Goal: Task Accomplishment & Management: Manage account settings

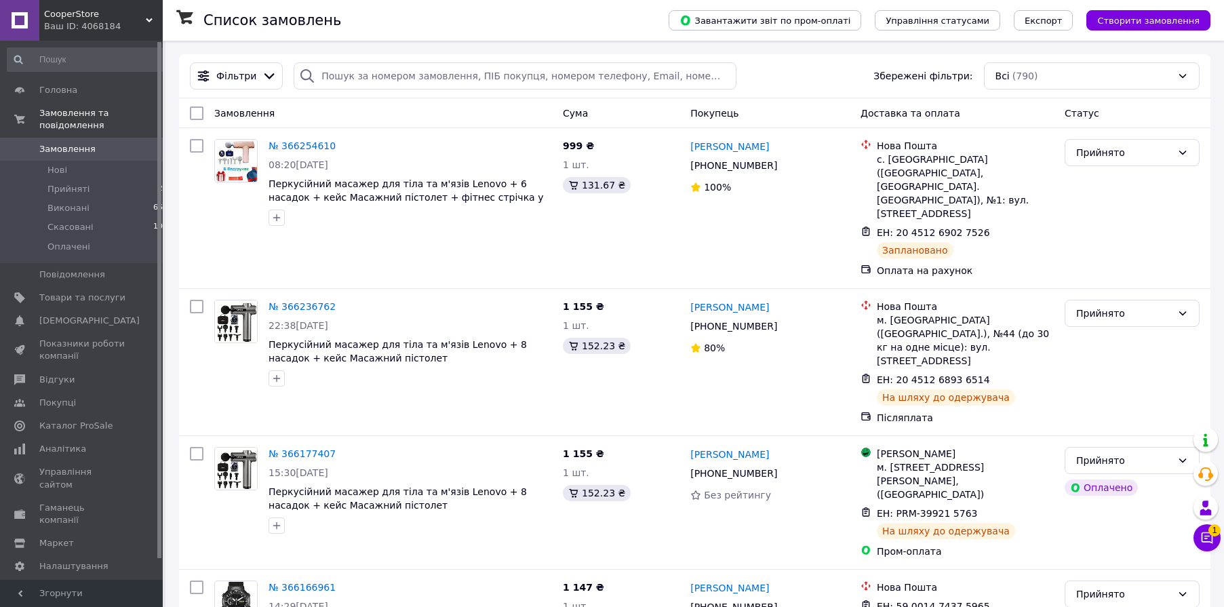
click at [1212, 539] on icon at bounding box center [1208, 538] width 12 height 12
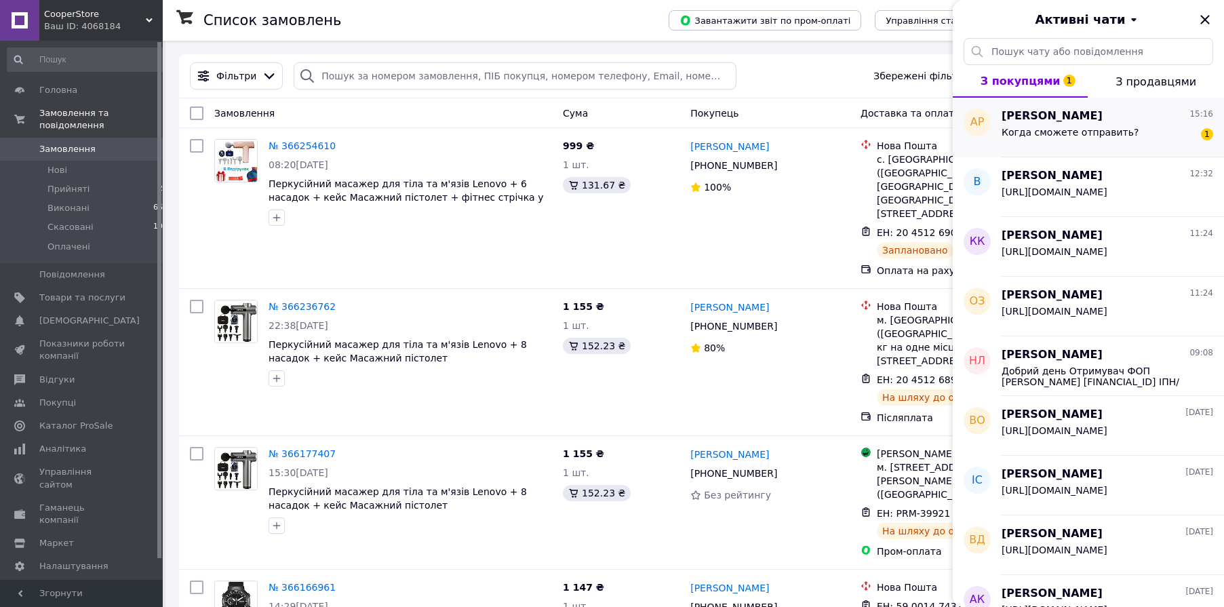
click at [1057, 132] on span "Когда сможете отправить?" at bounding box center [1070, 132] width 137 height 11
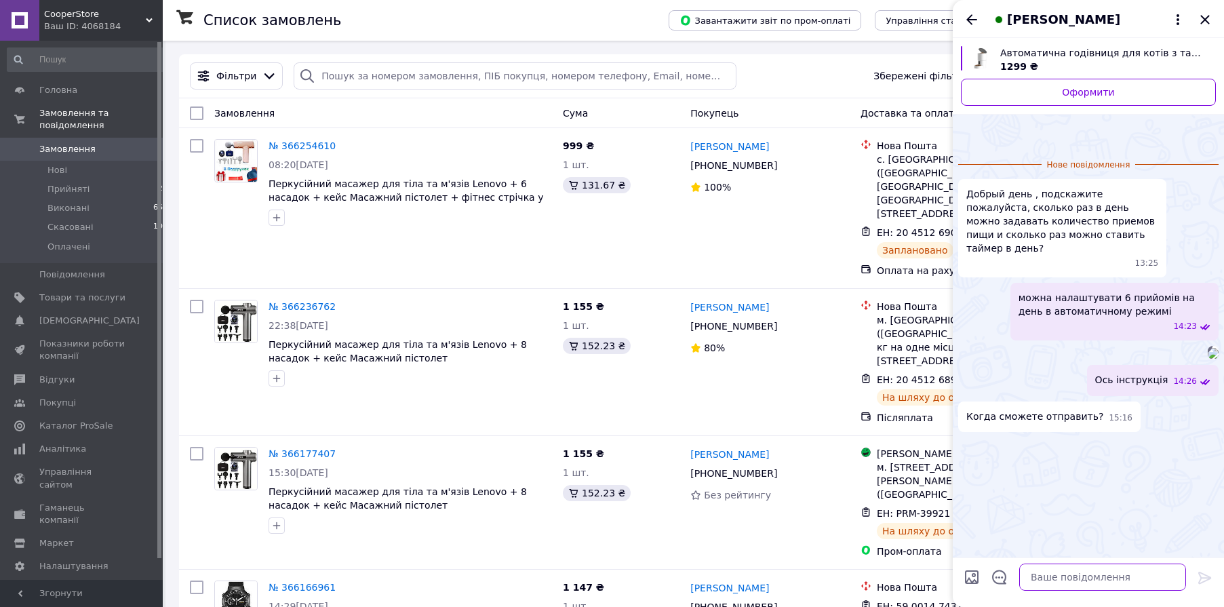
click at [1104, 575] on textarea at bounding box center [1102, 577] width 167 height 27
type textarea "D"
type textarea "Відправляємо день в день, якщо замовлення до 17-00"
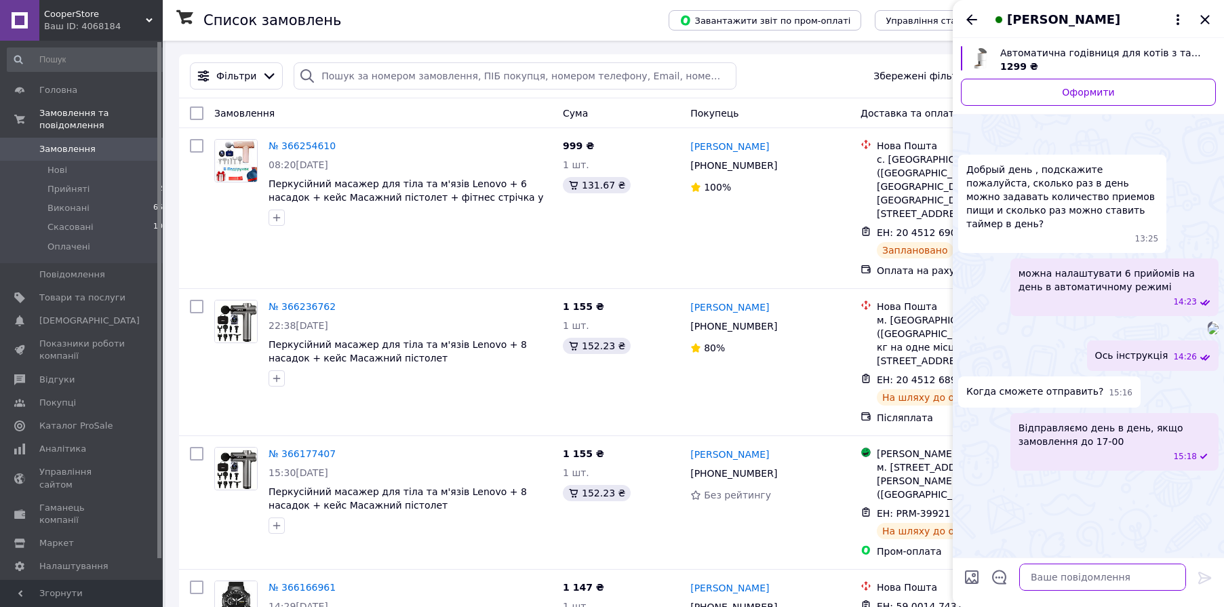
scroll to position [108, 0]
click at [971, 24] on icon "Назад" at bounding box center [972, 20] width 16 height 16
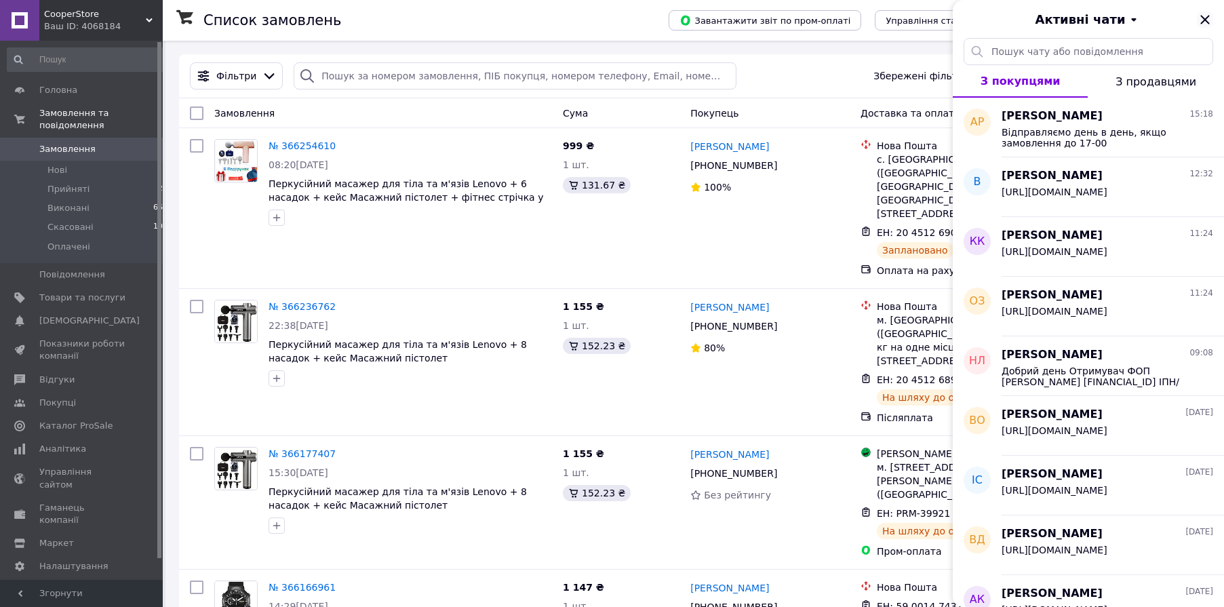
click at [1206, 24] on icon "Закрити" at bounding box center [1205, 20] width 16 height 16
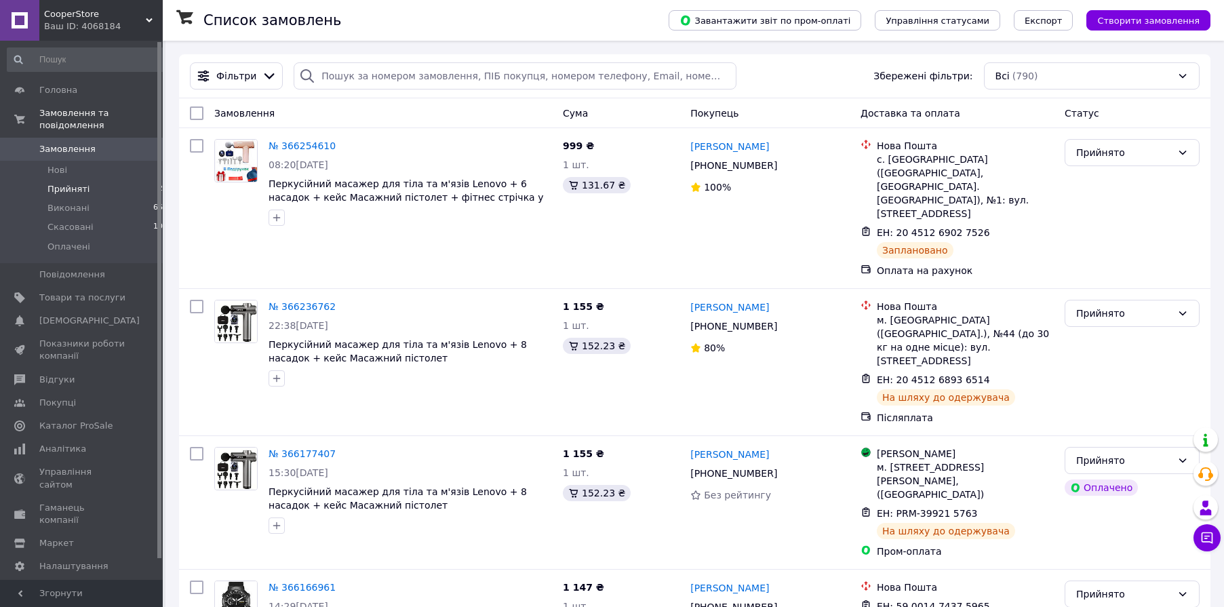
click at [69, 191] on span "Прийняті" at bounding box center [68, 189] width 42 height 12
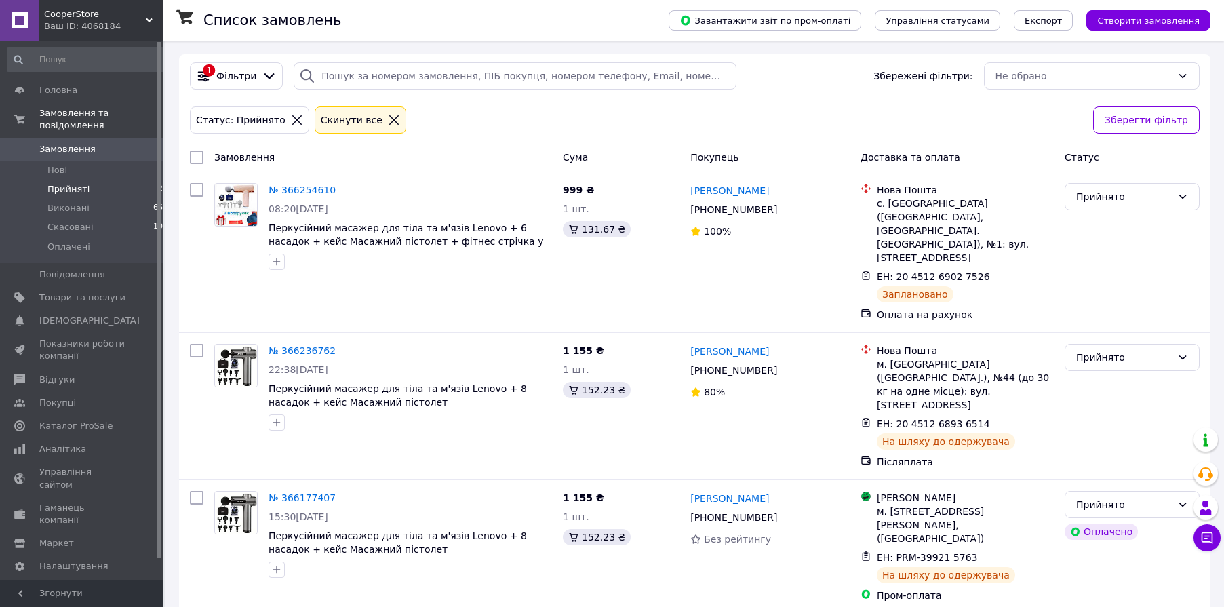
click at [83, 151] on span "Замовлення" at bounding box center [67, 149] width 56 height 12
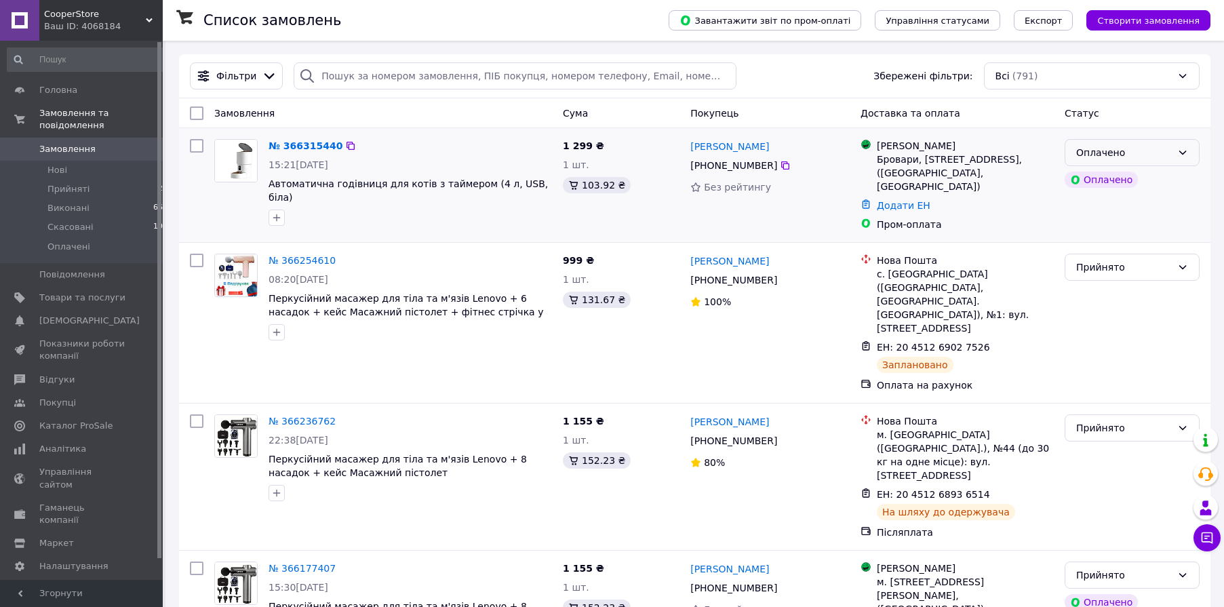
click at [1152, 156] on div "Оплачено" at bounding box center [1124, 152] width 96 height 15
drag, startPoint x: 1127, startPoint y: 182, endPoint x: 899, endPoint y: 220, distance: 231.2
click at [1127, 182] on li "Прийнято" at bounding box center [1133, 181] width 134 height 24
click at [302, 149] on link "№ 366315440" at bounding box center [302, 145] width 67 height 11
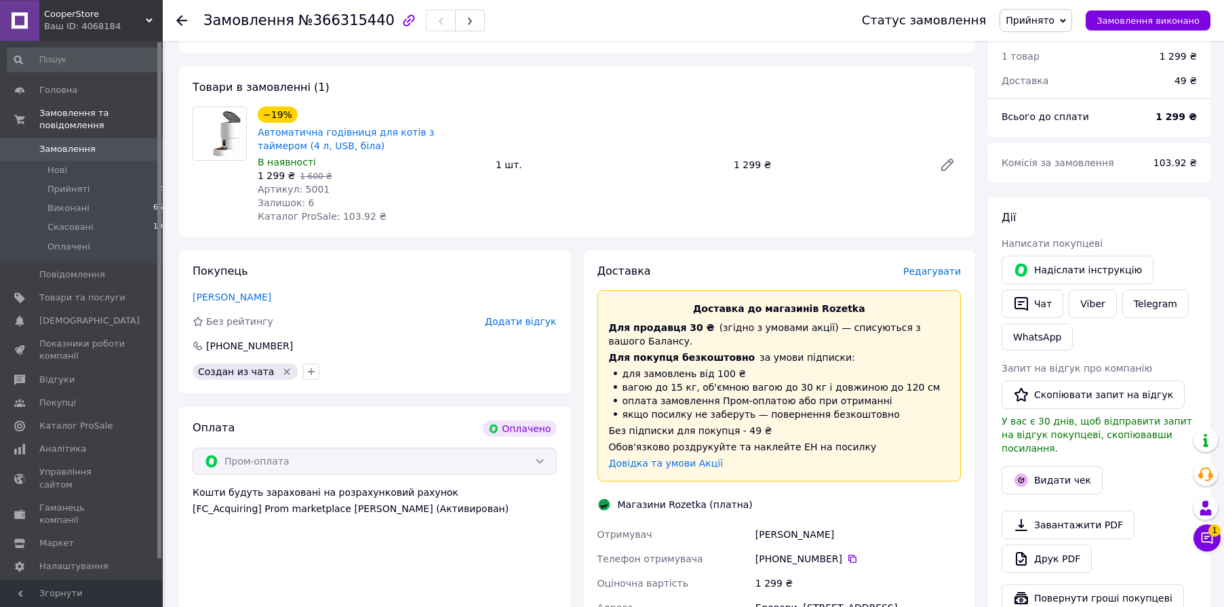
scroll to position [189, 0]
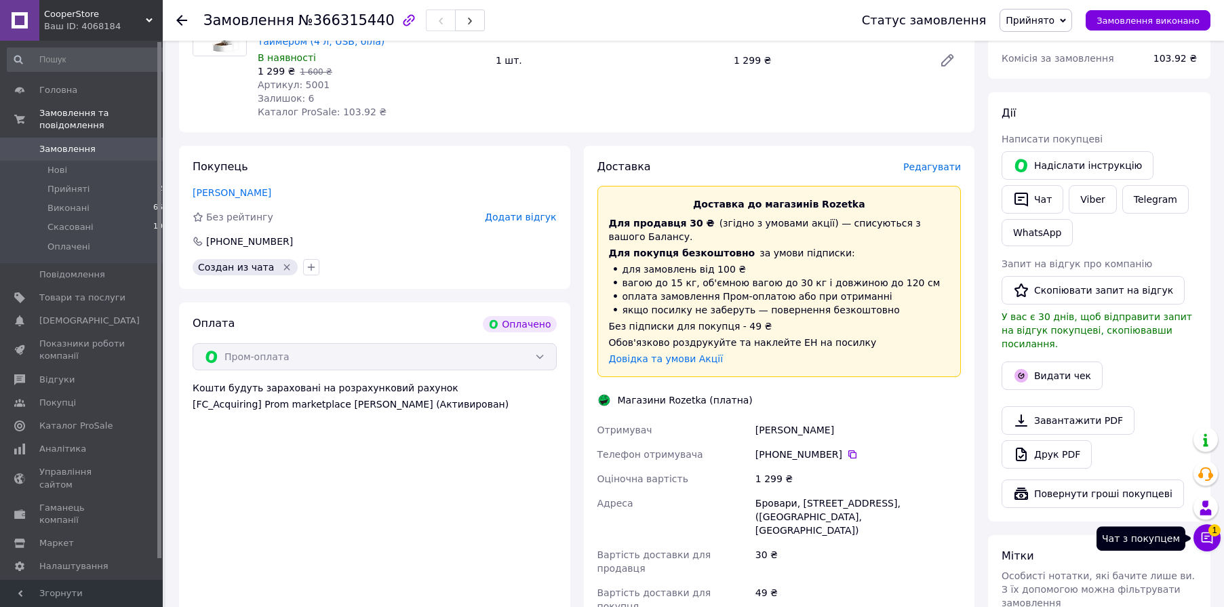
click at [1209, 537] on icon at bounding box center [1208, 538] width 14 height 14
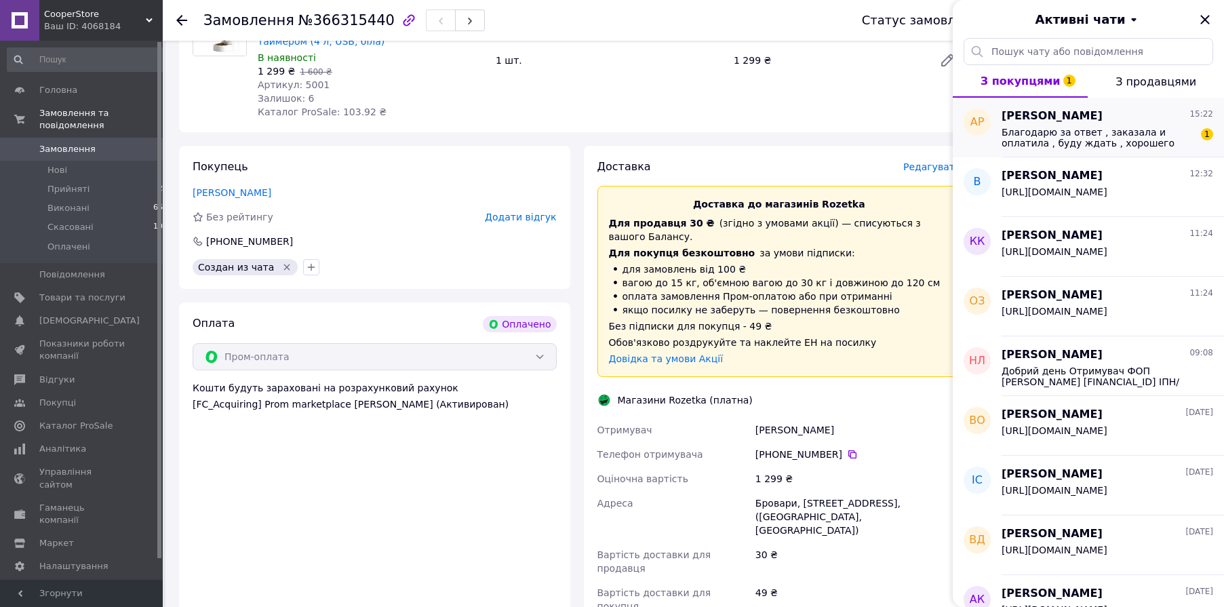
click at [1087, 135] on span "Благодарю за ответ , заказала и оплатила , буду ждать , хорошего дня Вам 😇" at bounding box center [1098, 138] width 193 height 22
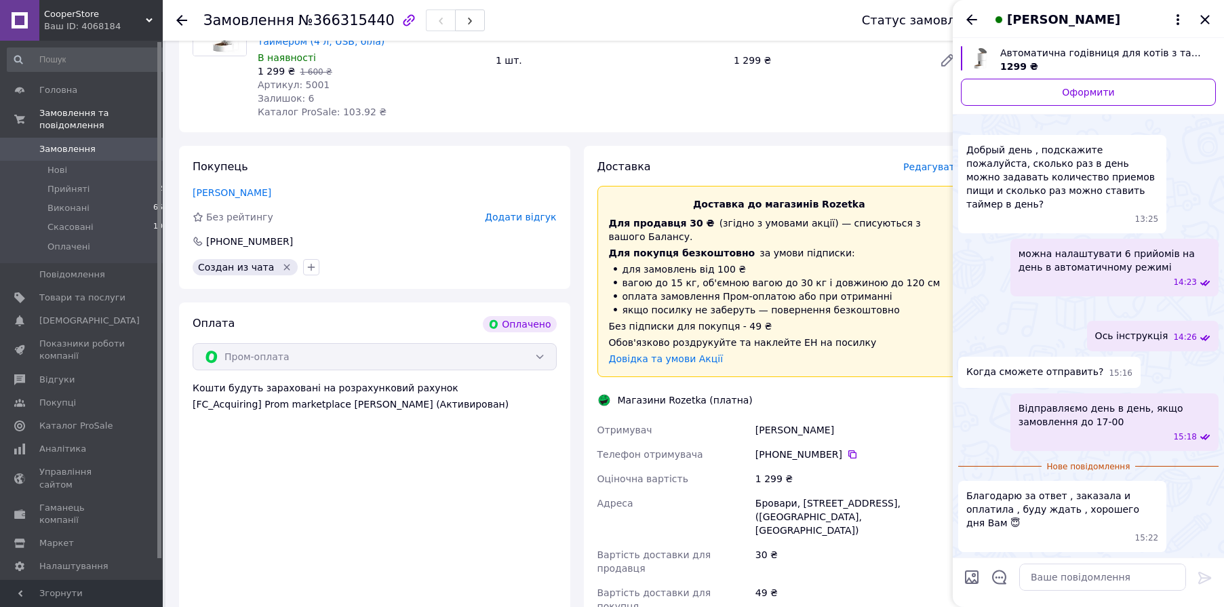
scroll to position [209, 0]
click at [1068, 579] on textarea at bounding box center [1102, 577] width 167 height 27
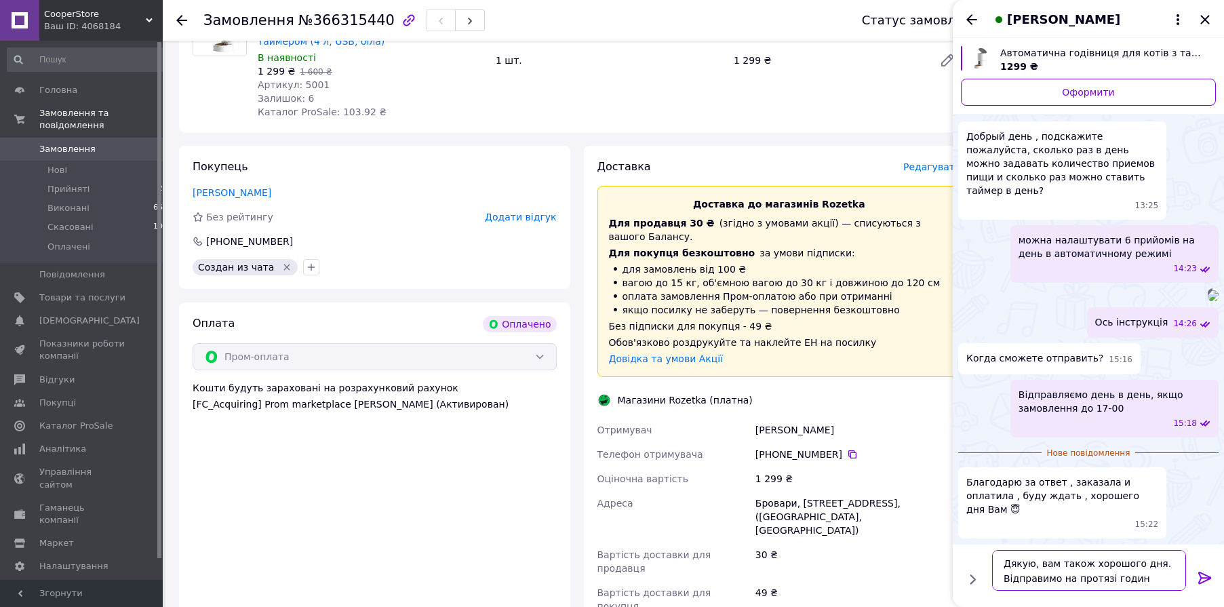
scroll to position [9, 0]
type textarea "Дякую, вам також хорошого дня. Відправимо на протязі години."
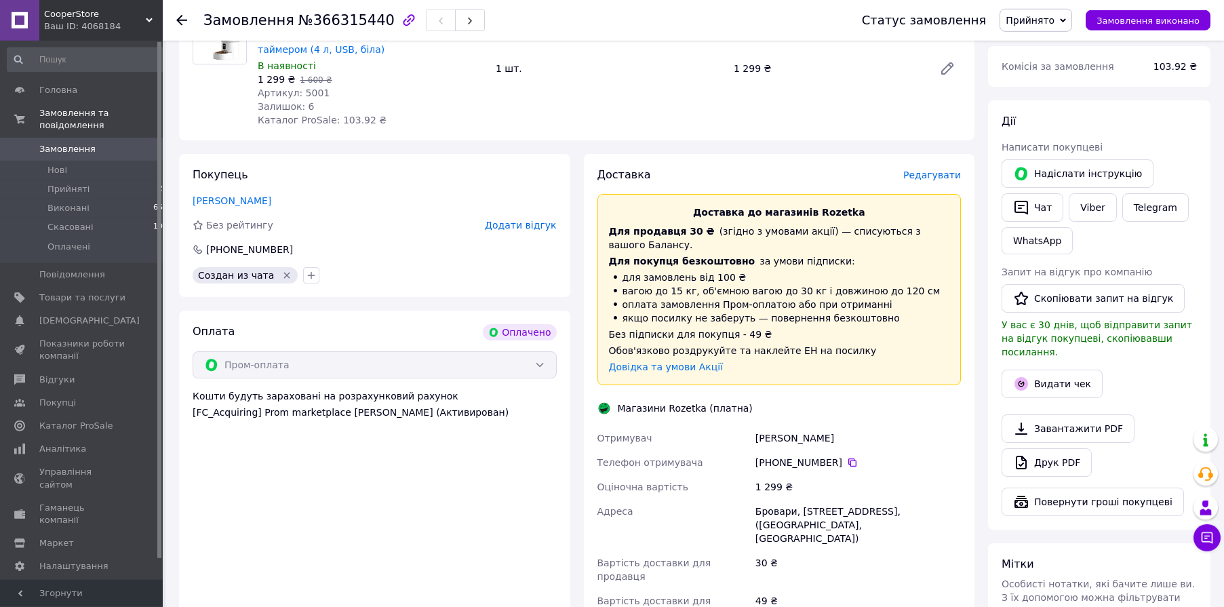
scroll to position [301, 0]
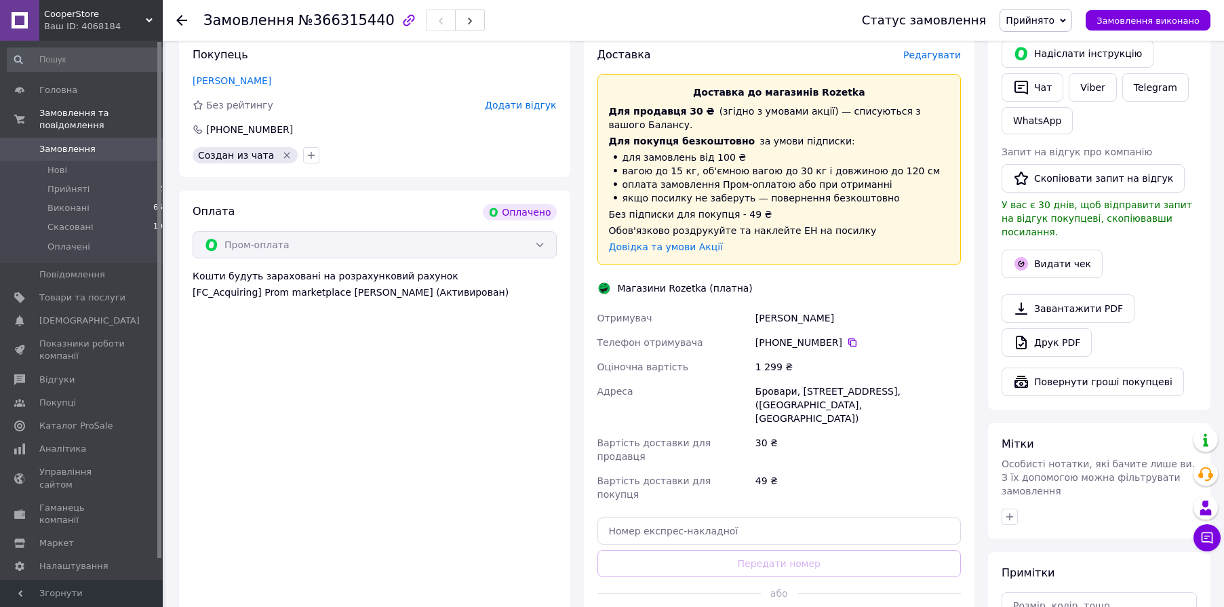
drag, startPoint x: 820, startPoint y: 581, endPoint x: 838, endPoint y: 564, distance: 25.0
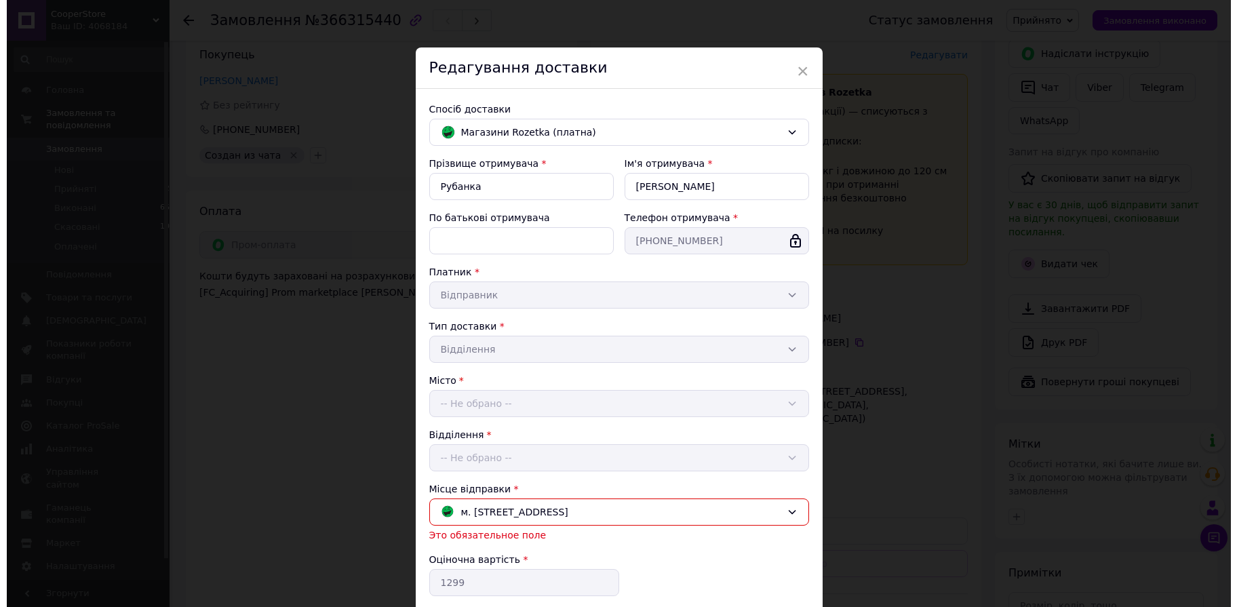
scroll to position [307, 0]
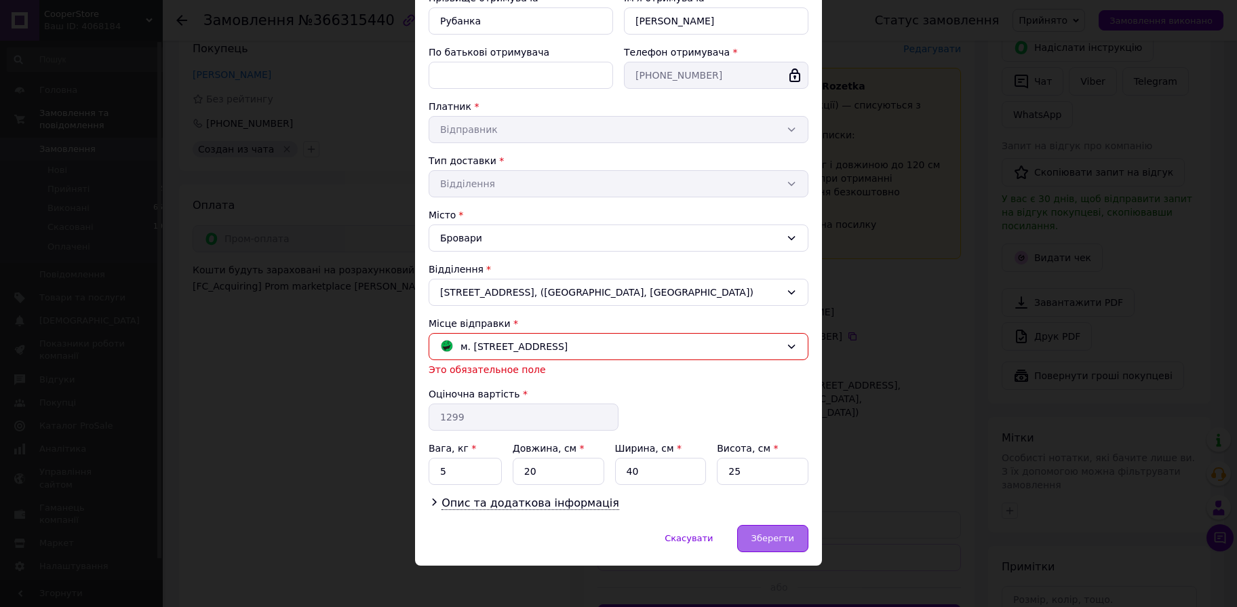
click at [767, 534] on span "Зберегти" at bounding box center [773, 538] width 43 height 10
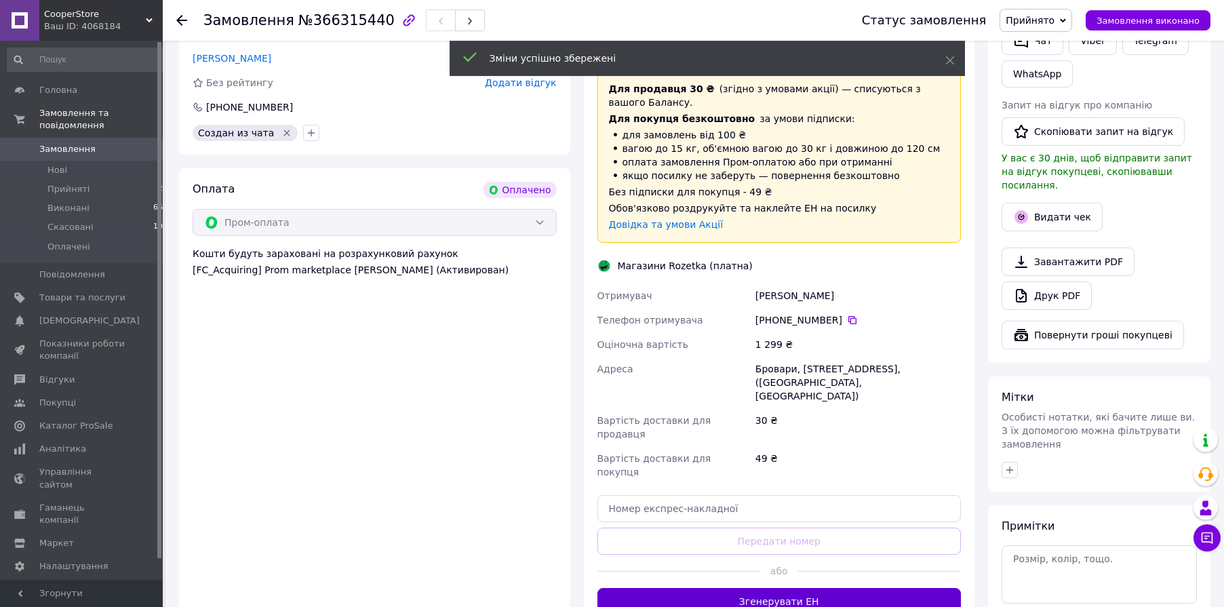
scroll to position [330, 0]
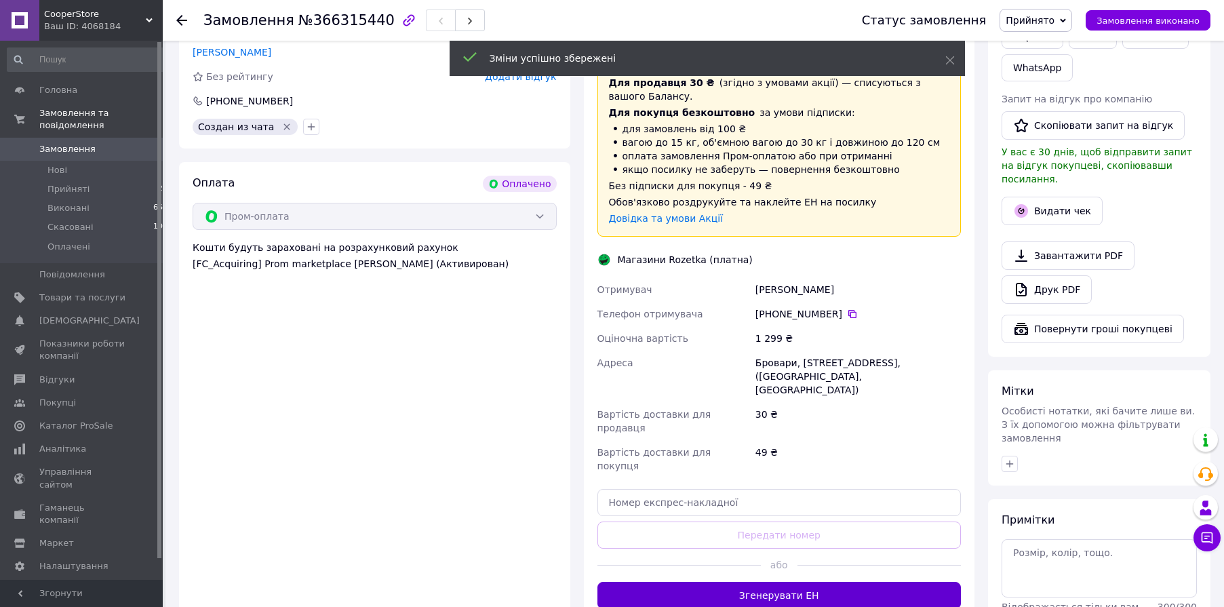
click at [811, 582] on button "Згенерувати ЕН" at bounding box center [780, 595] width 364 height 27
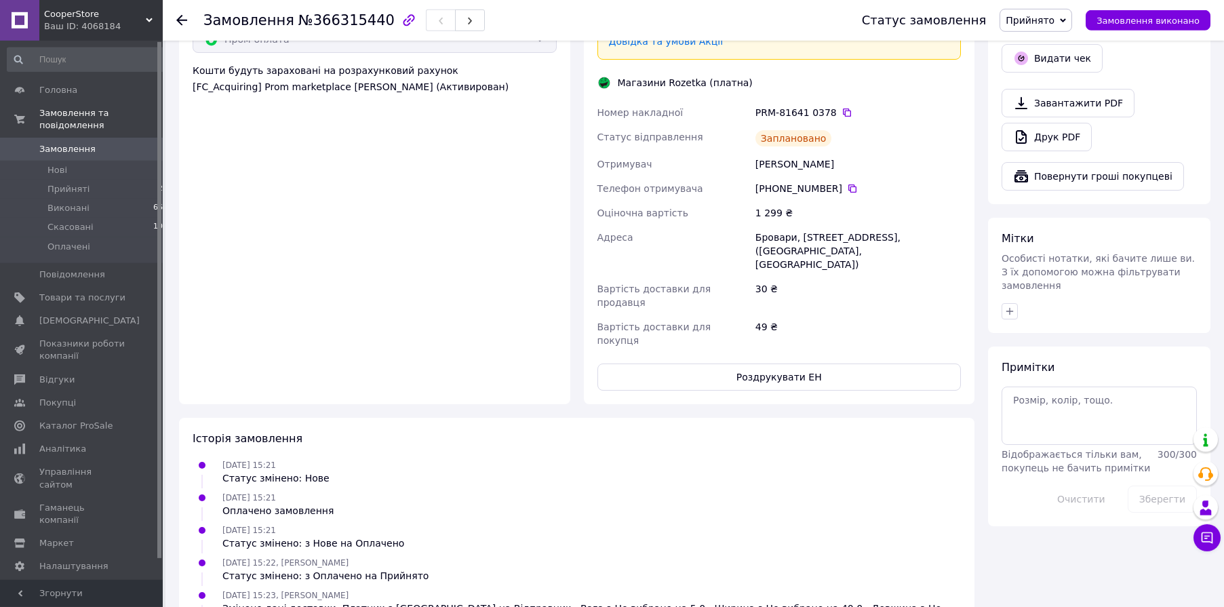
scroll to position [479, 0]
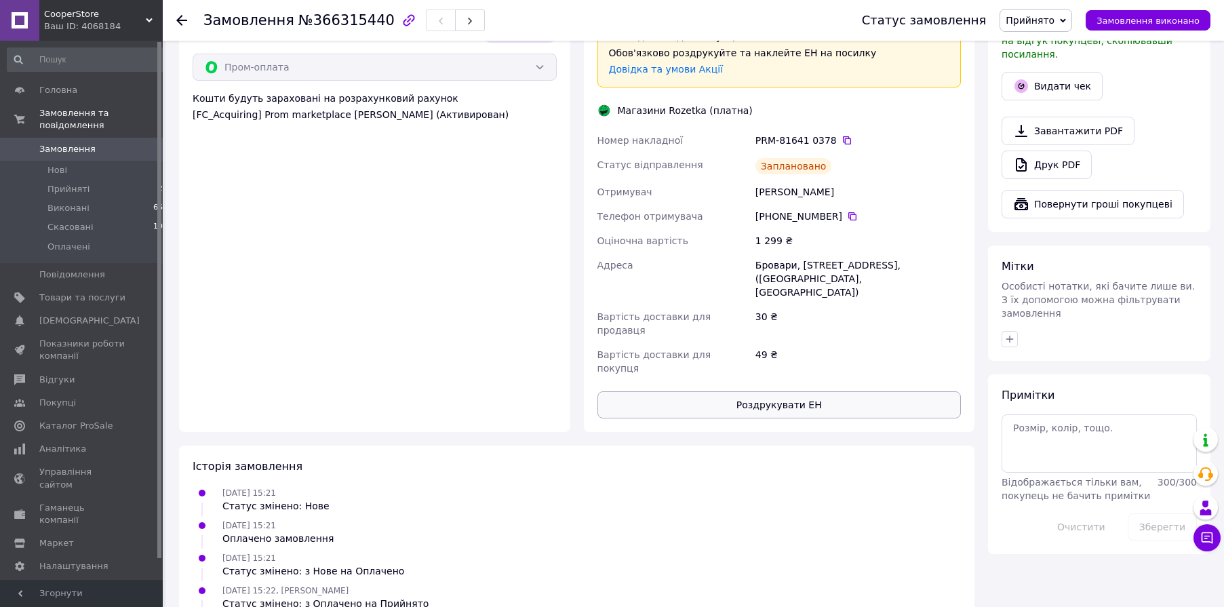
click at [796, 391] on button "Роздрукувати ЕН" at bounding box center [780, 404] width 364 height 27
click at [68, 297] on span "Товари та послуги" at bounding box center [82, 298] width 86 height 12
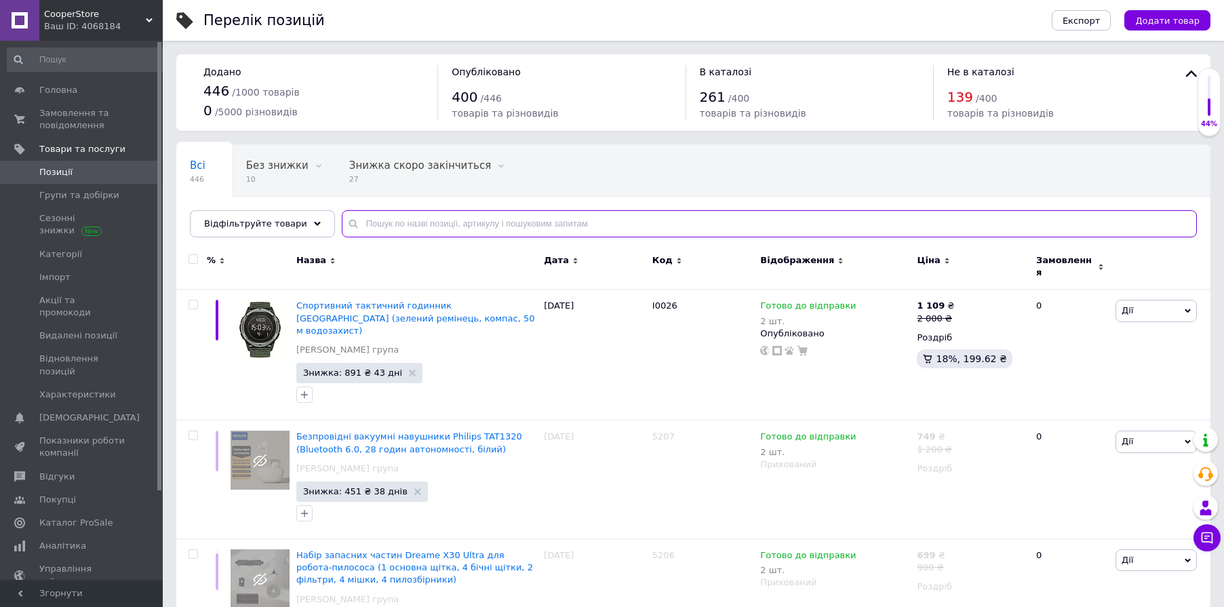
click at [461, 223] on input "text" at bounding box center [769, 223] width 855 height 27
paste input "I0007"
type input "I0007"
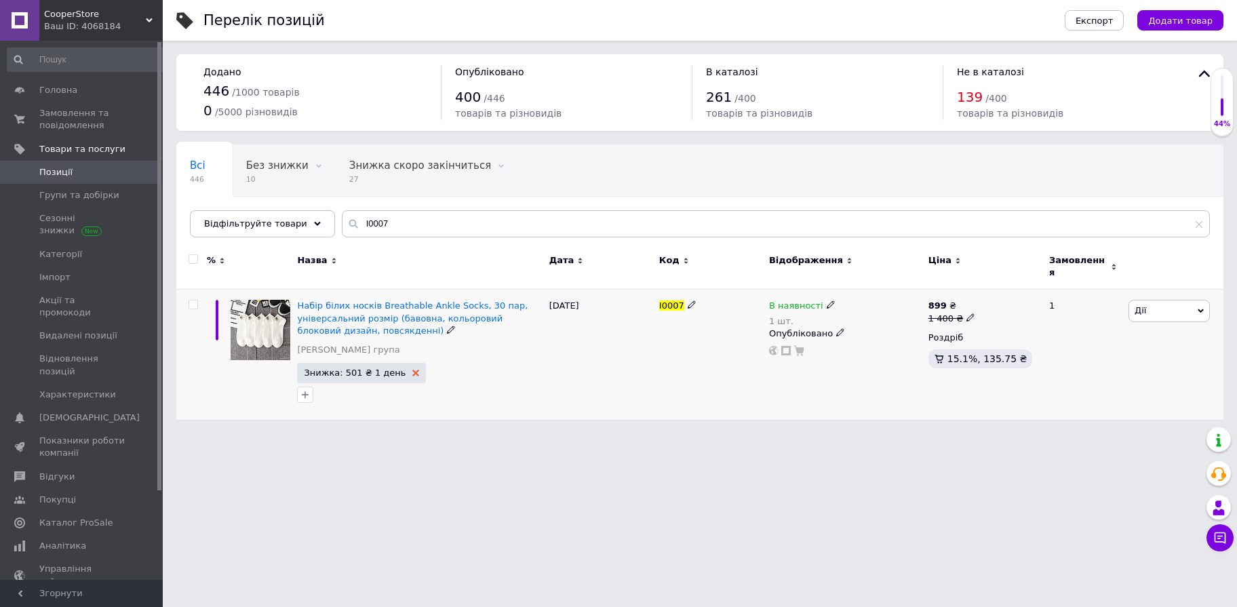
drag, startPoint x: 405, startPoint y: 364, endPoint x: 850, endPoint y: 338, distance: 445.7
click at [412, 370] on use at bounding box center [415, 373] width 7 height 7
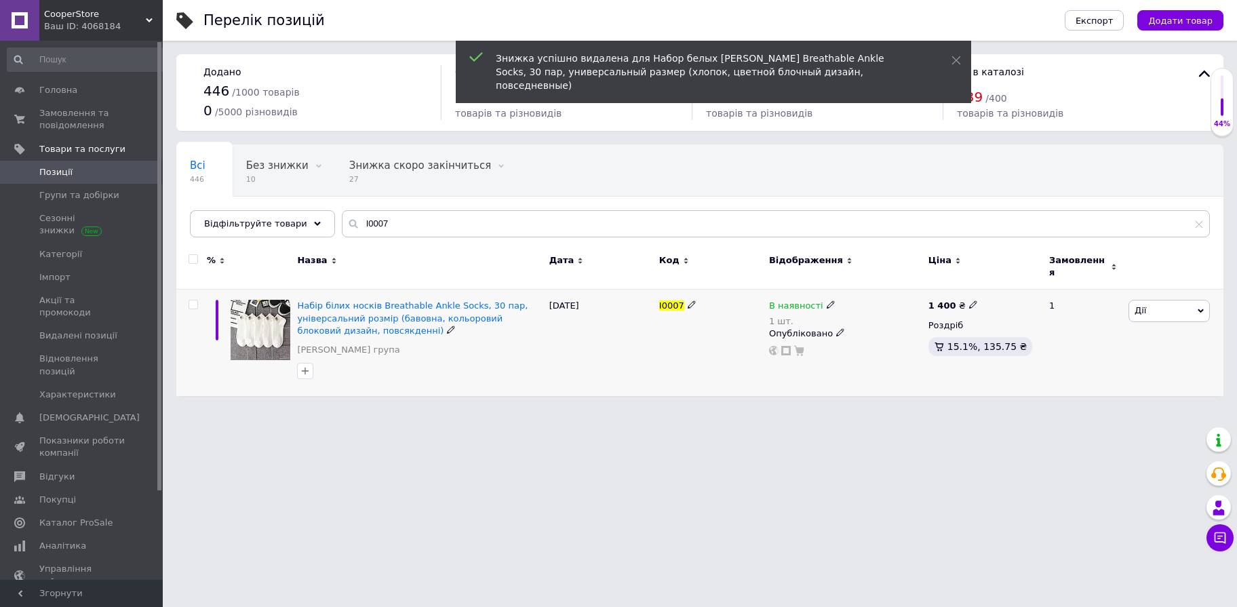
click at [1182, 306] on span "Дії" at bounding box center [1169, 311] width 81 height 22
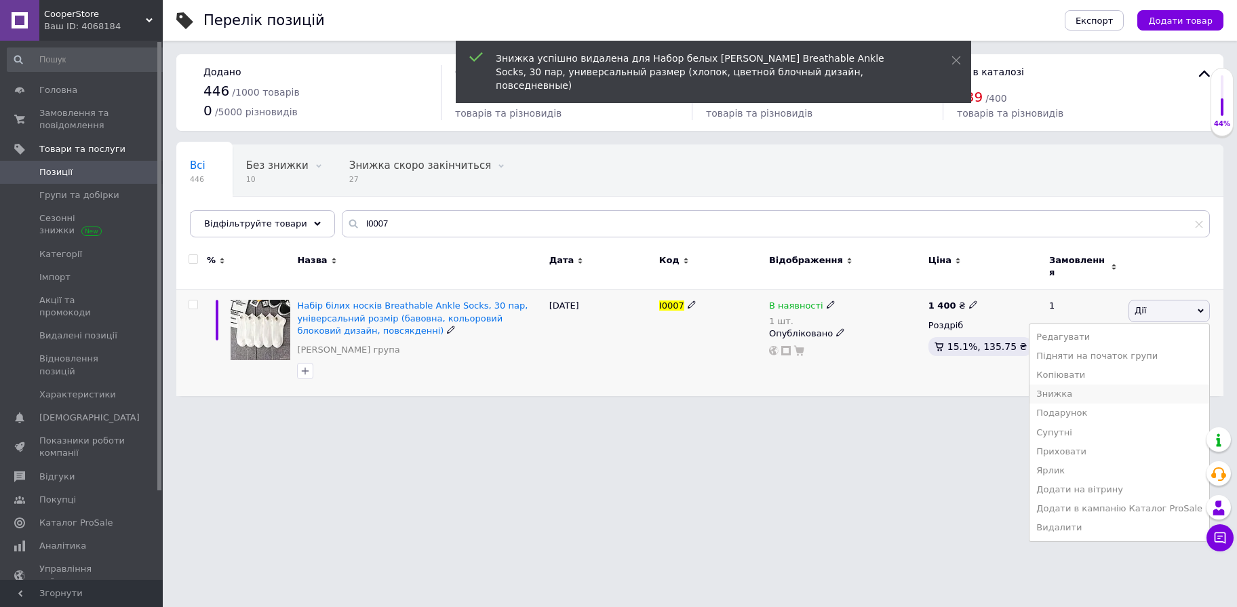
click at [1091, 388] on li "Знижка" at bounding box center [1120, 394] width 180 height 19
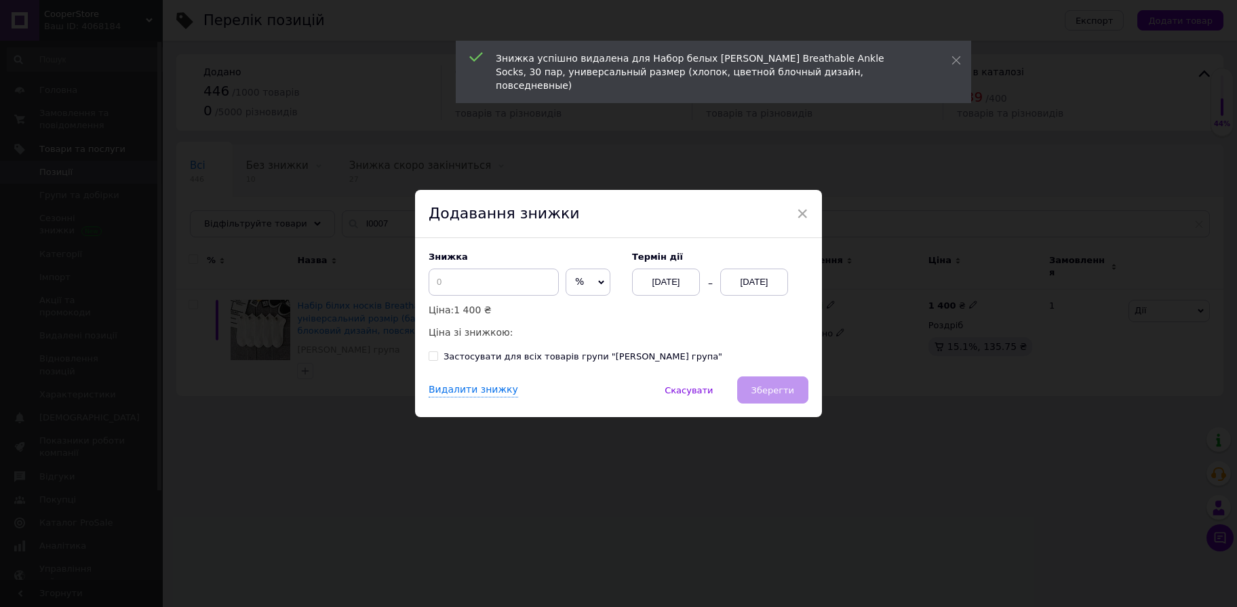
click at [577, 283] on span "%" at bounding box center [588, 282] width 45 height 27
click at [579, 307] on li "₴" at bounding box center [587, 310] width 43 height 19
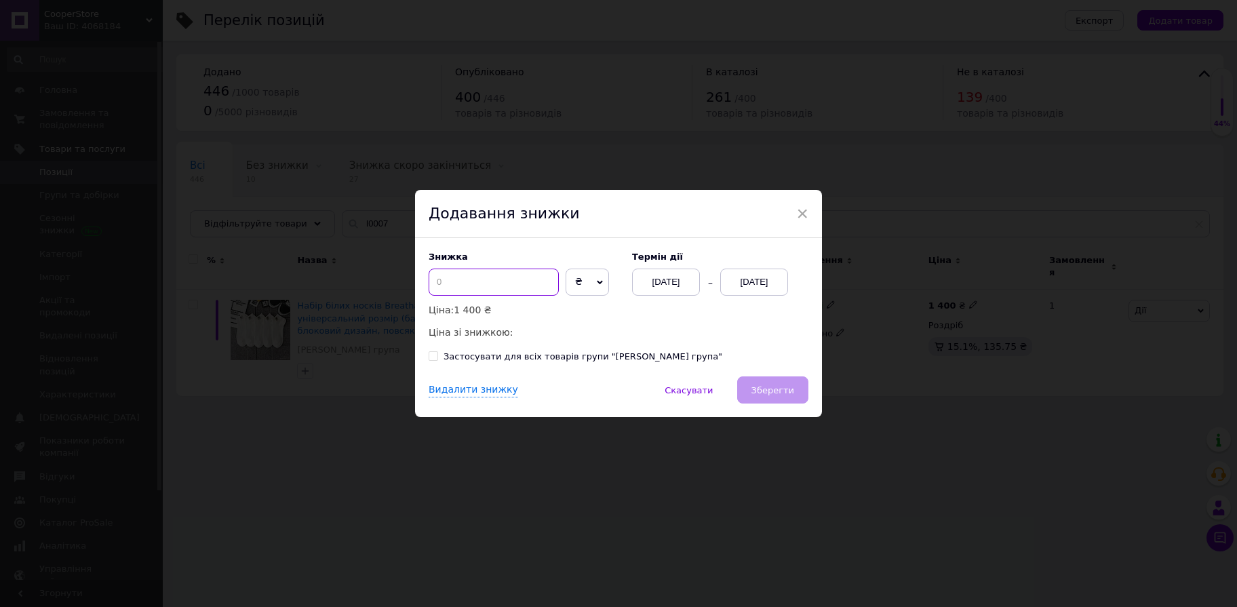
click at [470, 272] on input at bounding box center [494, 282] width 130 height 27
type input "501"
click at [768, 277] on div "[DATE]" at bounding box center [754, 282] width 68 height 27
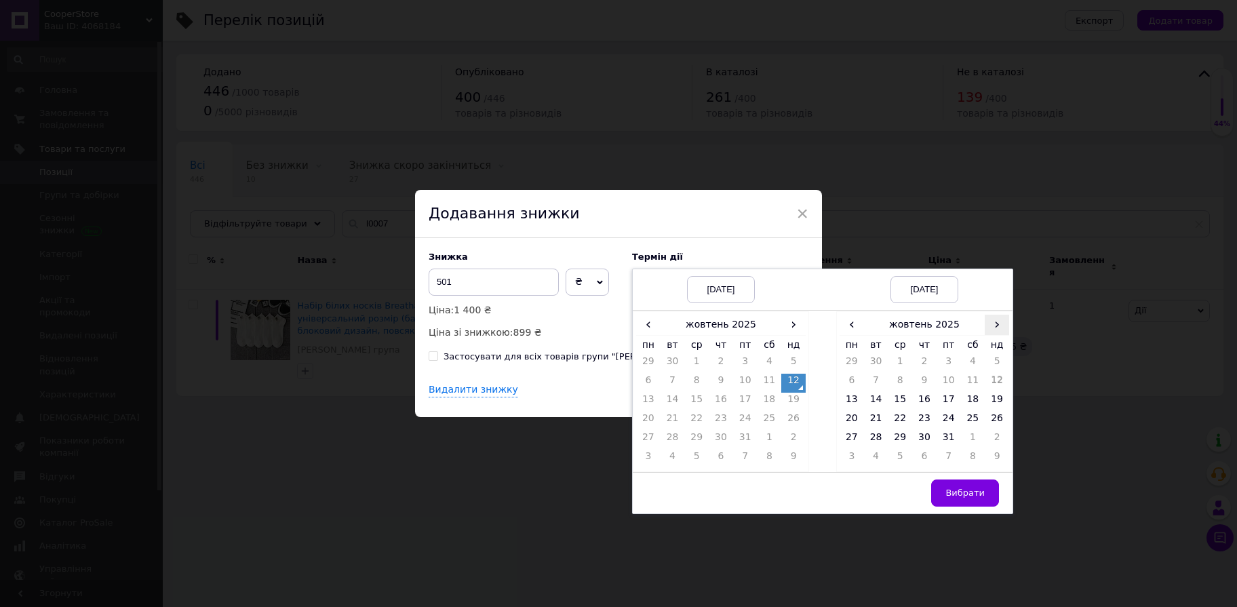
click at [993, 328] on span "›" at bounding box center [997, 325] width 24 height 20
drag, startPoint x: 899, startPoint y: 436, endPoint x: 936, endPoint y: 456, distance: 42.5
click at [899, 435] on td "26" at bounding box center [900, 440] width 24 height 19
click at [956, 475] on td "Вибрати" at bounding box center [924, 492] width 176 height 41
drag, startPoint x: 958, startPoint y: 482, endPoint x: 951, endPoint y: 484, distance: 6.9
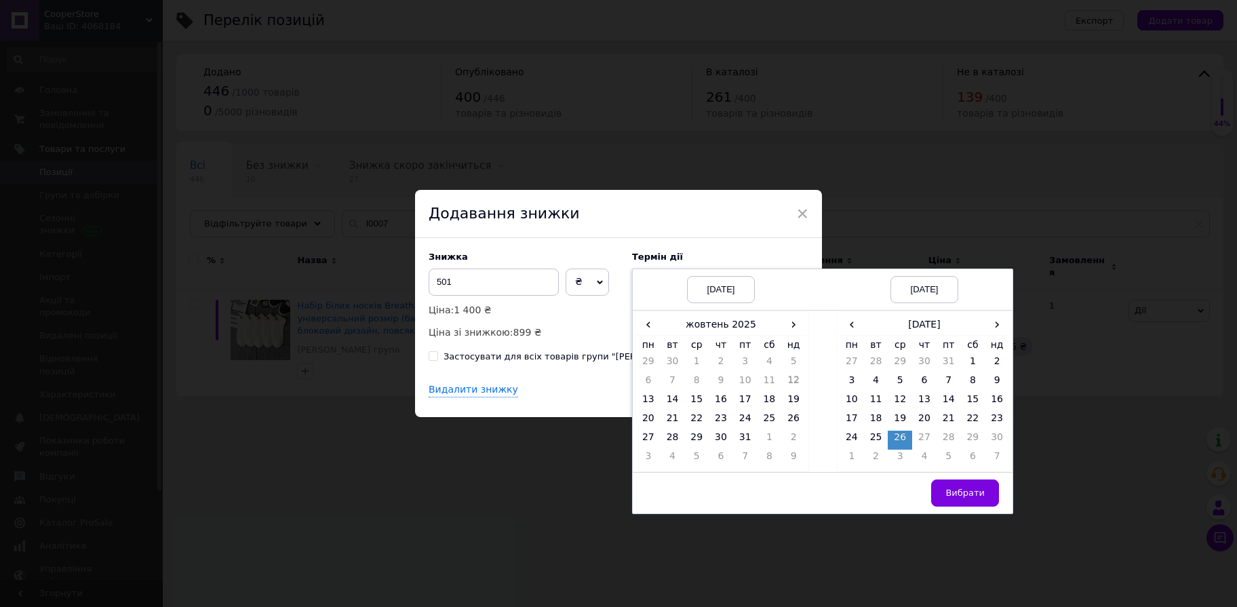
click at [958, 484] on button "Вибрати" at bounding box center [965, 493] width 68 height 27
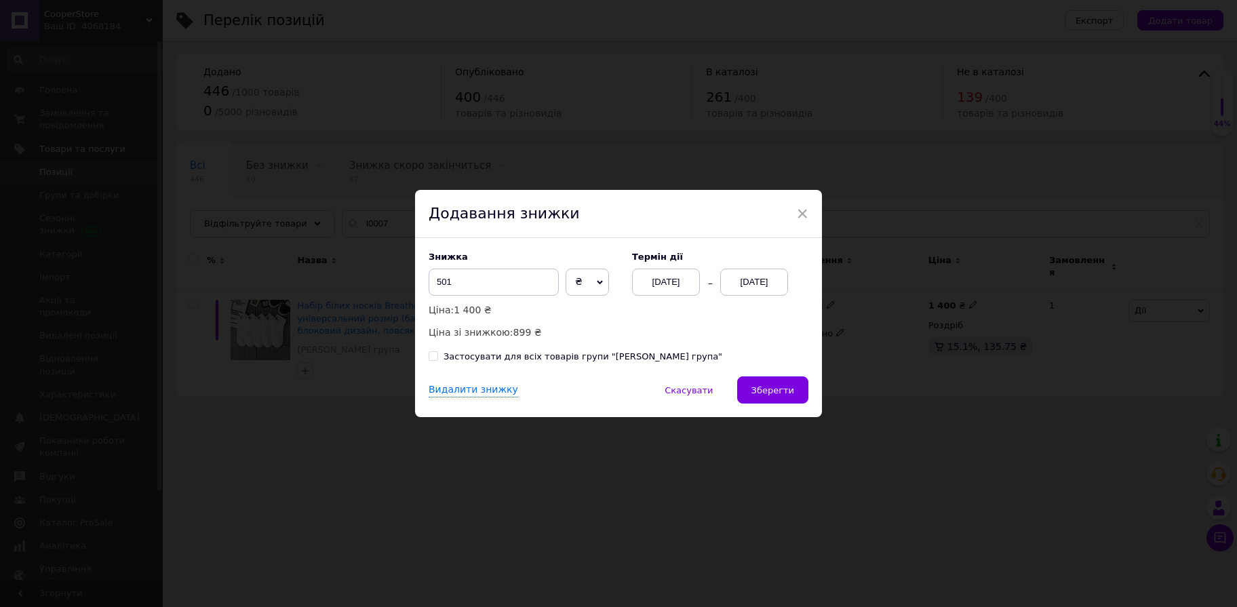
click at [775, 386] on span "Зберегти" at bounding box center [773, 390] width 43 height 10
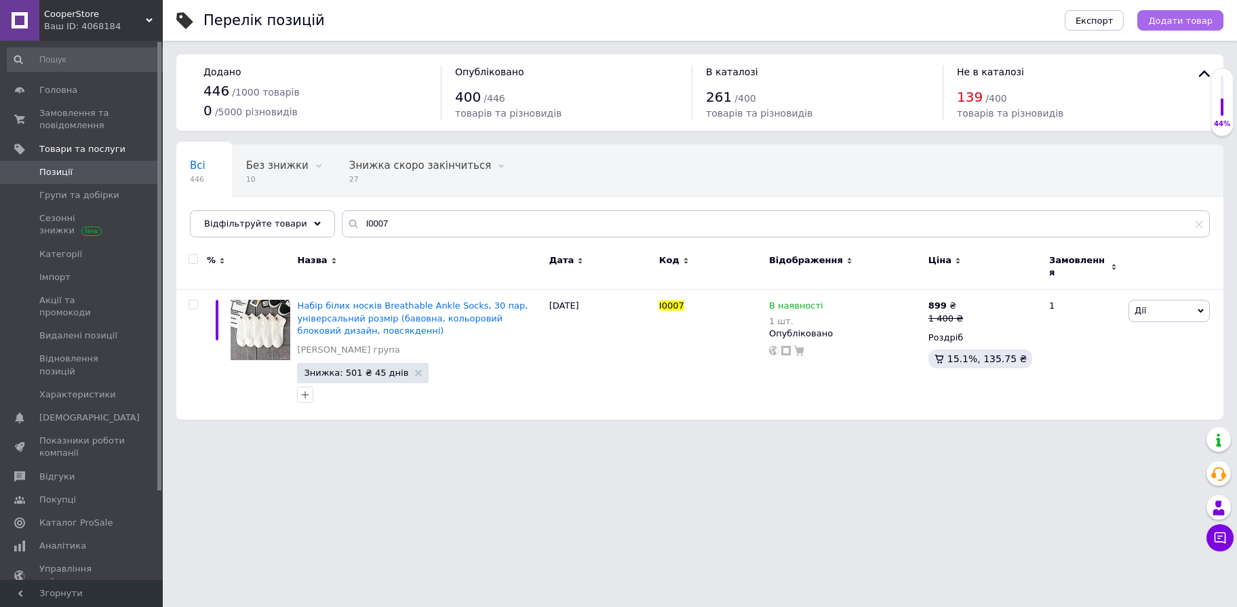
click at [1200, 20] on span "Додати товар" at bounding box center [1180, 21] width 64 height 10
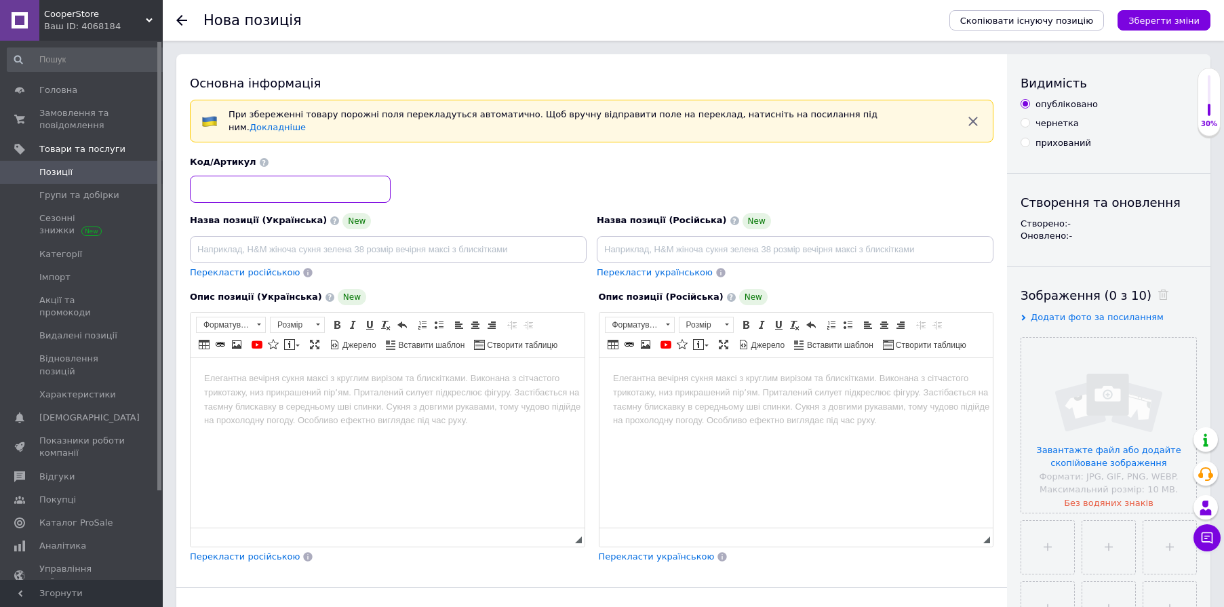
click at [319, 180] on input at bounding box center [290, 189] width 201 height 27
paste input "I0028"
type input "I0028"
click at [402, 241] on input at bounding box center [388, 249] width 397 height 27
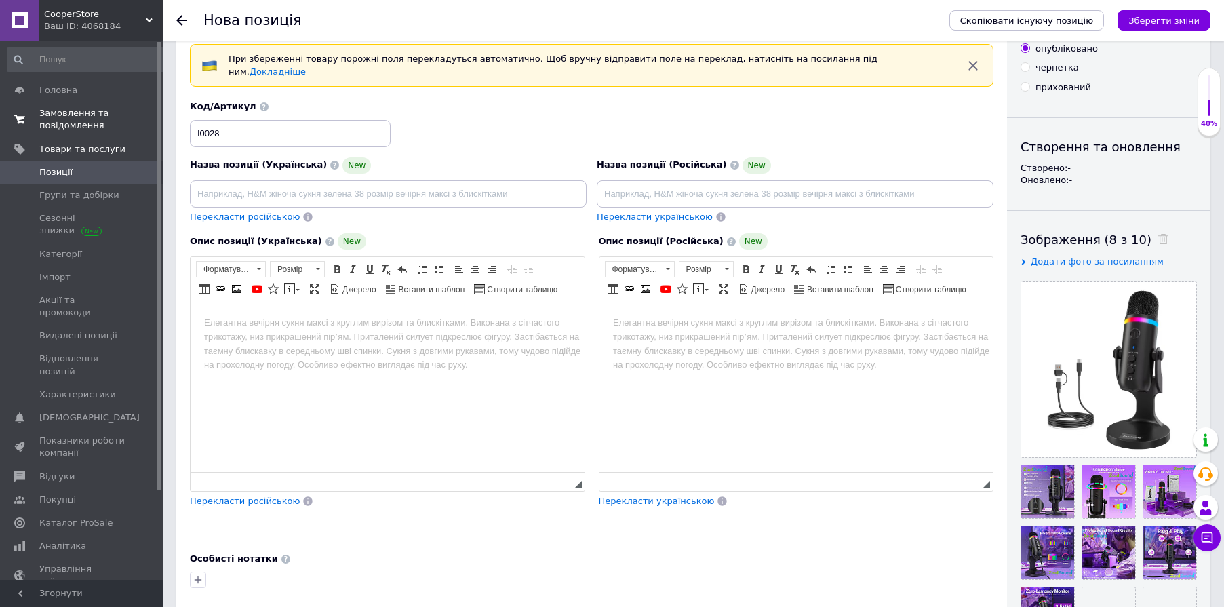
scroll to position [44, 0]
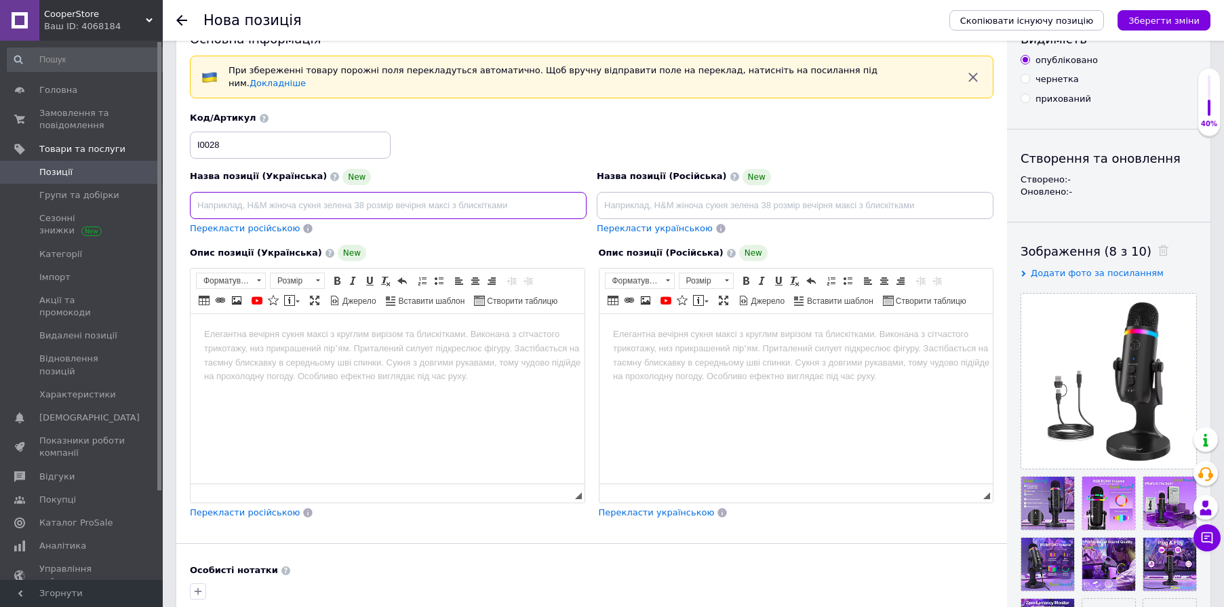
click at [384, 207] on input at bounding box center [388, 205] width 397 height 27
paste input "USB мікрофон ZealSound K66 PRO з RGB-підсвіткою для стрімінгу (noise-canceling,…"
click at [427, 198] on input "USB мікрофон ZealSound K66 PRO з RGB-підсвіткою для стрімінгу (noise-canceling,…" at bounding box center [388, 205] width 397 height 27
paste input "для стрімінгу (cardioid, noise-canceling"
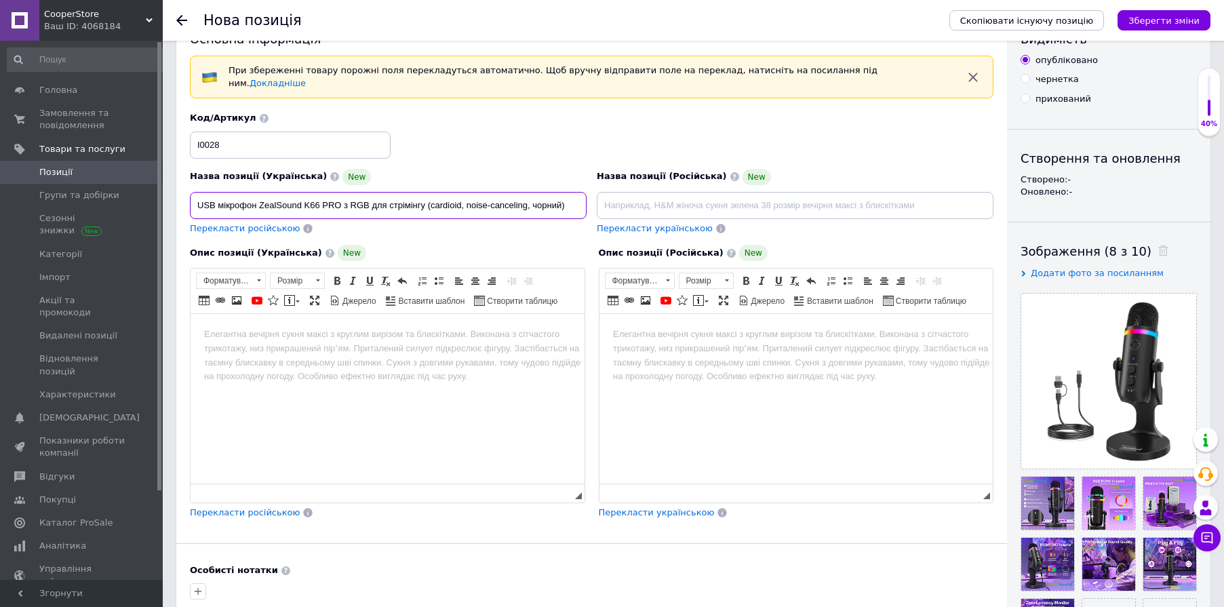
scroll to position [0, 0]
type input "USB мікрофон ZealSound K66 PRO з RGB для стрімінгу (cardioid, noise-canceling, …"
click at [408, 372] on html at bounding box center [388, 399] width 394 height 170
click at [284, 360] on html at bounding box center [388, 399] width 394 height 170
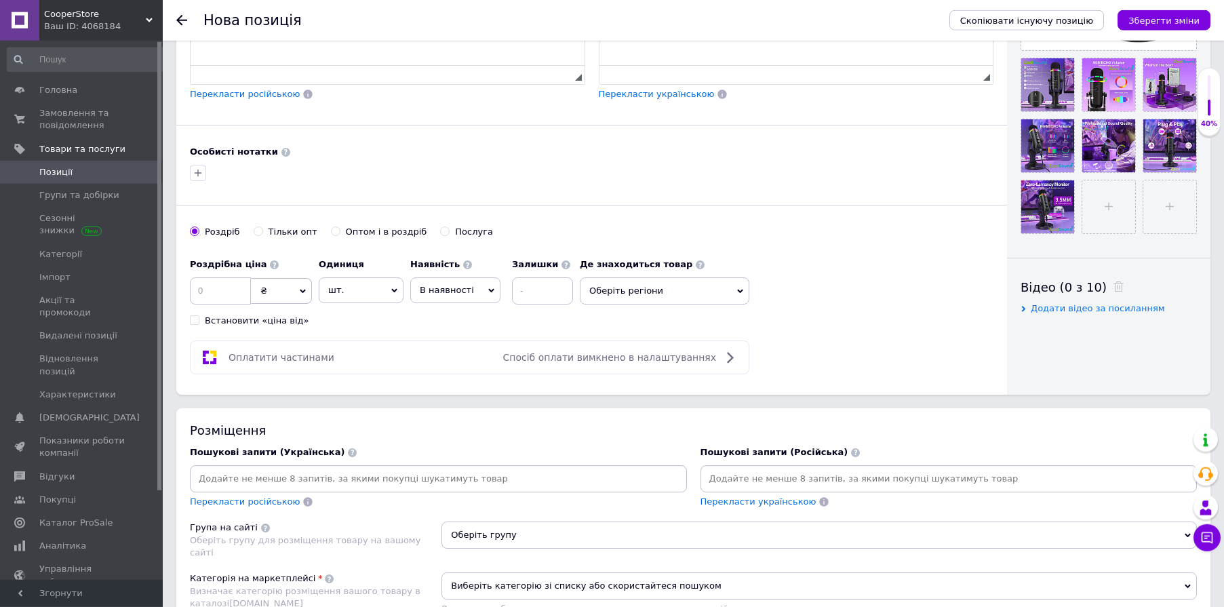
scroll to position [491, 0]
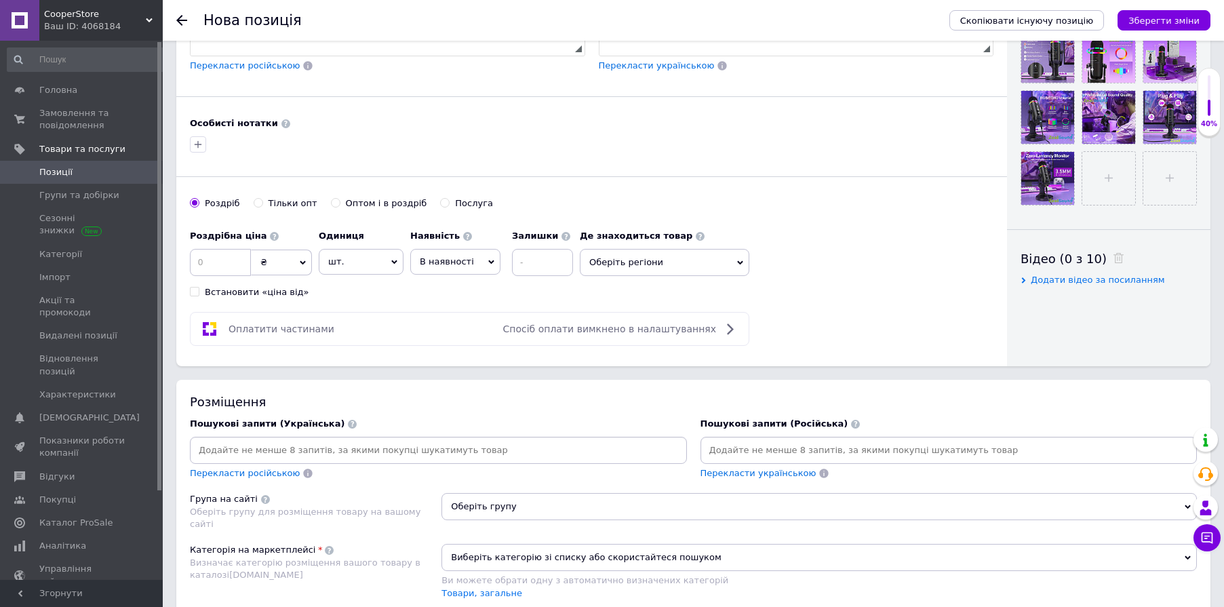
click at [401, 440] on input at bounding box center [439, 450] width 492 height 20
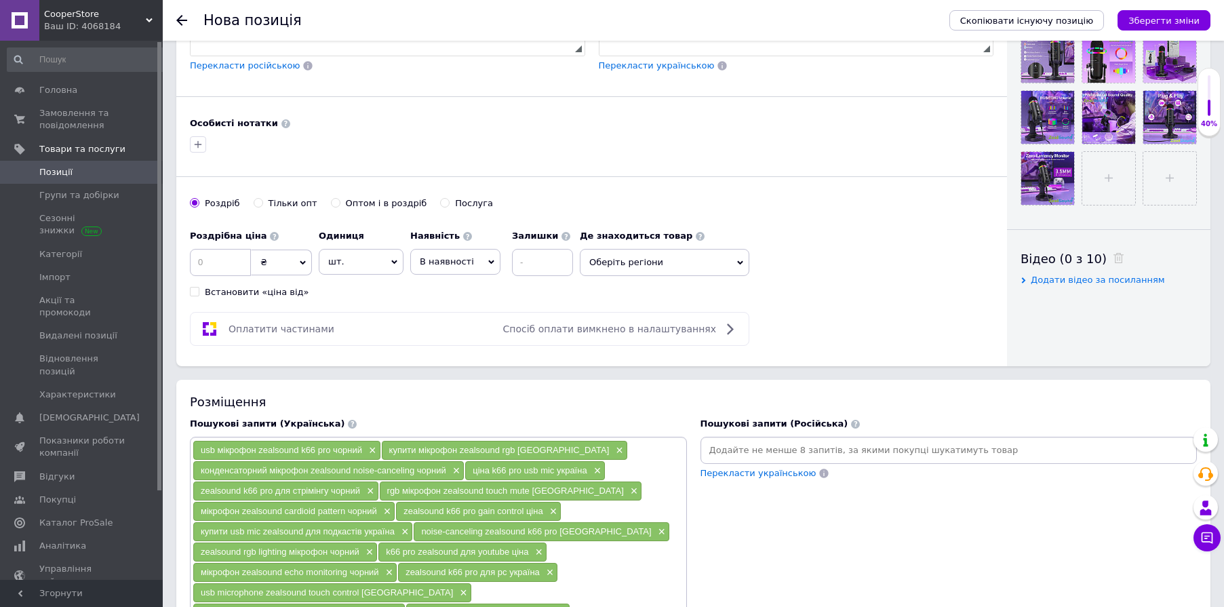
click at [521, 393] on div "Розміщення" at bounding box center [693, 401] width 1007 height 17
drag, startPoint x: 640, startPoint y: 246, endPoint x: 649, endPoint y: 265, distance: 20.3
click at [641, 249] on span "Оберіть регіони" at bounding box center [665, 262] width 170 height 27
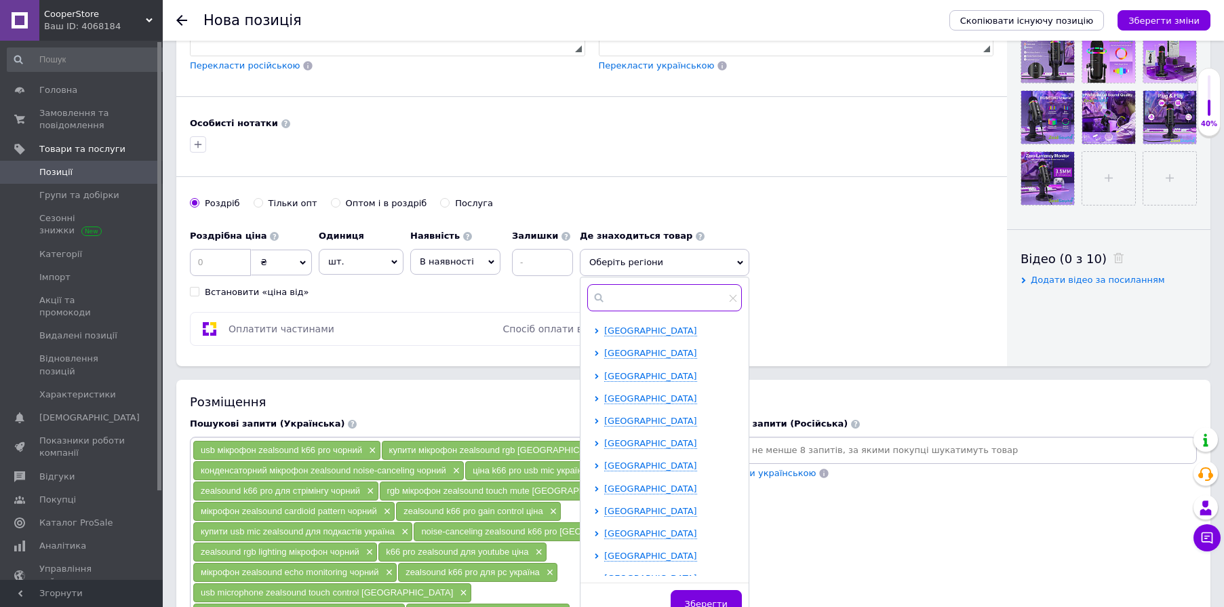
click at [634, 286] on input "text" at bounding box center [664, 297] width 155 height 27
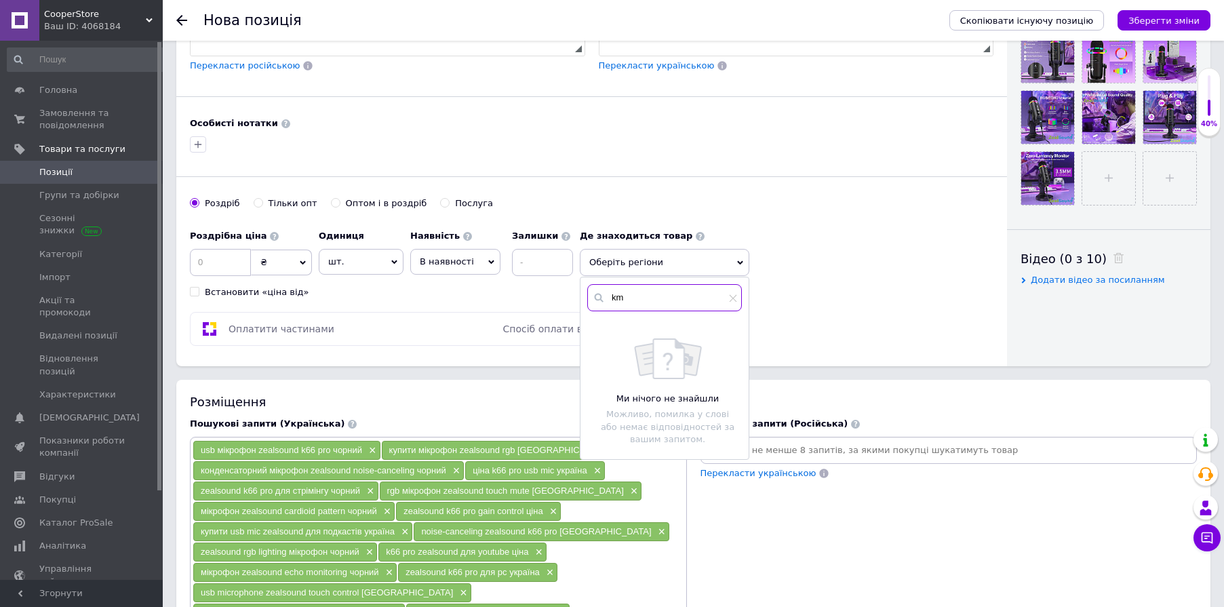
type input "k"
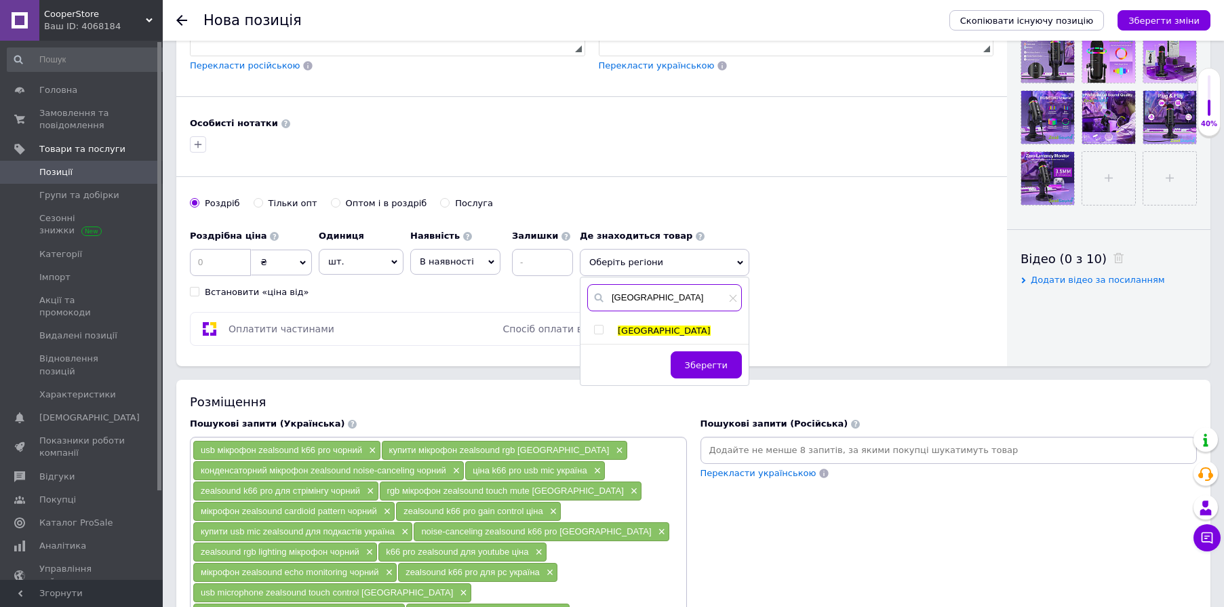
type input "[GEOGRAPHIC_DATA]"
click at [605, 325] on div at bounding box center [601, 331] width 14 height 12
click at [597, 326] on input "checkbox" at bounding box center [598, 330] width 9 height 9
checkbox input "true"
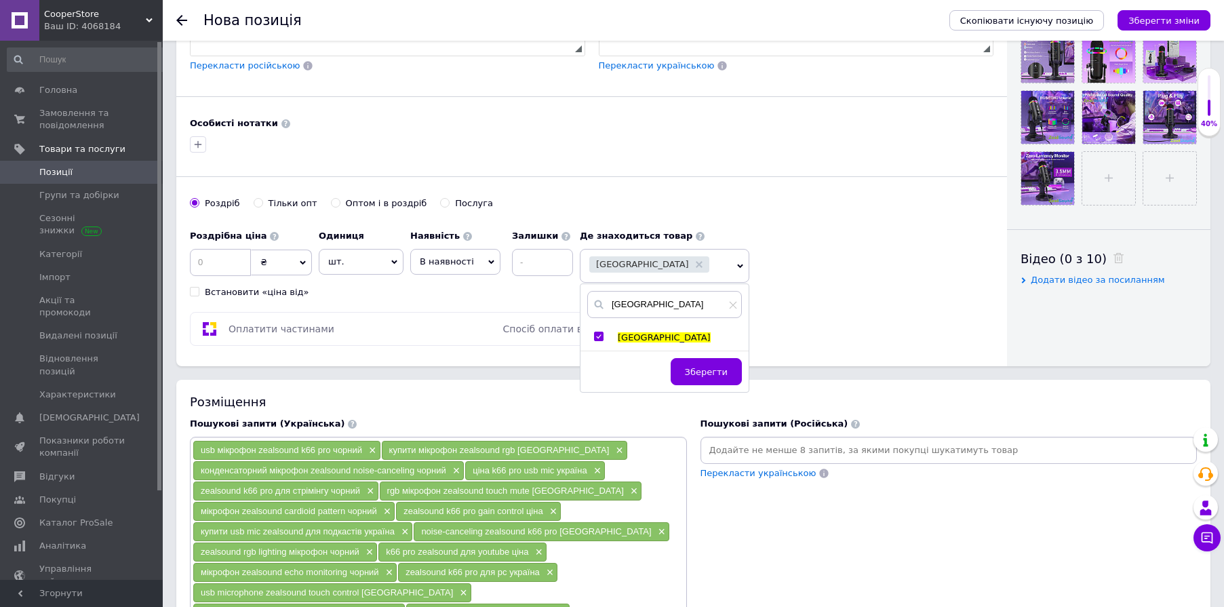
click at [705, 367] on span "Зберегти" at bounding box center [706, 372] width 43 height 10
click at [541, 256] on input at bounding box center [542, 262] width 61 height 27
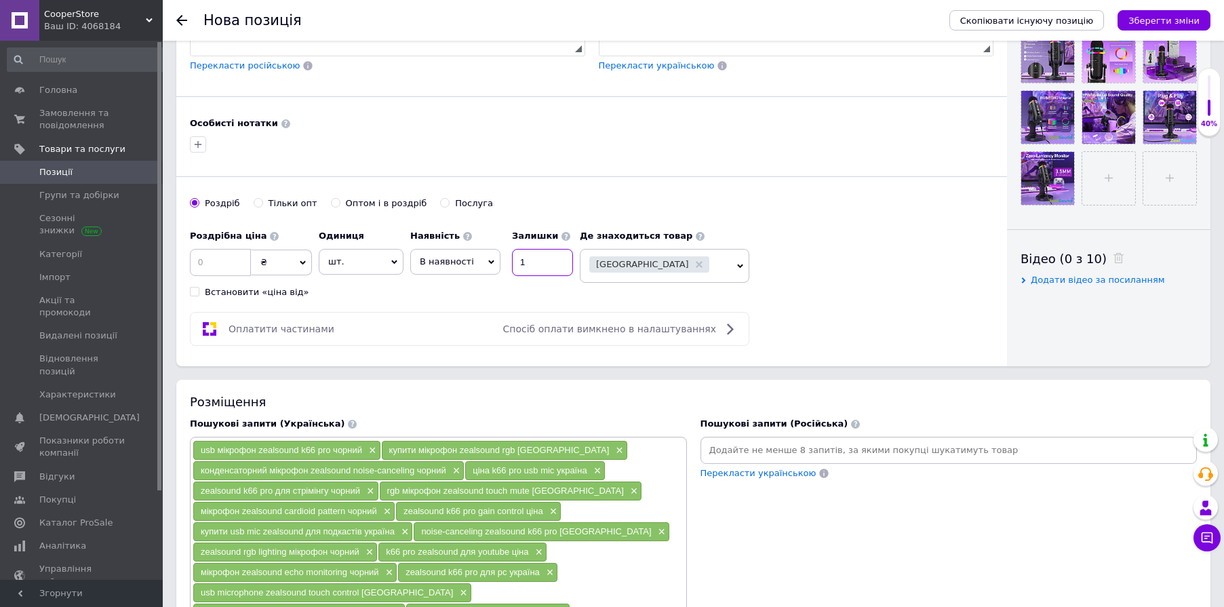
type input "1"
drag, startPoint x: 444, startPoint y: 258, endPoint x: 451, endPoint y: 269, distance: 12.2
click at [444, 258] on span "В наявності" at bounding box center [455, 262] width 90 height 26
click at [459, 331] on li "Готово до відправки" at bounding box center [455, 346] width 89 height 31
drag, startPoint x: 889, startPoint y: 286, endPoint x: 553, endPoint y: 268, distance: 336.2
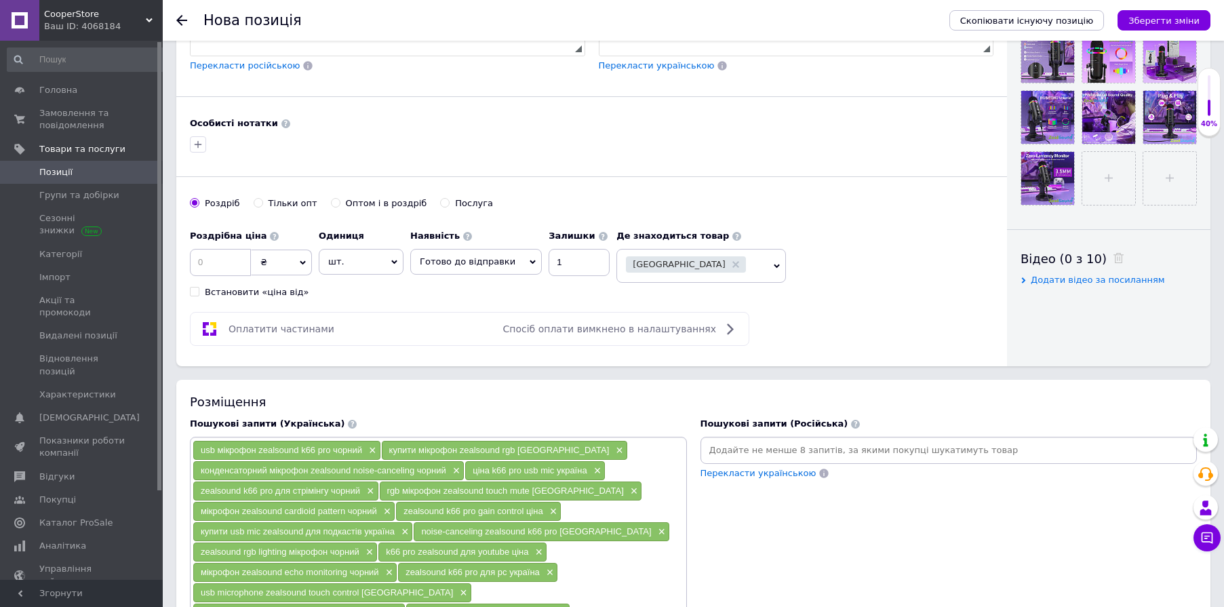
click at [884, 286] on div "Роздрібна ціна ₴ $ EUR CHF GBP ¥ PLN ₸ MDL HUF KGS CNY TRY KRW lei Встановити «…" at bounding box center [592, 260] width 804 height 75
drag, startPoint x: 208, startPoint y: 243, endPoint x: 228, endPoint y: 254, distance: 22.8
click at [211, 249] on input at bounding box center [220, 262] width 61 height 27
type input "2200"
click at [909, 205] on div "[PERSON_NAME] опт Оптом і в роздріб Послуга" at bounding box center [592, 210] width 804 height 26
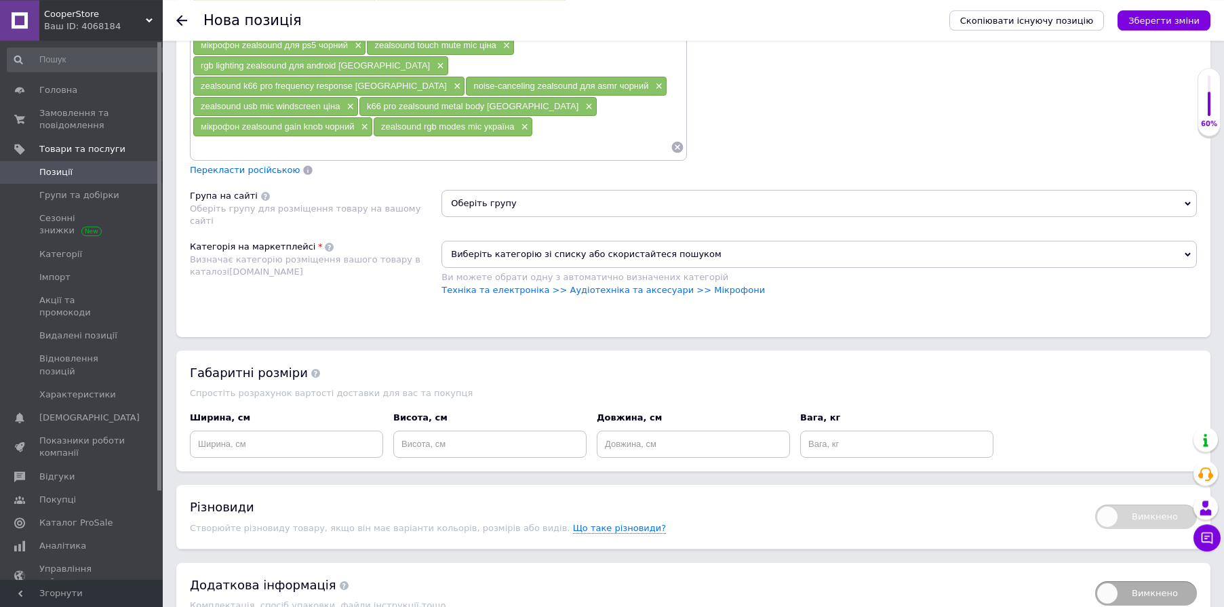
scroll to position [1139, 0]
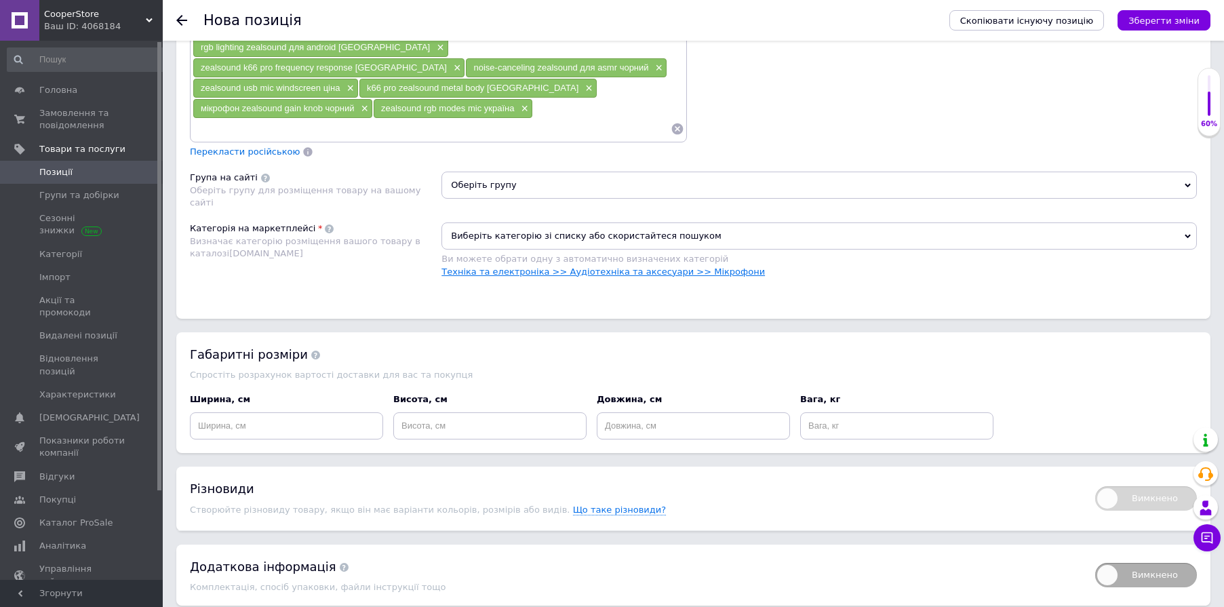
click at [705, 267] on link "Техніка та електроніка >> Аудіотехніка та аксесуари >> Мікрофони" at bounding box center [604, 272] width 324 height 10
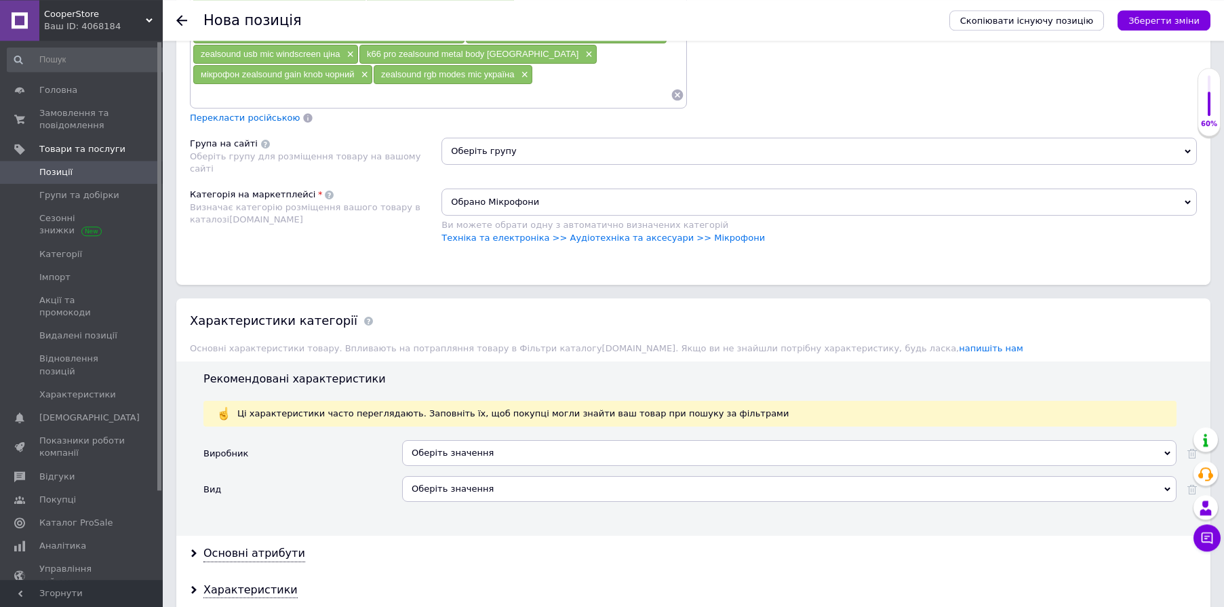
scroll to position [1194, 0]
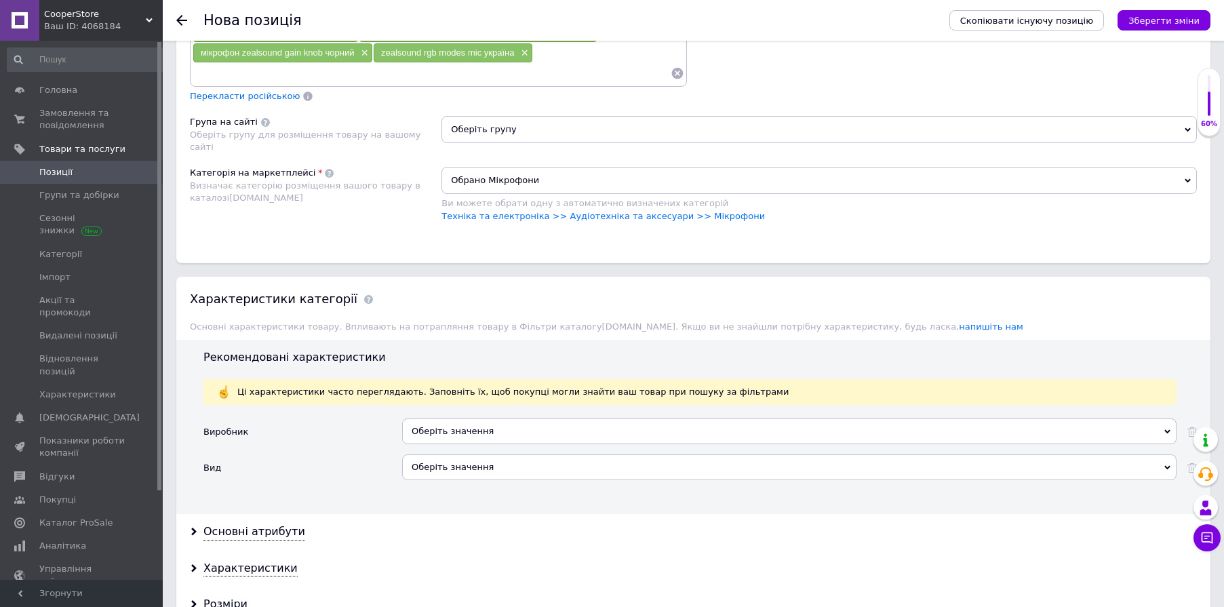
click at [502, 418] on div "Оберіть значення" at bounding box center [789, 431] width 775 height 26
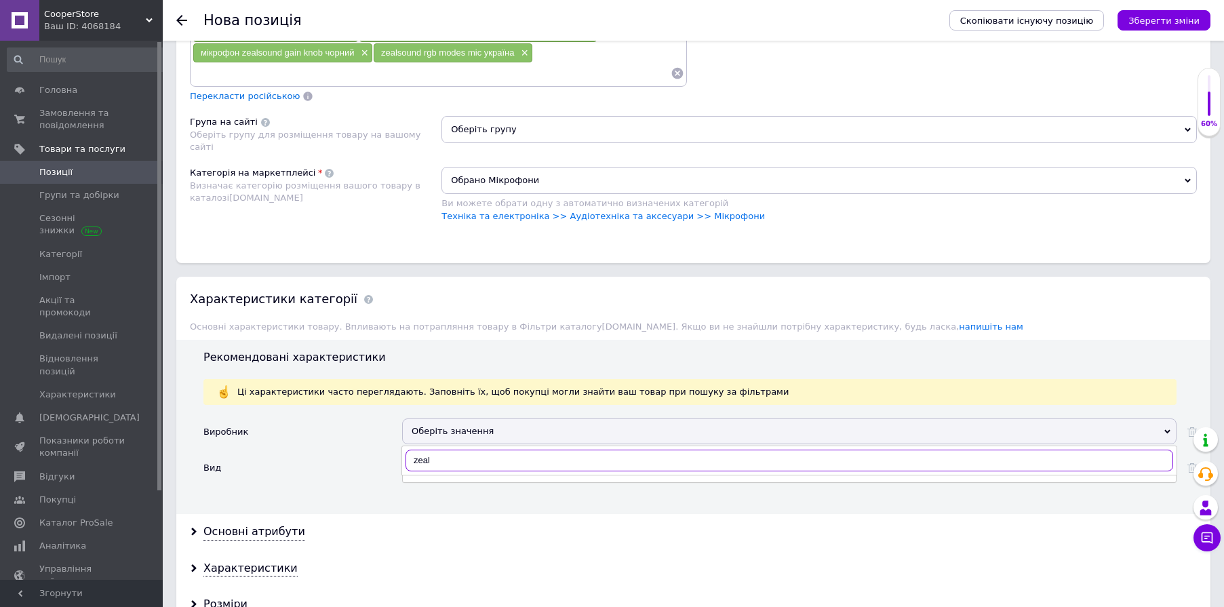
type input "zeal"
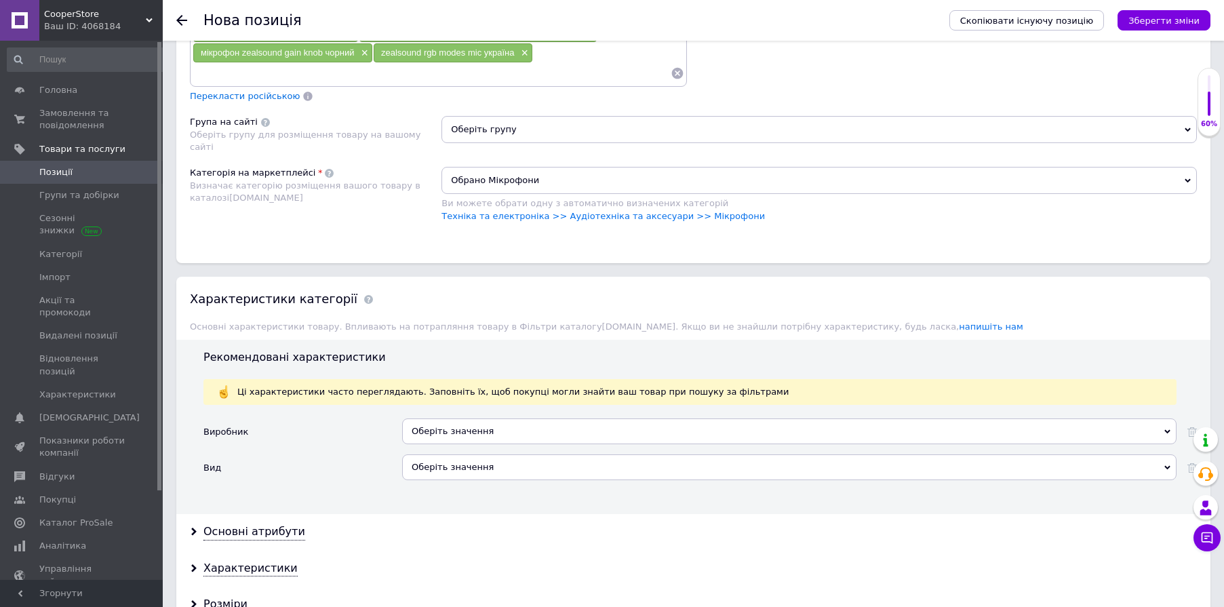
click at [340, 454] on div "Вид" at bounding box center [302, 472] width 199 height 36
click at [450, 454] on div "Оберіть значення" at bounding box center [789, 467] width 775 height 26
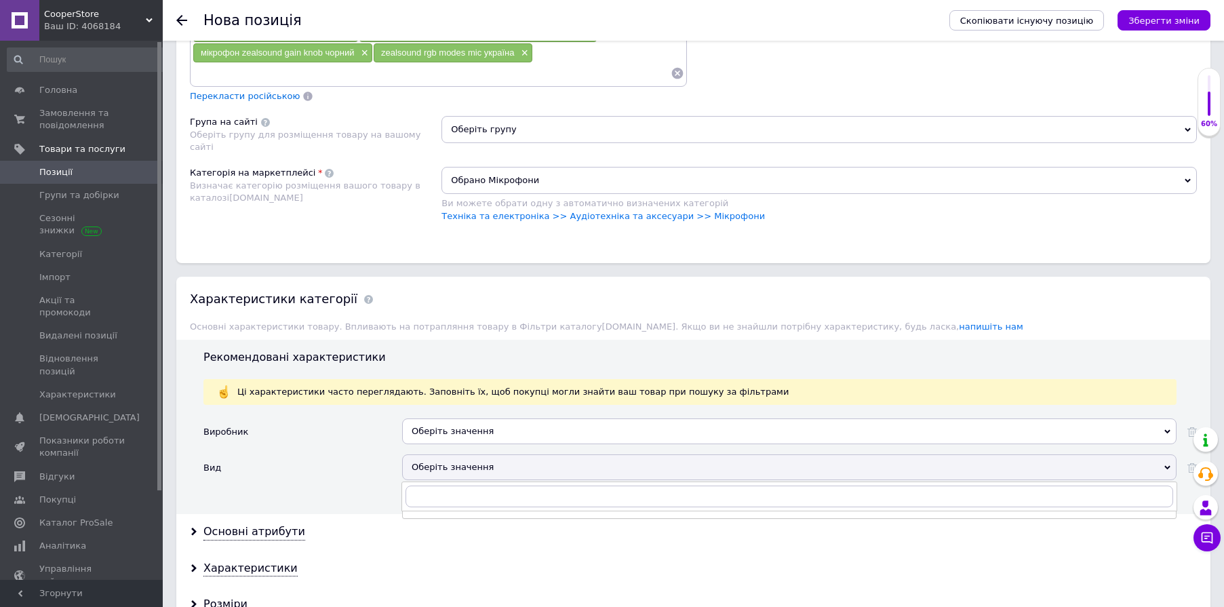
click at [324, 418] on div "Виробник" at bounding box center [302, 436] width 199 height 36
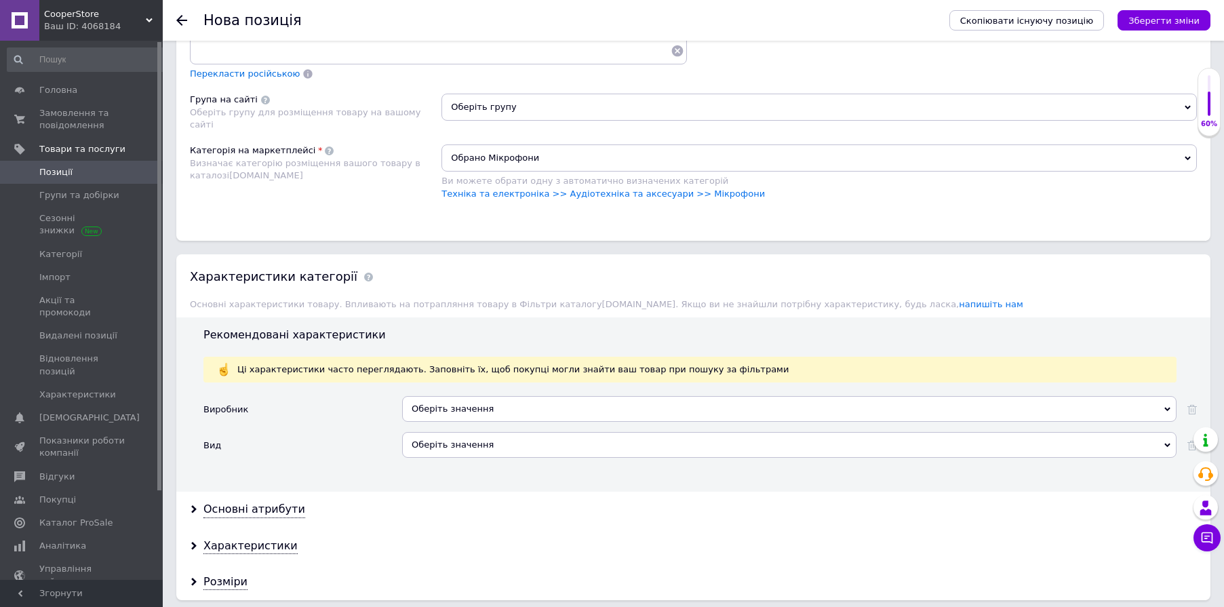
click at [269, 492] on div "Основні атрибути" at bounding box center [693, 510] width 1034 height 36
drag, startPoint x: 267, startPoint y: 467, endPoint x: 277, endPoint y: 448, distance: 21.5
click at [268, 502] on div "Основні атрибути" at bounding box center [254, 510] width 102 height 16
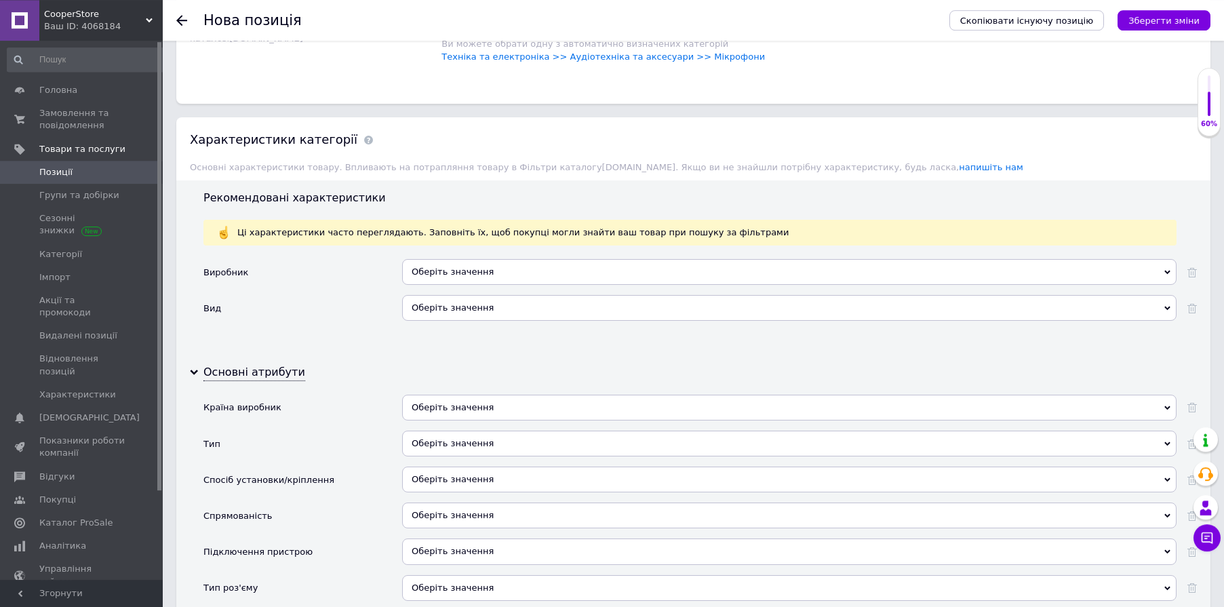
scroll to position [1362, 0]
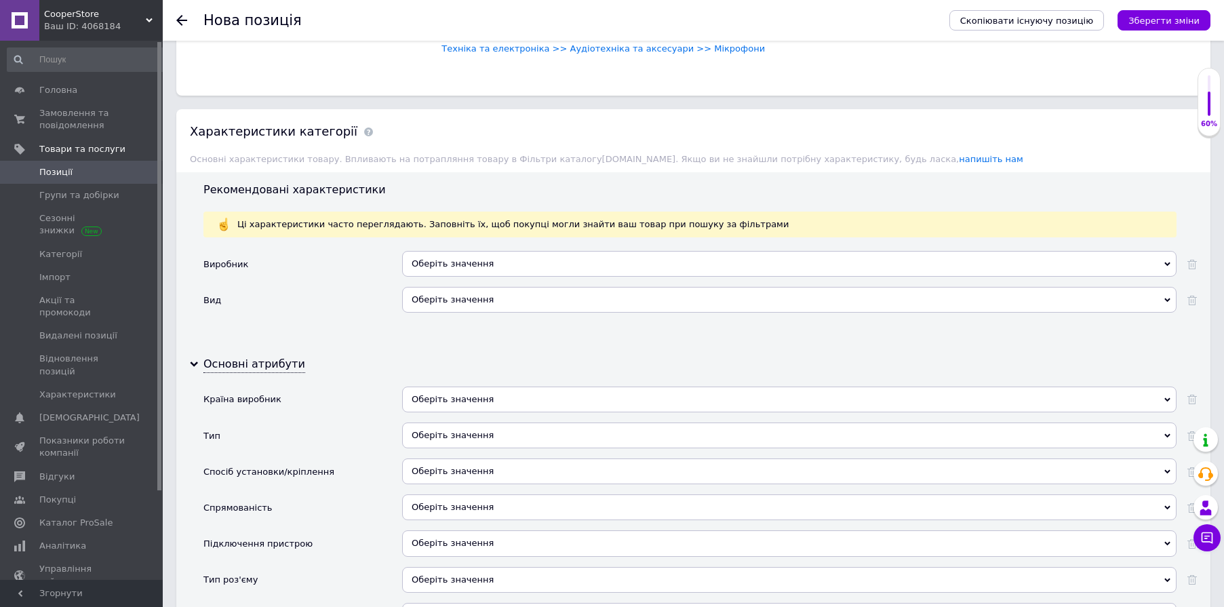
click at [429, 459] on div "Оберіть значення" at bounding box center [789, 472] width 775 height 26
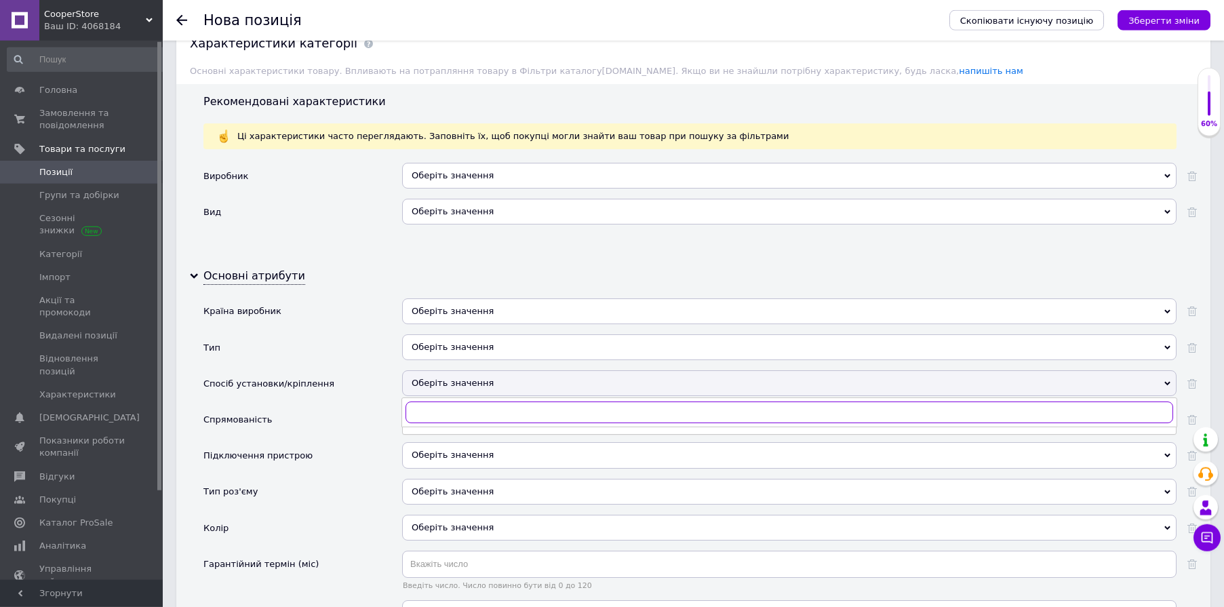
scroll to position [1452, 0]
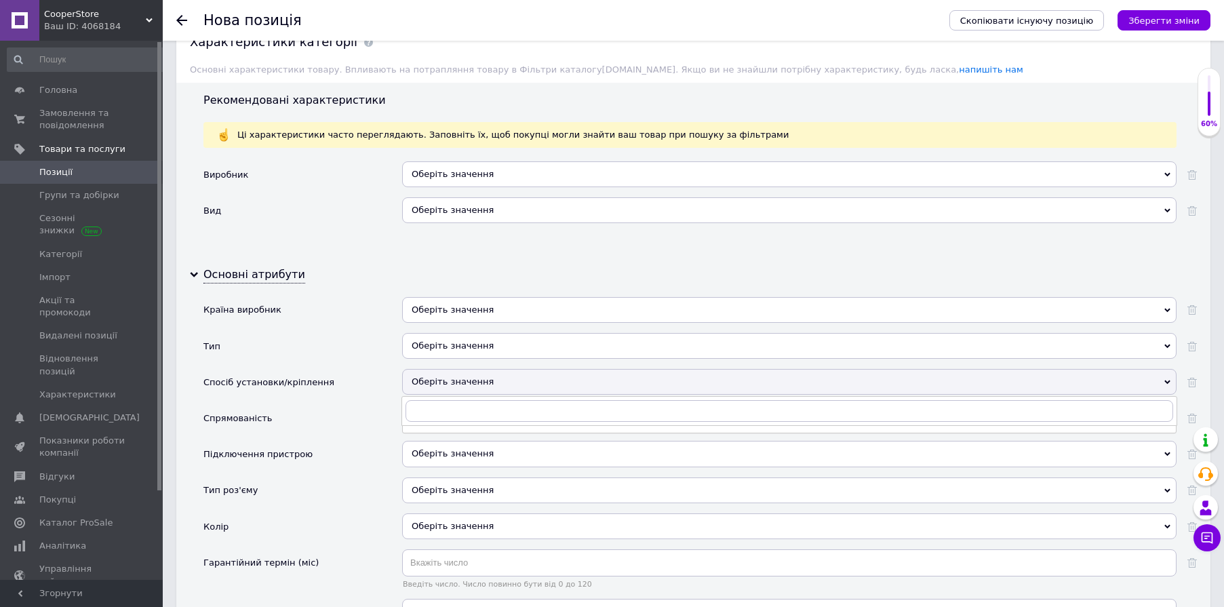
click at [371, 333] on div "Тип" at bounding box center [302, 351] width 199 height 36
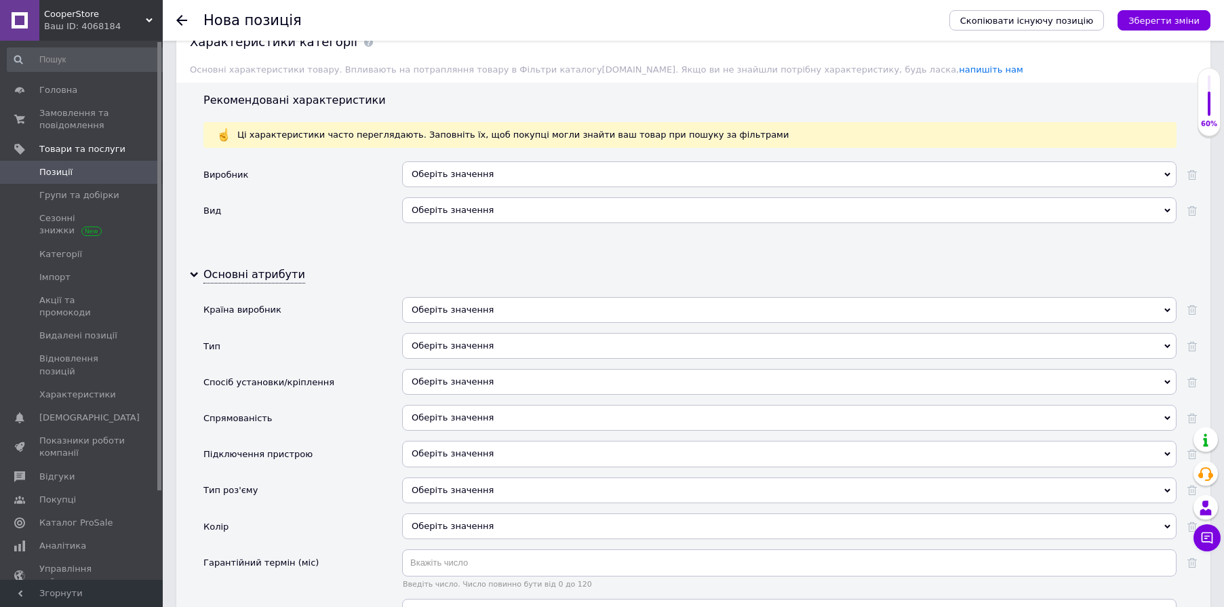
click at [703, 13] on div "Нова позиція" at bounding box center [569, 20] width 733 height 41
click at [466, 333] on div "Оберіть значення" at bounding box center [789, 346] width 775 height 26
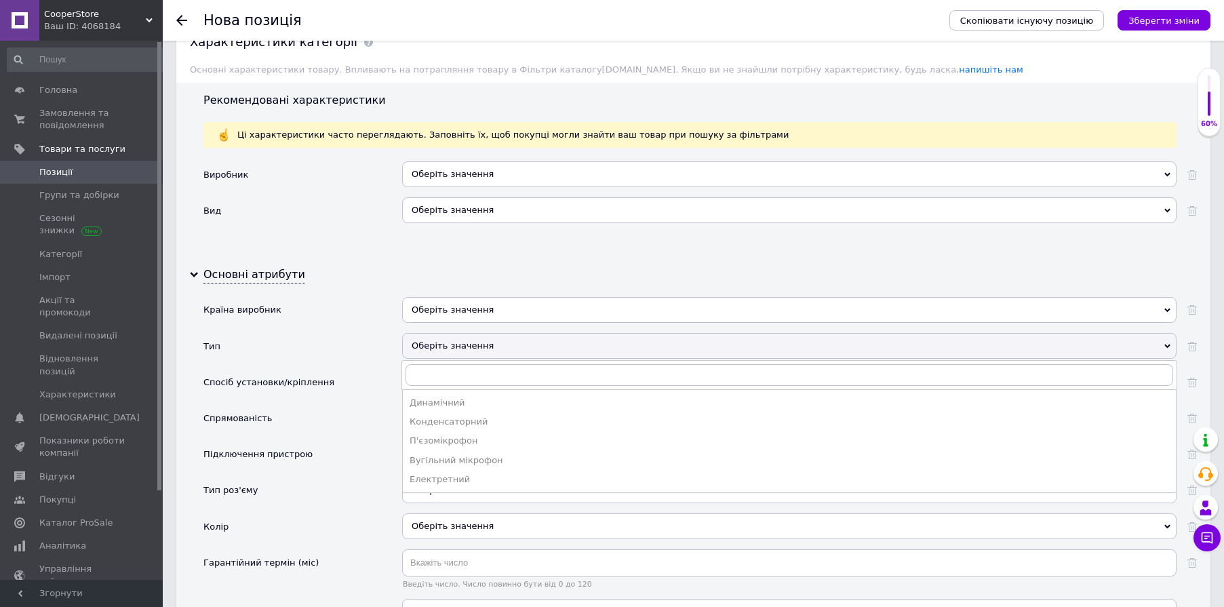
click at [471, 333] on div "Оберіть значення" at bounding box center [789, 346] width 775 height 26
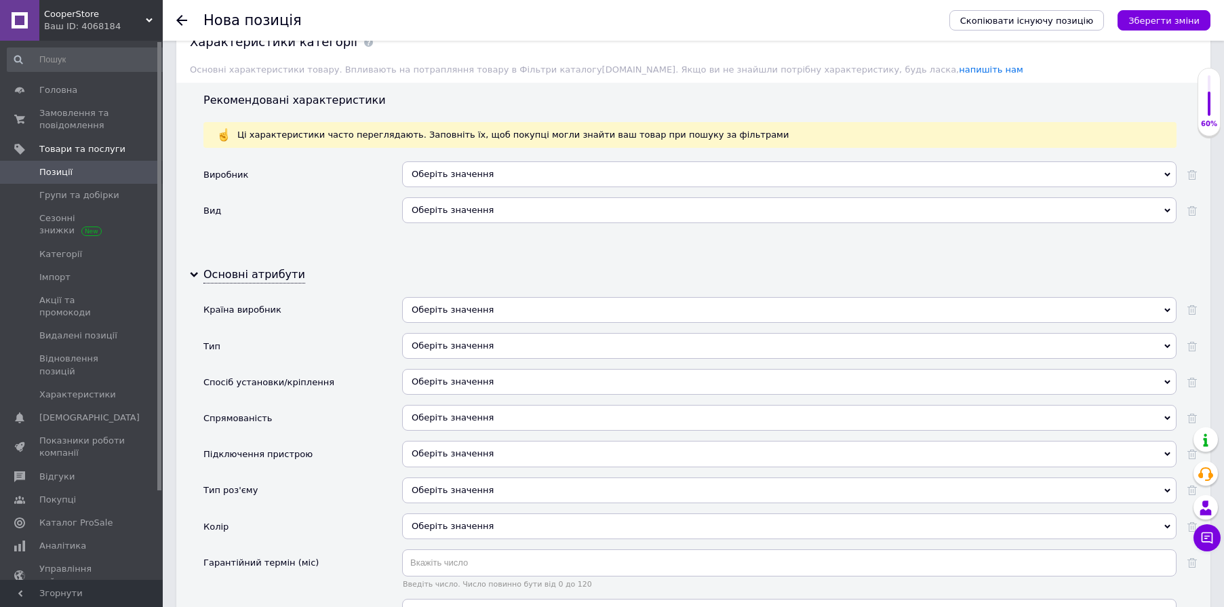
click at [467, 369] on div "Оберіть значення" at bounding box center [789, 382] width 775 height 26
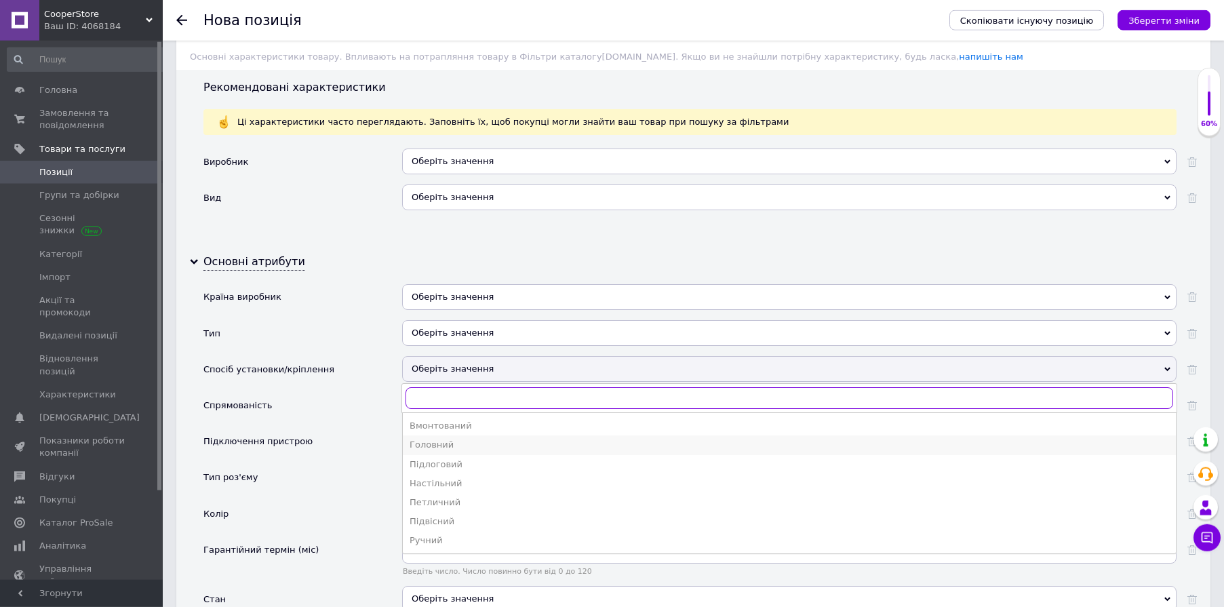
scroll to position [1474, 0]
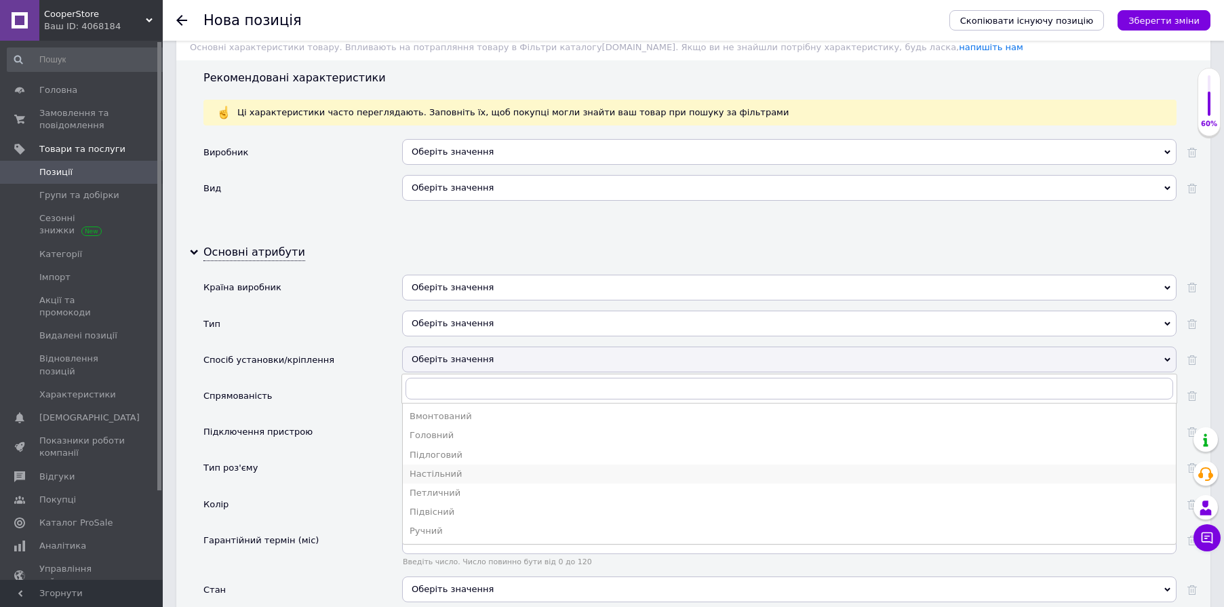
click at [473, 468] on div "Настільний" at bounding box center [790, 474] width 760 height 12
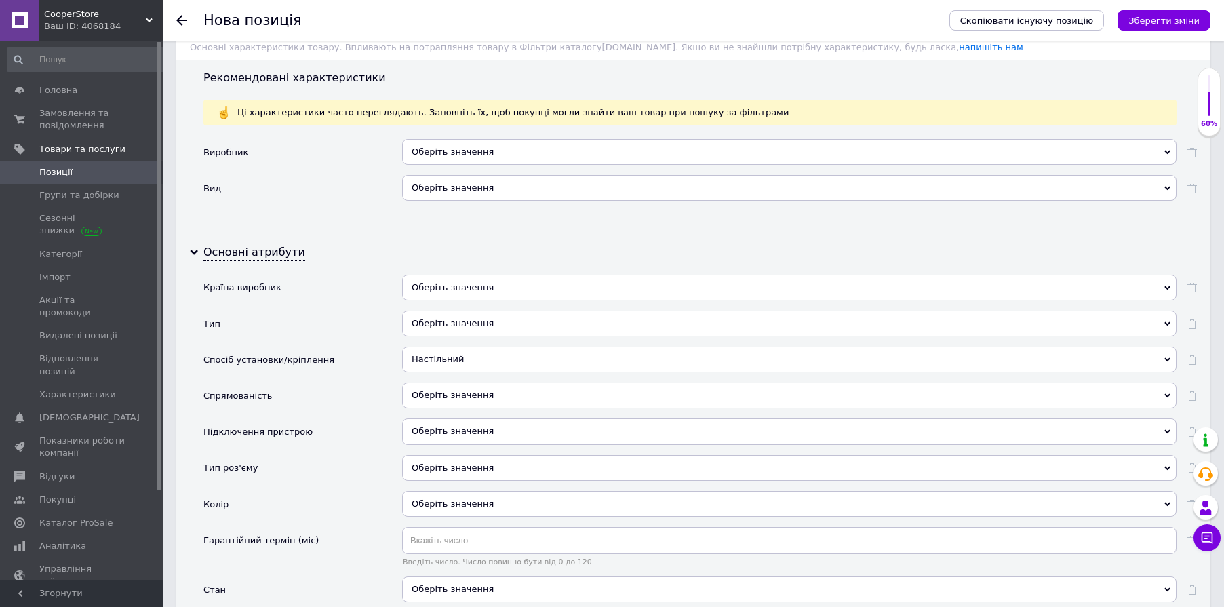
click at [342, 383] on div "Спрямованість" at bounding box center [302, 401] width 199 height 36
click at [450, 383] on div "Оберіть значення" at bounding box center [789, 396] width 775 height 26
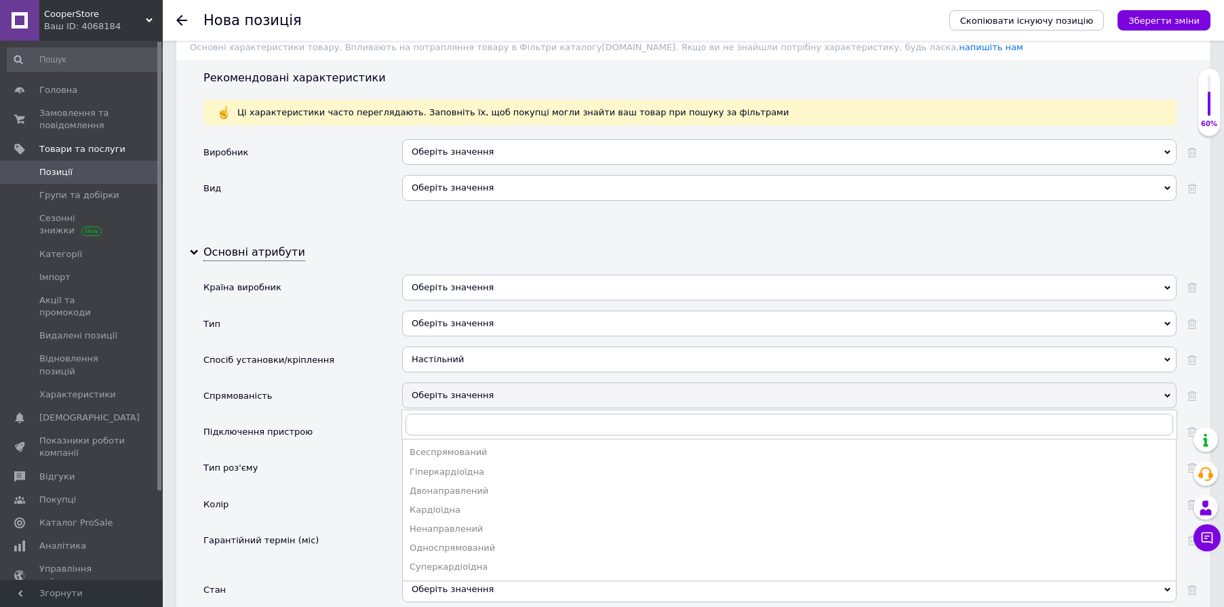
drag, startPoint x: 353, startPoint y: 355, endPoint x: 365, endPoint y: 366, distance: 16.3
click at [354, 383] on div "Спрямованість" at bounding box center [302, 401] width 199 height 36
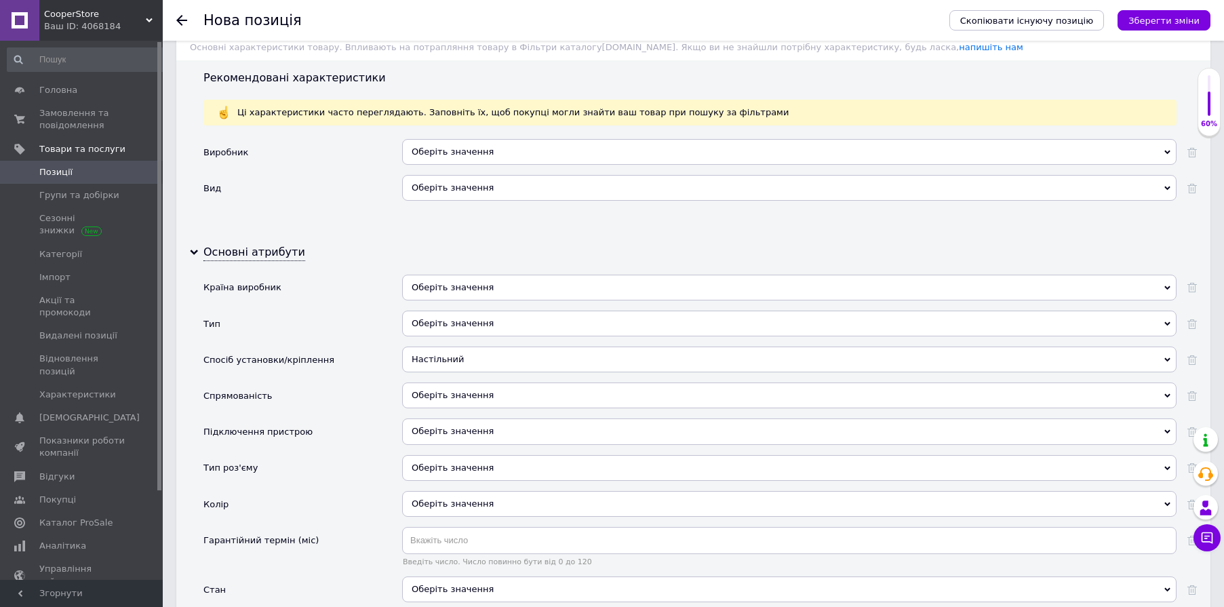
click at [440, 418] on div "Оберіть значення" at bounding box center [789, 431] width 775 height 26
click at [360, 418] on div "Підключення пристрою" at bounding box center [302, 436] width 199 height 36
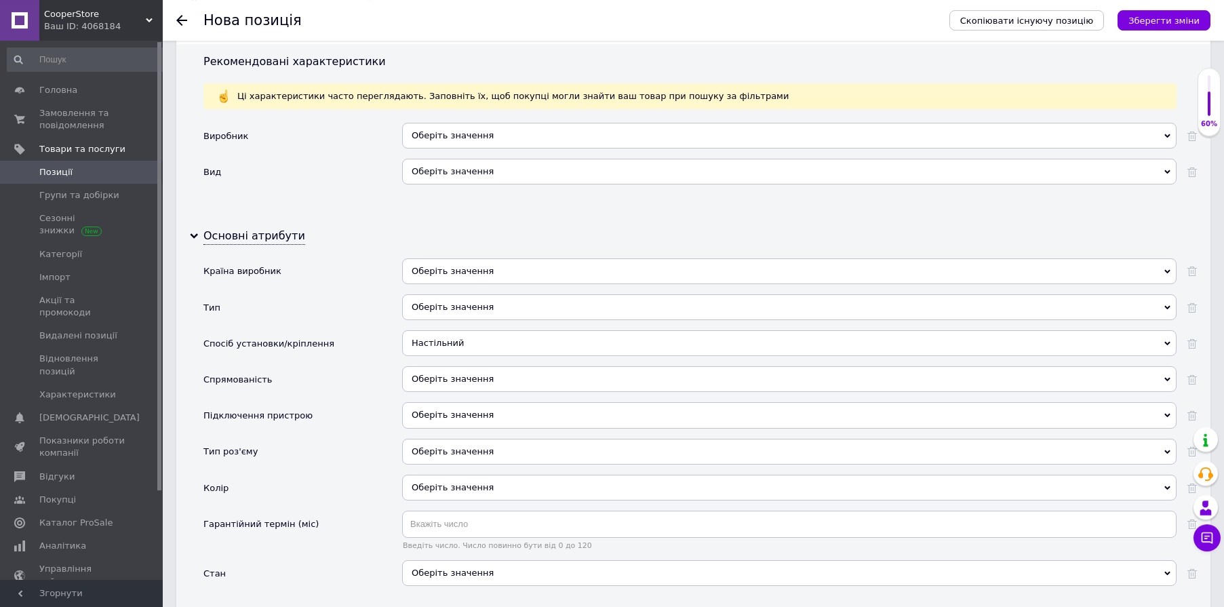
scroll to position [1496, 0]
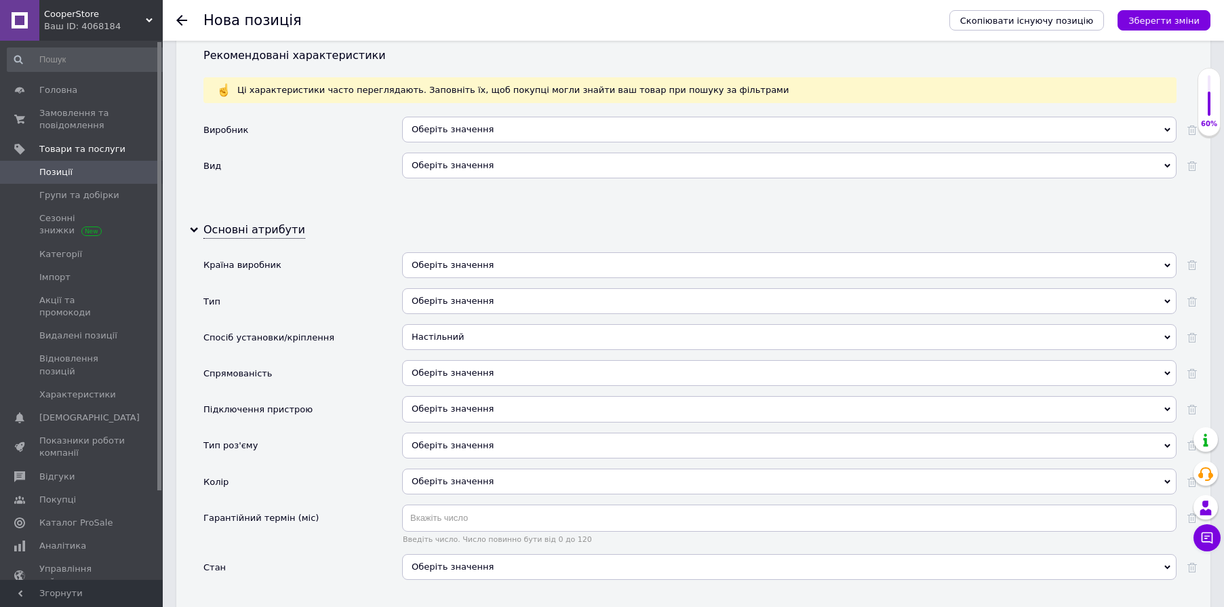
click at [433, 433] on div "Оберіть значення" at bounding box center [789, 446] width 775 height 26
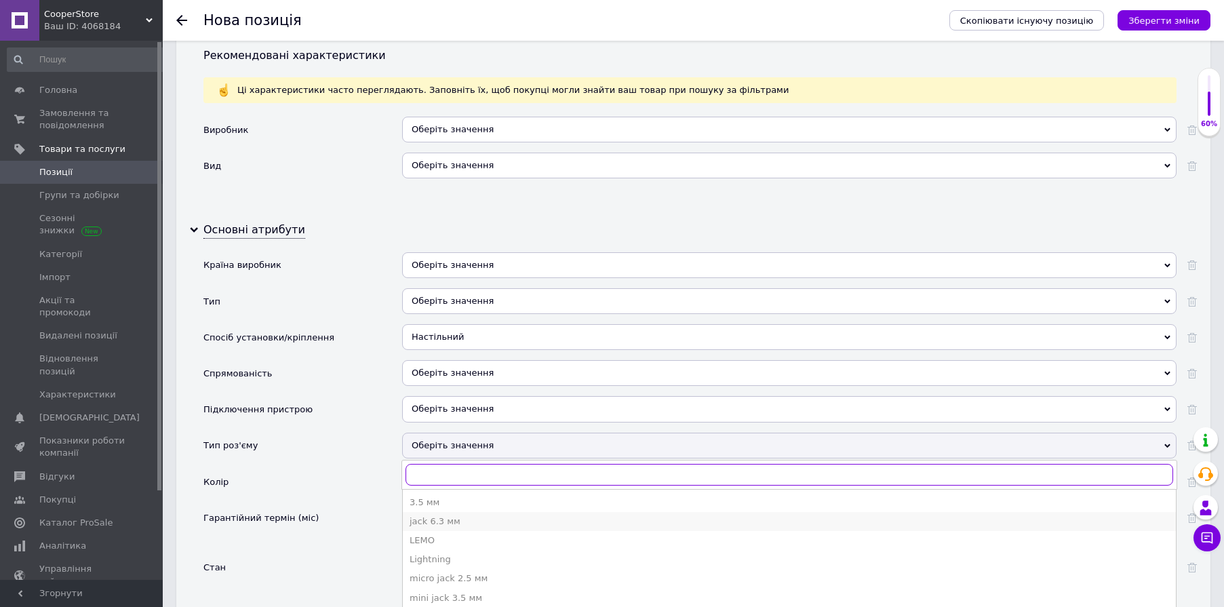
scroll to position [21, 0]
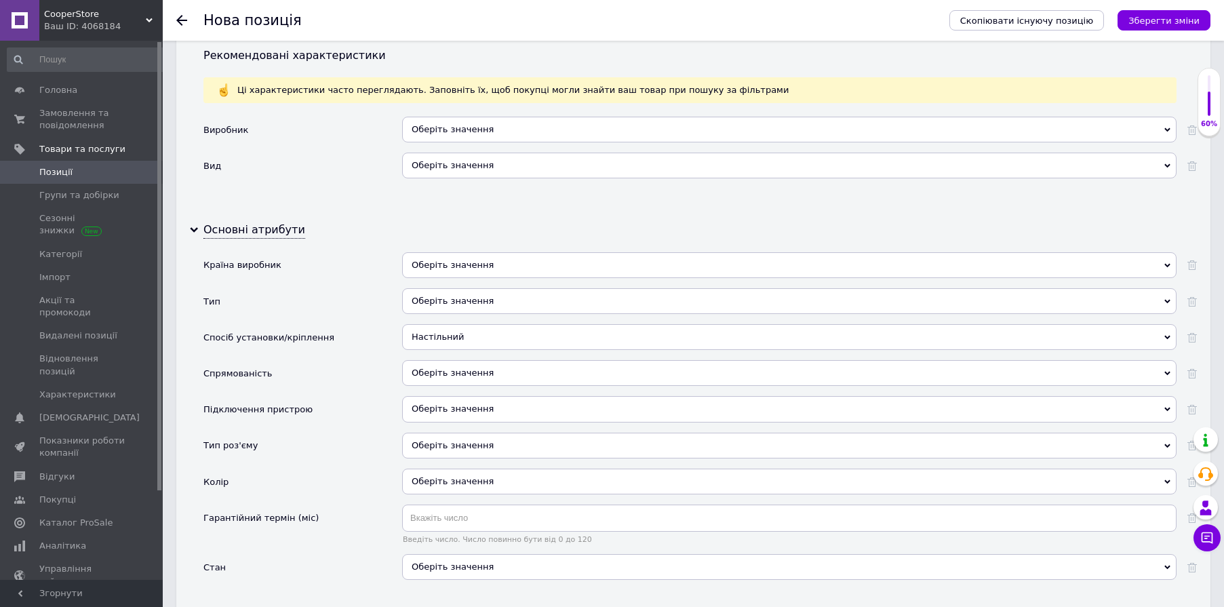
click at [340, 469] on div "Колір" at bounding box center [302, 487] width 199 height 36
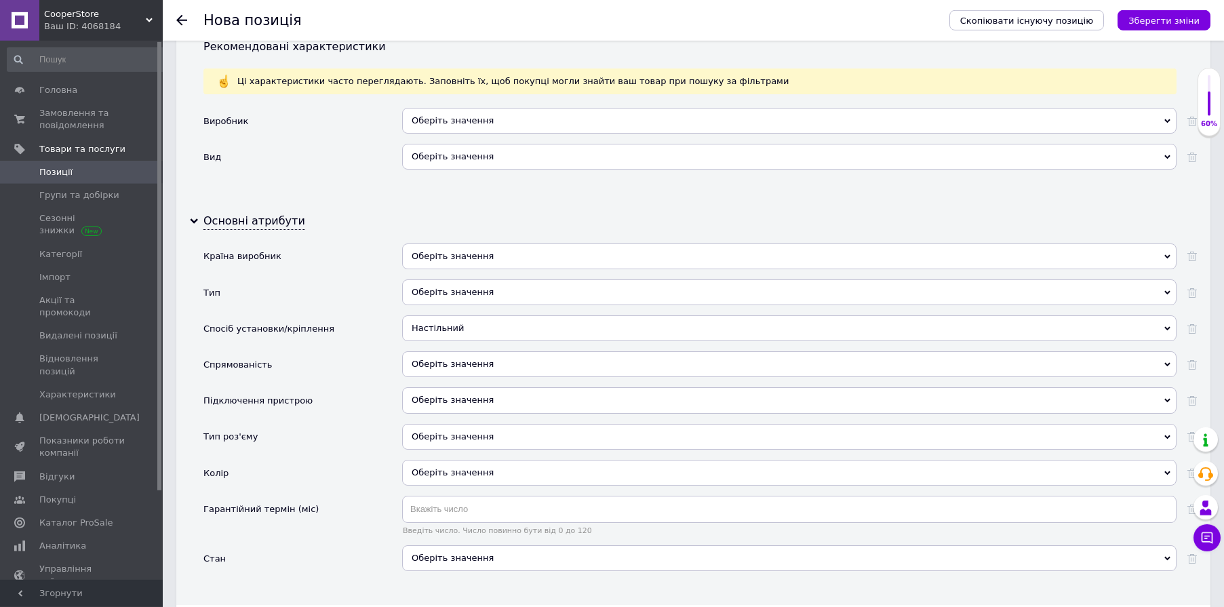
scroll to position [1519, 0]
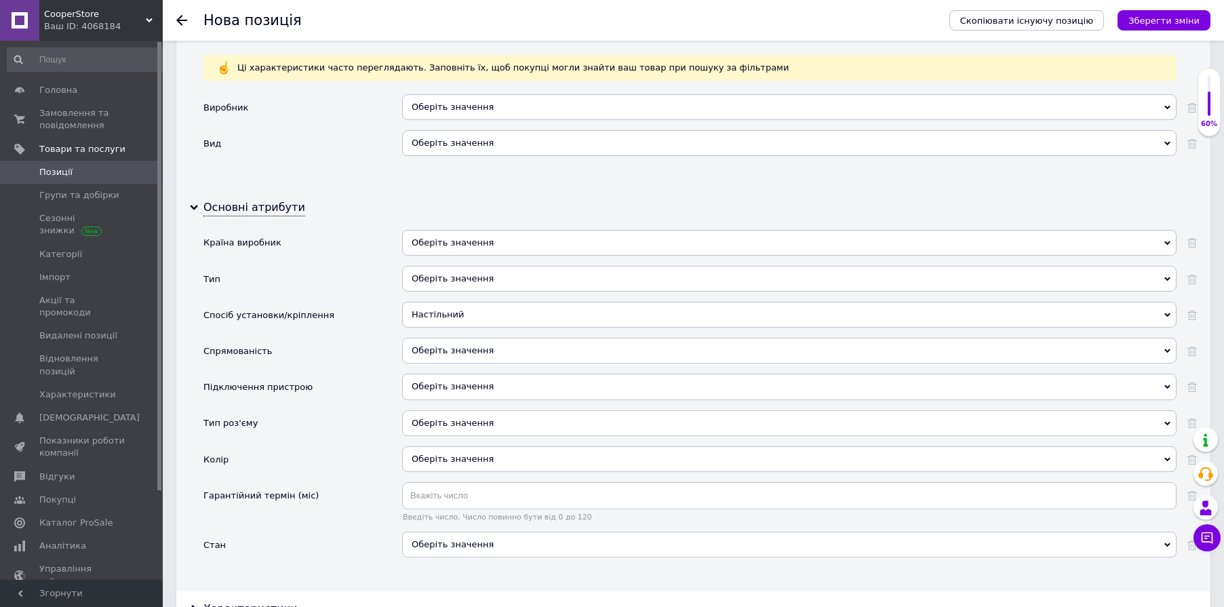
click at [439, 446] on div "Оберіть значення" at bounding box center [789, 459] width 775 height 26
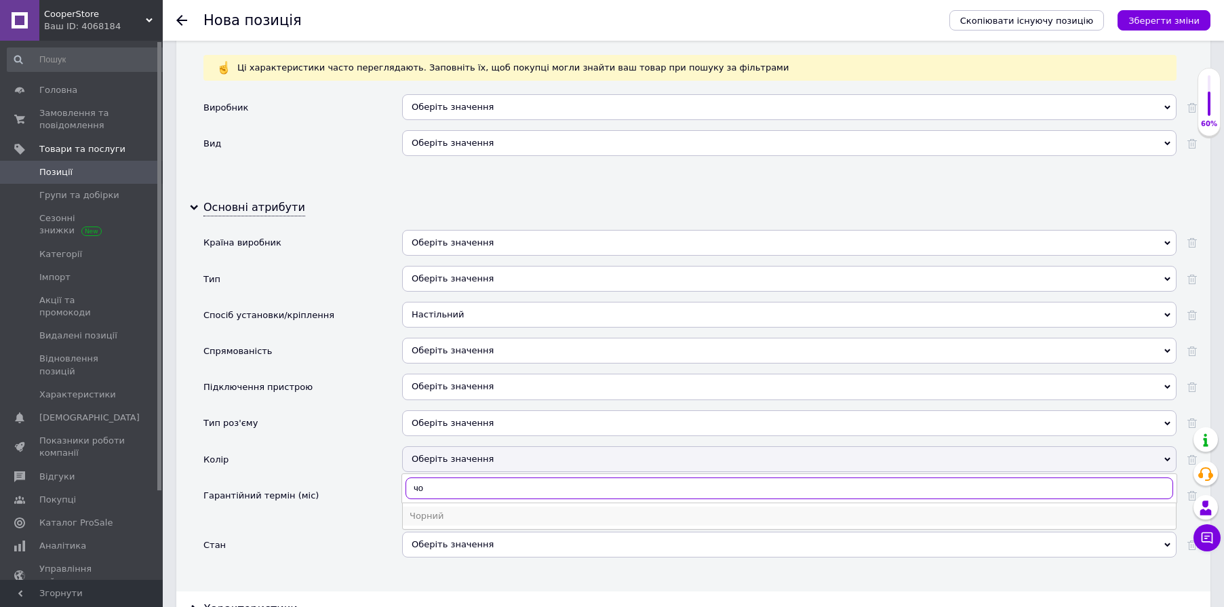
type input "чо"
click at [466, 507] on li "Чорний" at bounding box center [789, 516] width 773 height 19
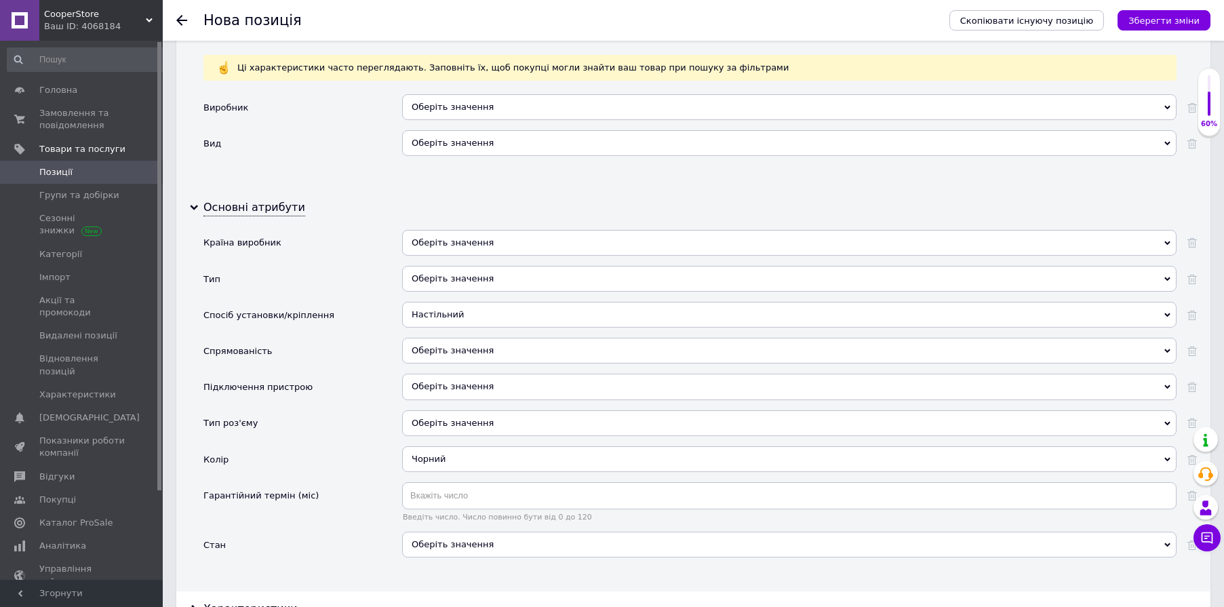
drag, startPoint x: 331, startPoint y: 461, endPoint x: 393, endPoint y: 456, distance: 62.6
click at [332, 482] on div "Гарантійний термін (міс)" at bounding box center [302, 507] width 199 height 50
click at [421, 482] on input "text" at bounding box center [789, 495] width 775 height 27
click at [455, 532] on div "Оберіть значення" at bounding box center [789, 545] width 775 height 26
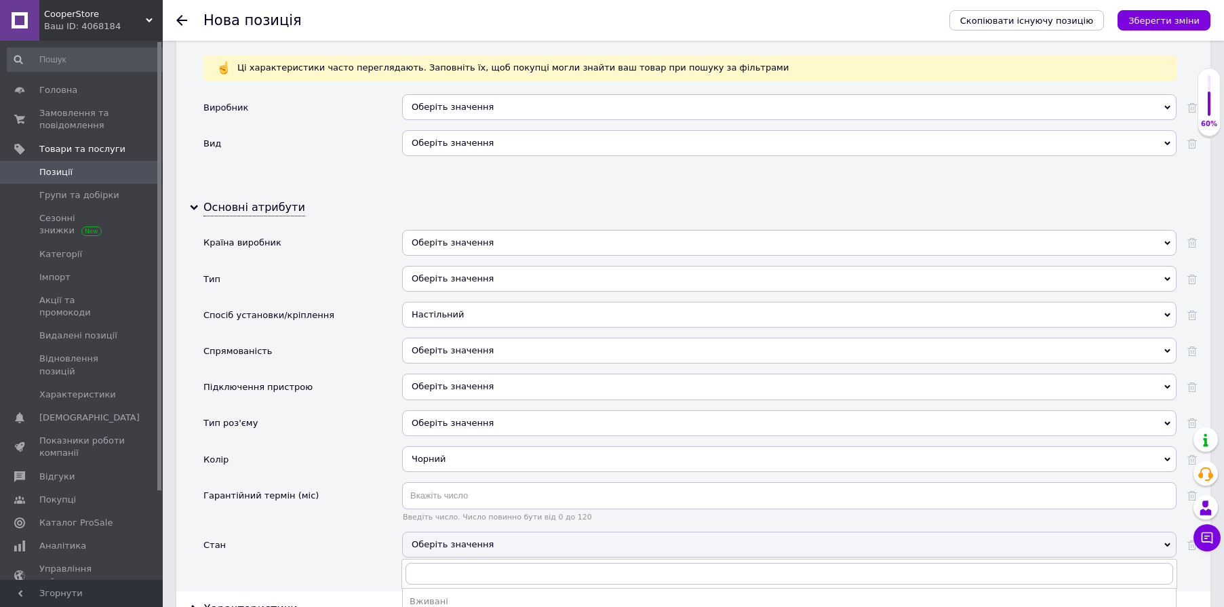
drag, startPoint x: 440, startPoint y: 571, endPoint x: 392, endPoint y: 516, distance: 73.1
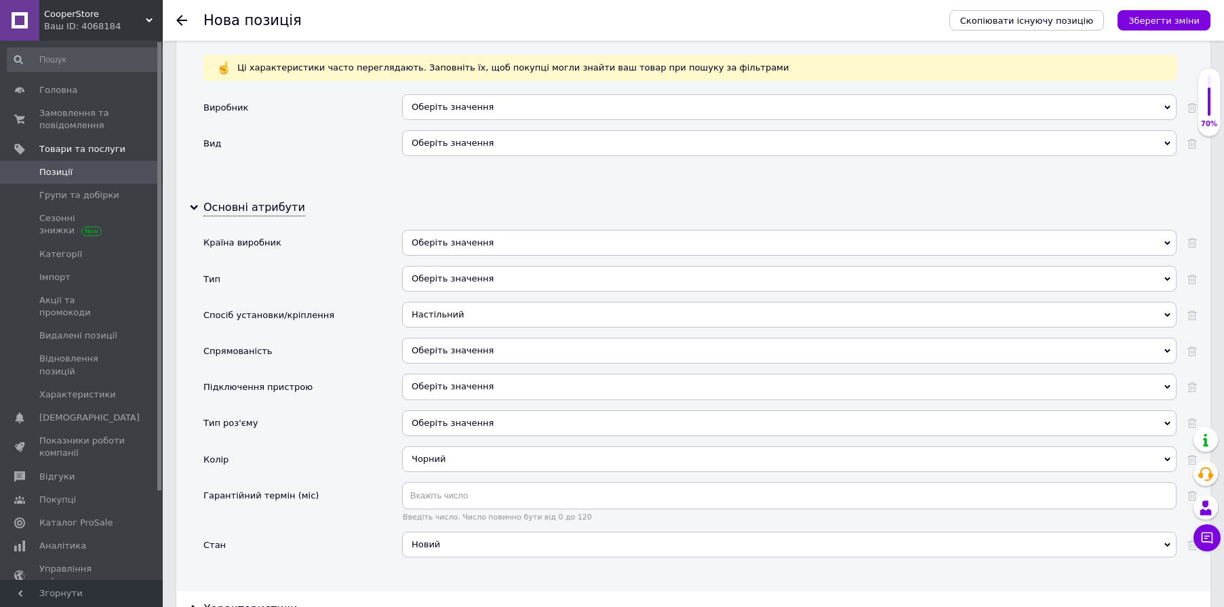
click at [362, 483] on div "Гарантійний термін (міс)" at bounding box center [302, 507] width 199 height 50
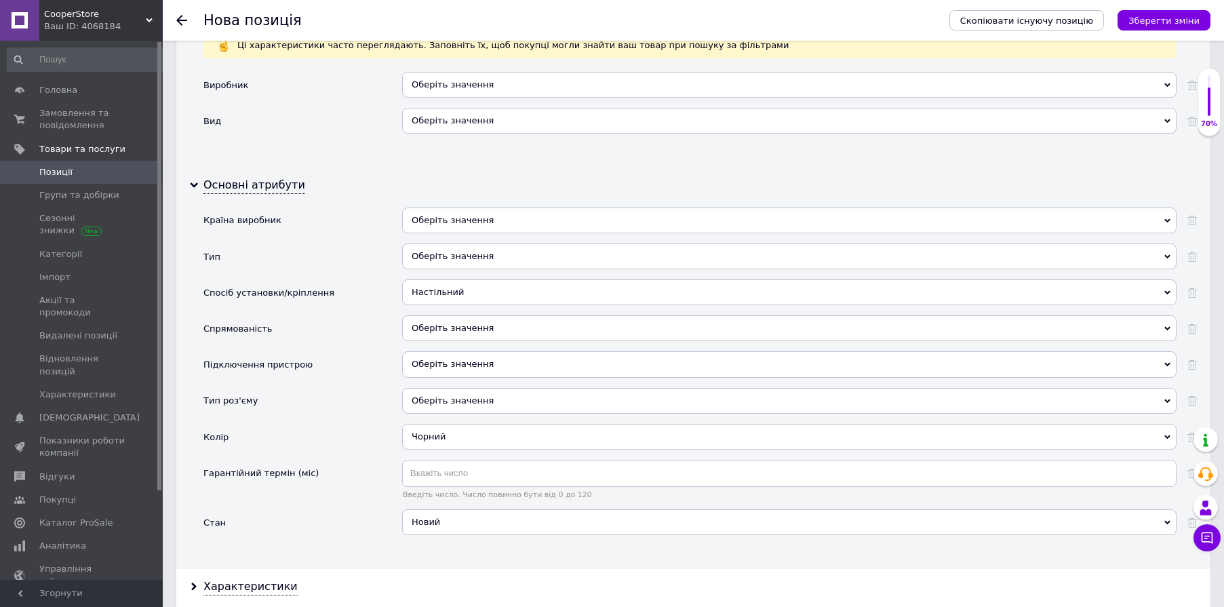
drag, startPoint x: 256, startPoint y: 532, endPoint x: 261, endPoint y: 528, distance: 7.2
click at [255, 579] on div "Характеристики" at bounding box center [250, 587] width 94 height 16
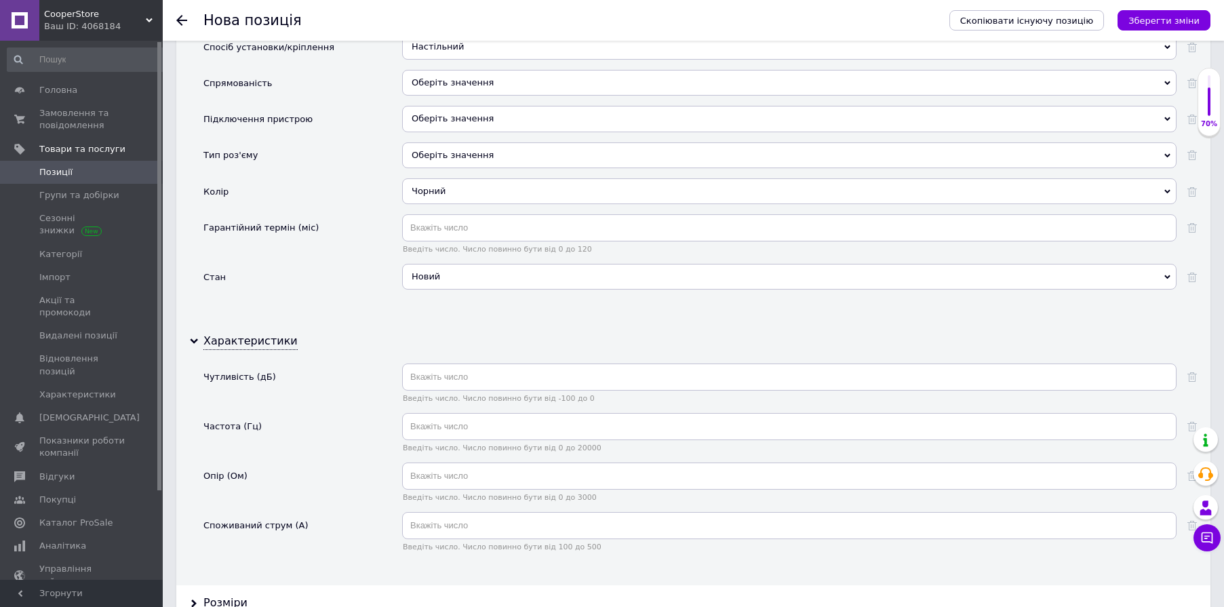
click at [225, 585] on div "Розміри" at bounding box center [693, 603] width 1034 height 36
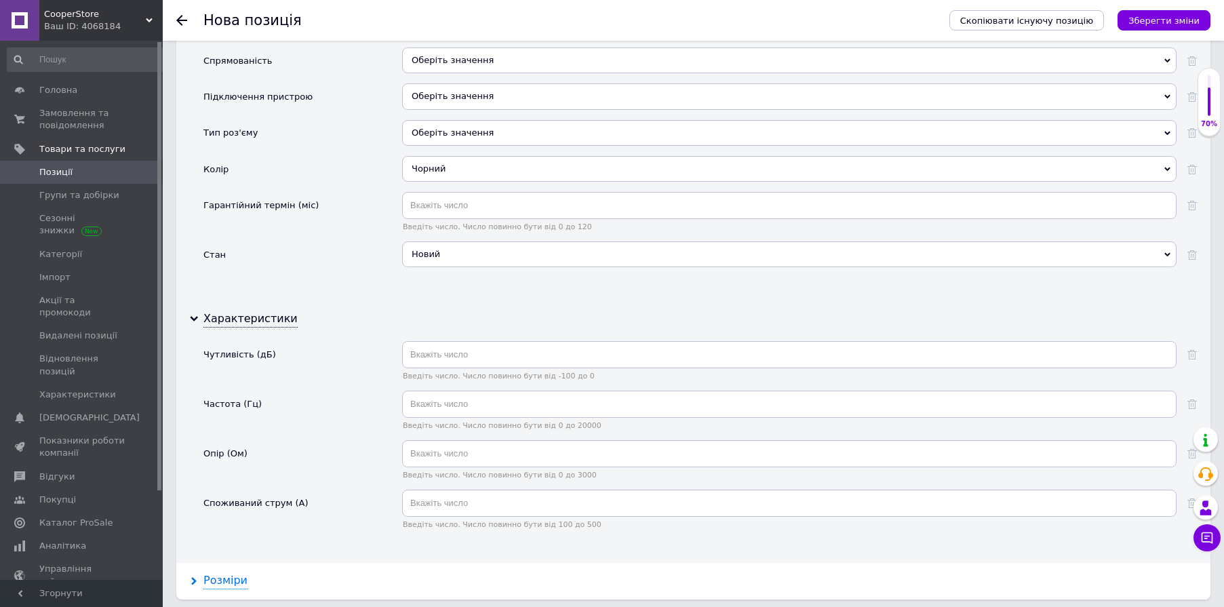
click at [231, 573] on div "Розміри" at bounding box center [225, 581] width 44 height 16
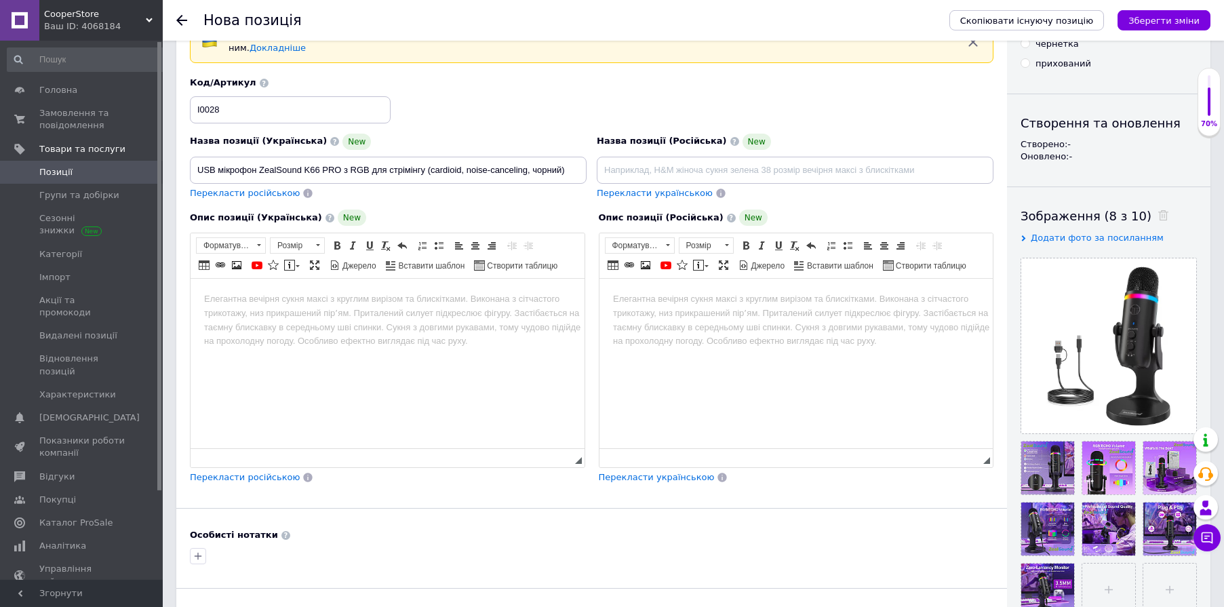
scroll to position [78, 0]
drag, startPoint x: 462, startPoint y: 366, endPoint x: 454, endPoint y: 343, distance: 24.5
click at [462, 366] on html at bounding box center [388, 365] width 394 height 170
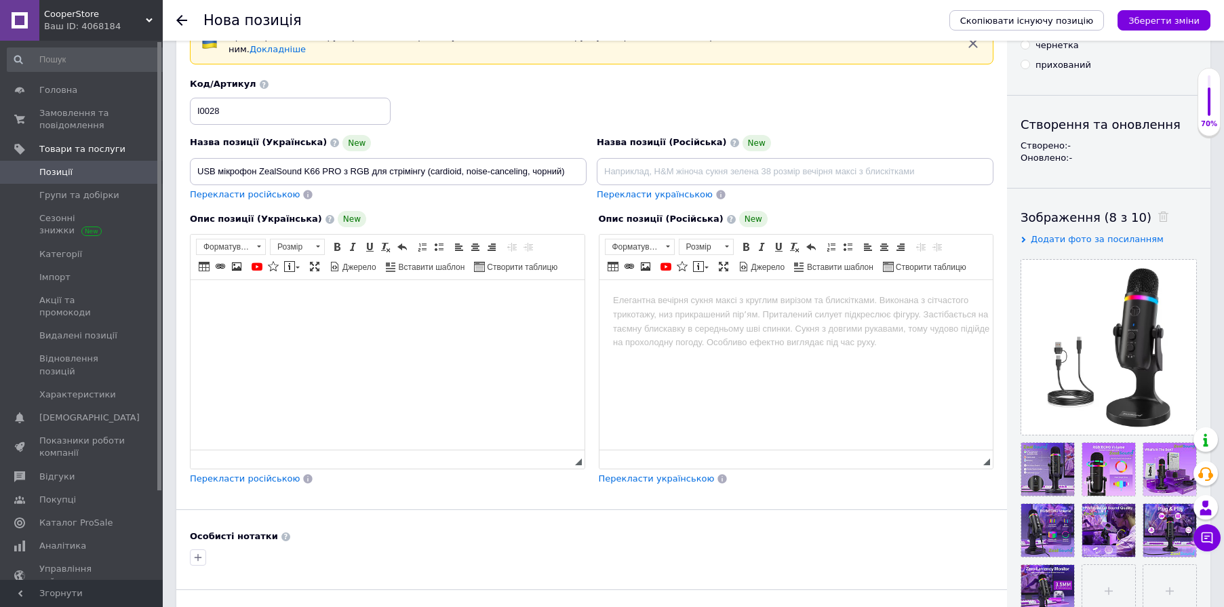
drag, startPoint x: 345, startPoint y: 251, endPoint x: 352, endPoint y: 290, distance: 39.3
click at [346, 259] on link "Джерело" at bounding box center [353, 266] width 51 height 15
click at [359, 332] on textarea "Редактор, B46620C5-D4FA-4DE3-A264-53D4F95FBBDF" at bounding box center [388, 365] width 394 height 170
paste textarea "<l2>IPS dolorsit AmetConse A33 ELI s DOE tem incididun (utlabore, etdol-magnaal…"
type textarea "<l2>IPS dolorsit AmetConse A33 ELI s DOE tem incididun (utlabore, etdol-magnaal…"
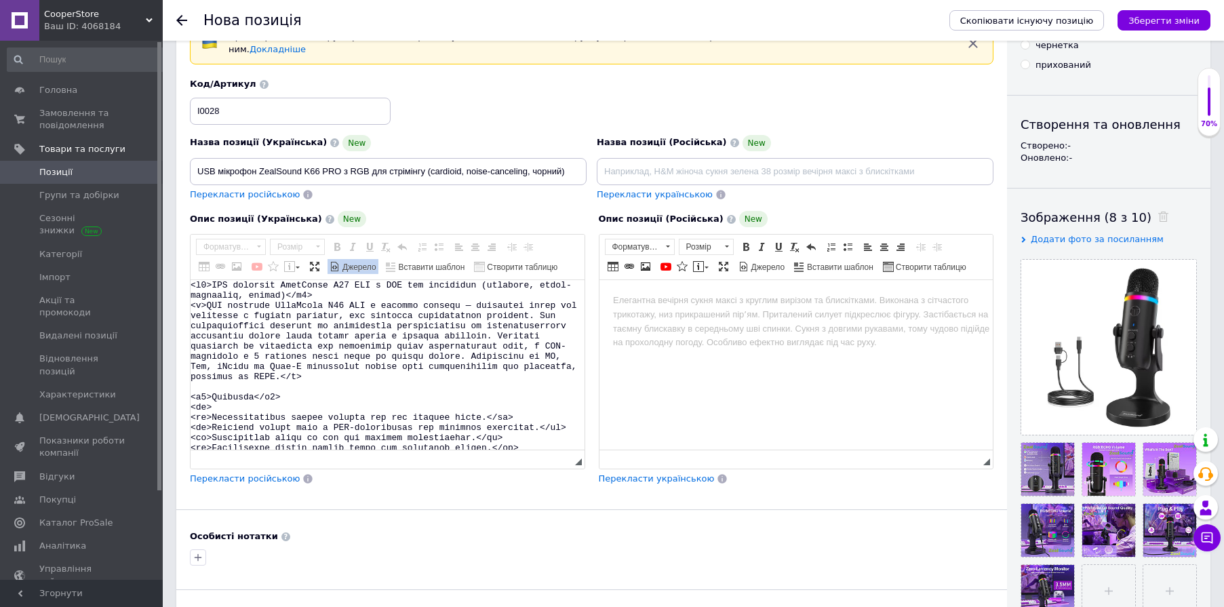
scroll to position [1, 0]
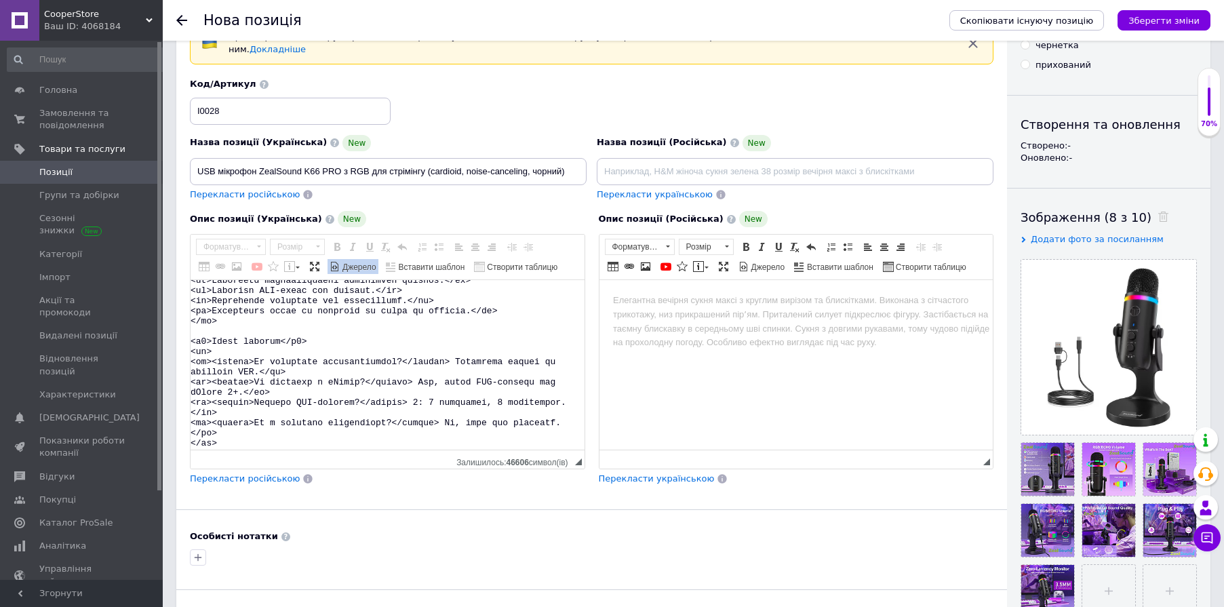
click at [357, 262] on span "Джерело" at bounding box center [358, 268] width 36 height 12
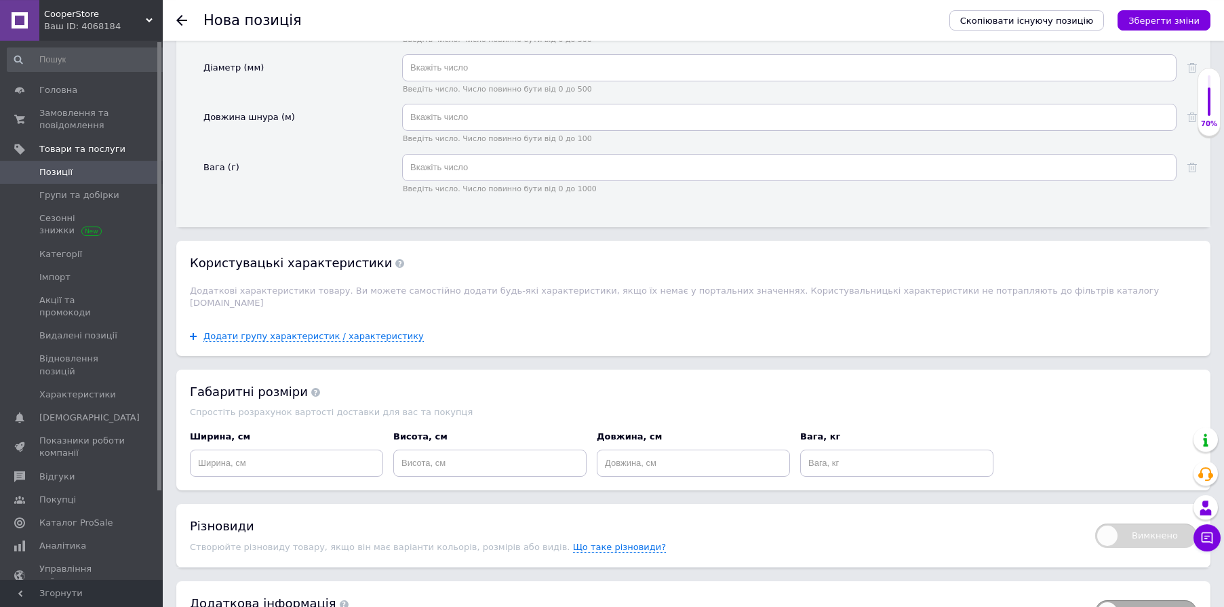
scroll to position [2482, 0]
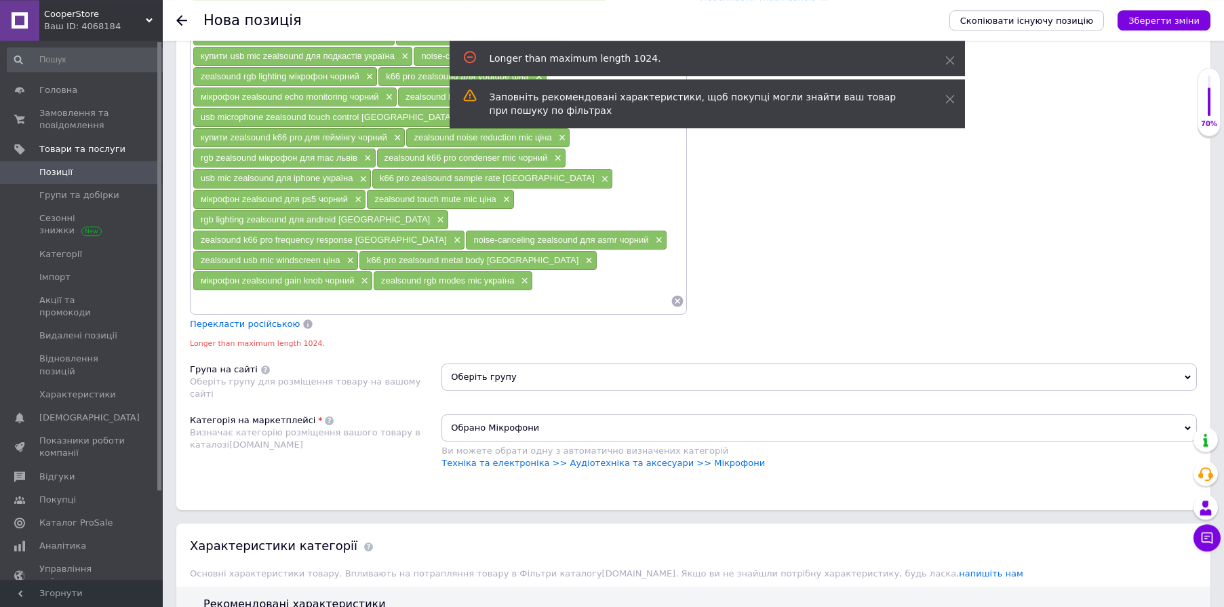
scroll to position [965, 0]
click at [351, 256] on span "×" at bounding box center [348, 262] width 11 height 12
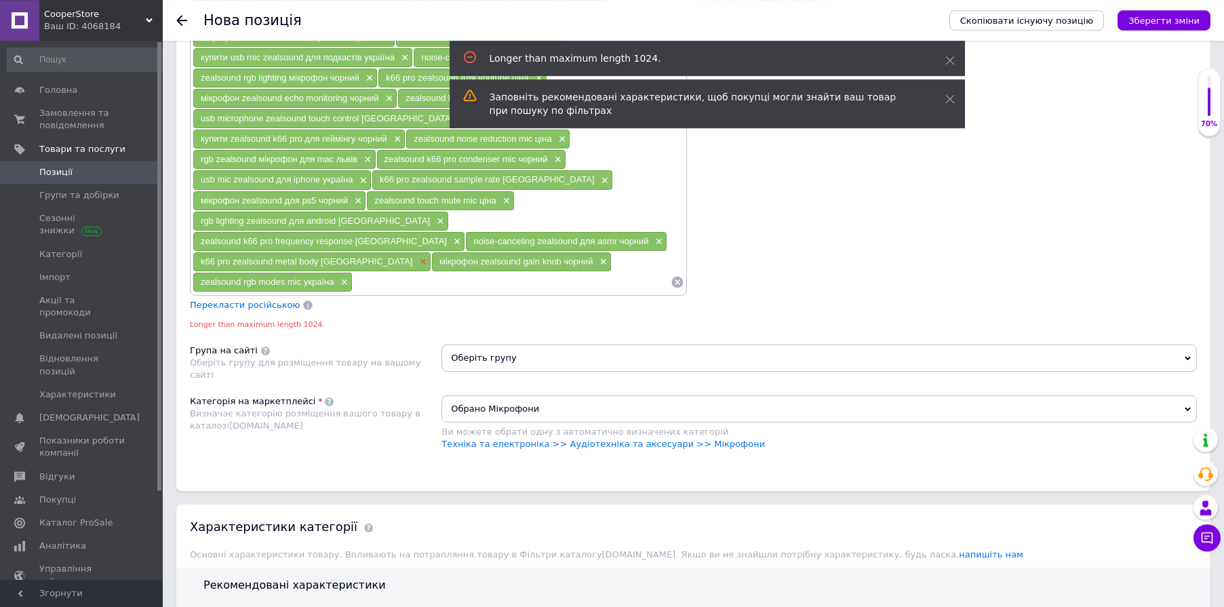
click at [416, 256] on span "×" at bounding box center [421, 262] width 11 height 12
click at [351, 256] on span "мікрофон zealsound gain knob чорний" at bounding box center [278, 261] width 154 height 10
click at [364, 256] on span "×" at bounding box center [363, 262] width 11 height 12
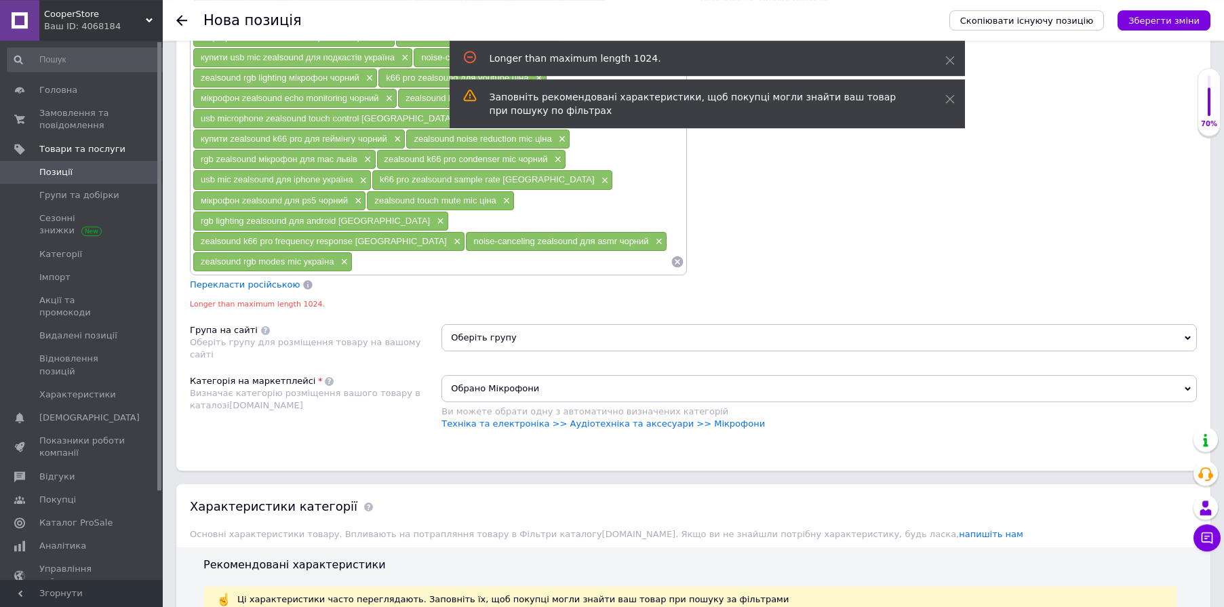
drag, startPoint x: 345, startPoint y: 222, endPoint x: 394, endPoint y: 292, distance: 85.6
click at [345, 256] on span "×" at bounding box center [342, 262] width 11 height 12
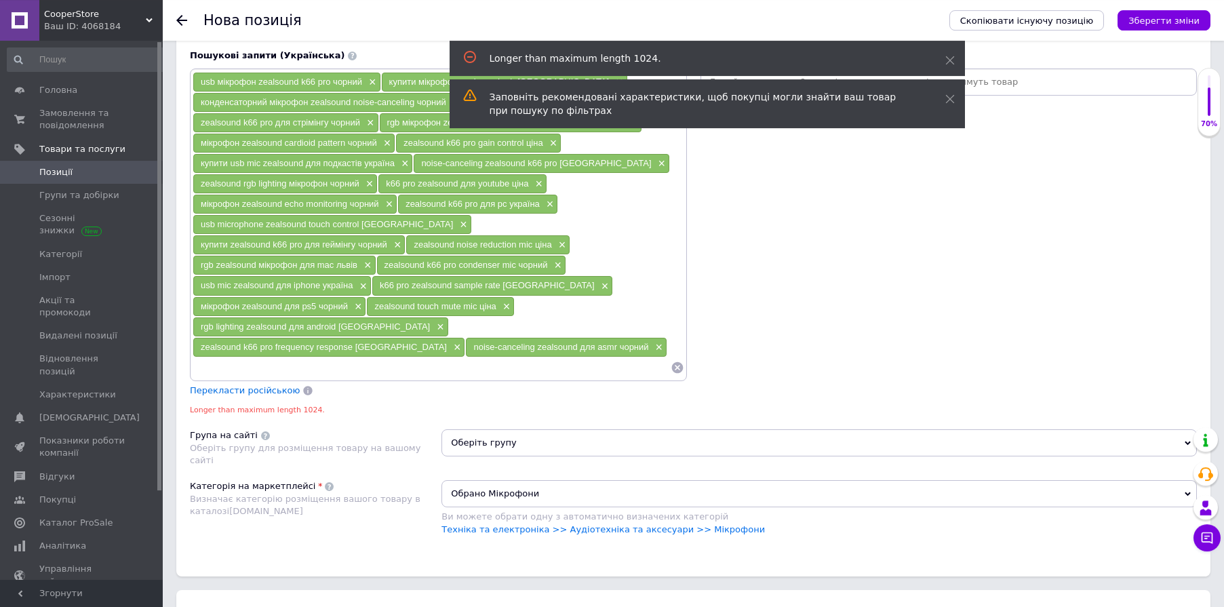
scroll to position [853, 0]
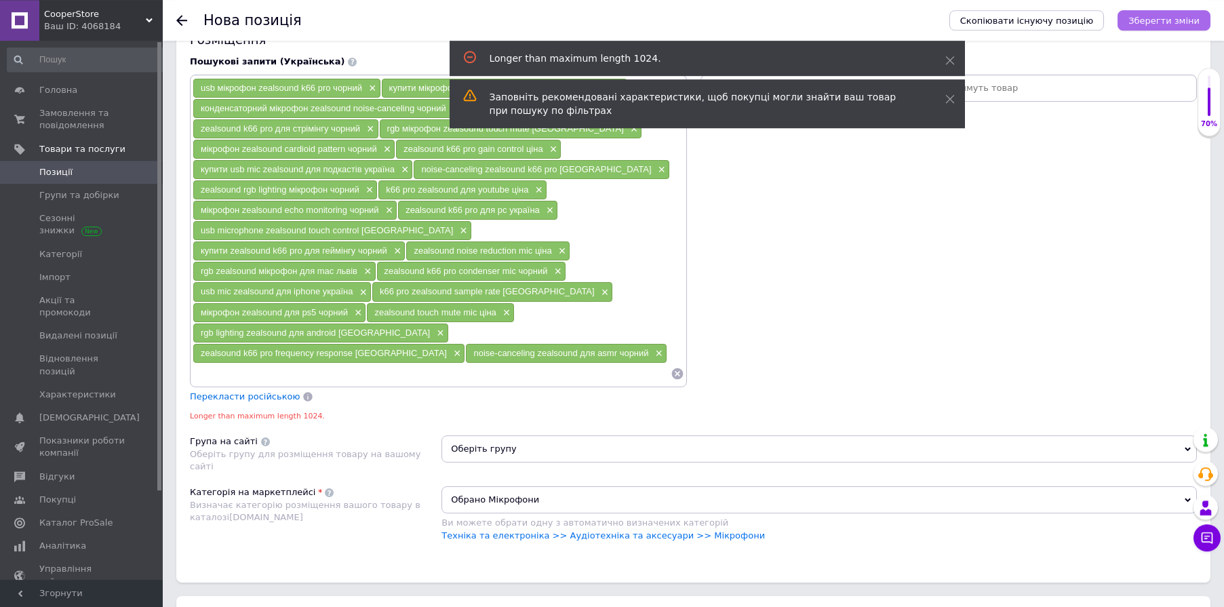
click at [1165, 31] on div "Скопіювати існуючу позицію Зберегти зміни" at bounding box center [1073, 20] width 275 height 41
click at [1169, 22] on icon "Зберегти зміни" at bounding box center [1164, 21] width 71 height 10
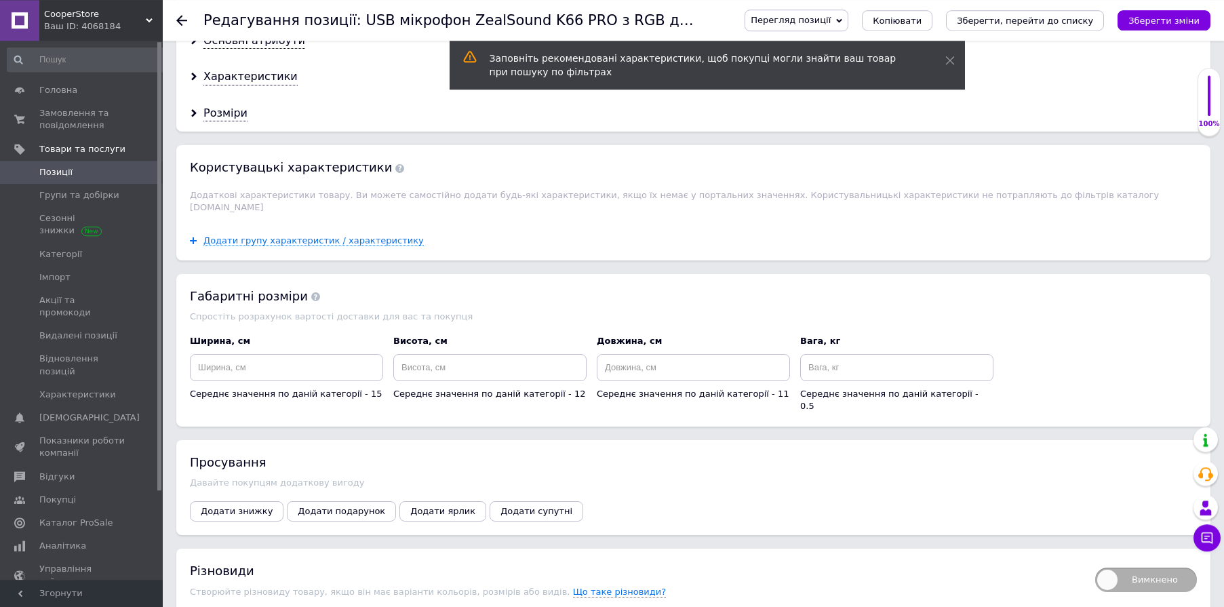
scroll to position [1681, 0]
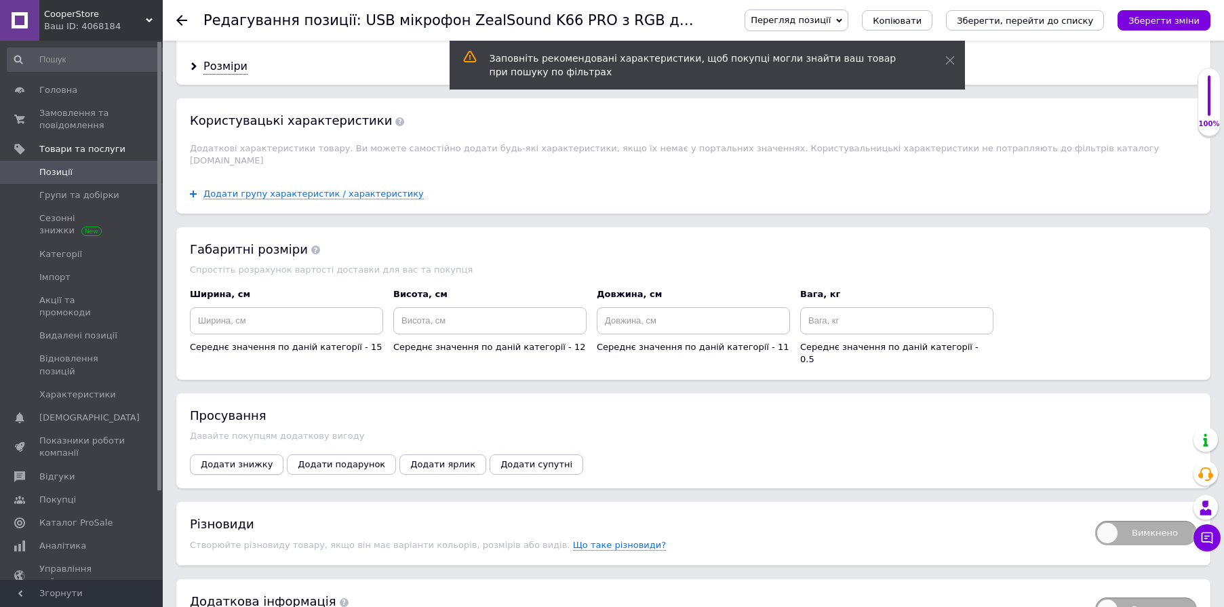
click at [227, 459] on span "Додати знижку" at bounding box center [237, 464] width 72 height 10
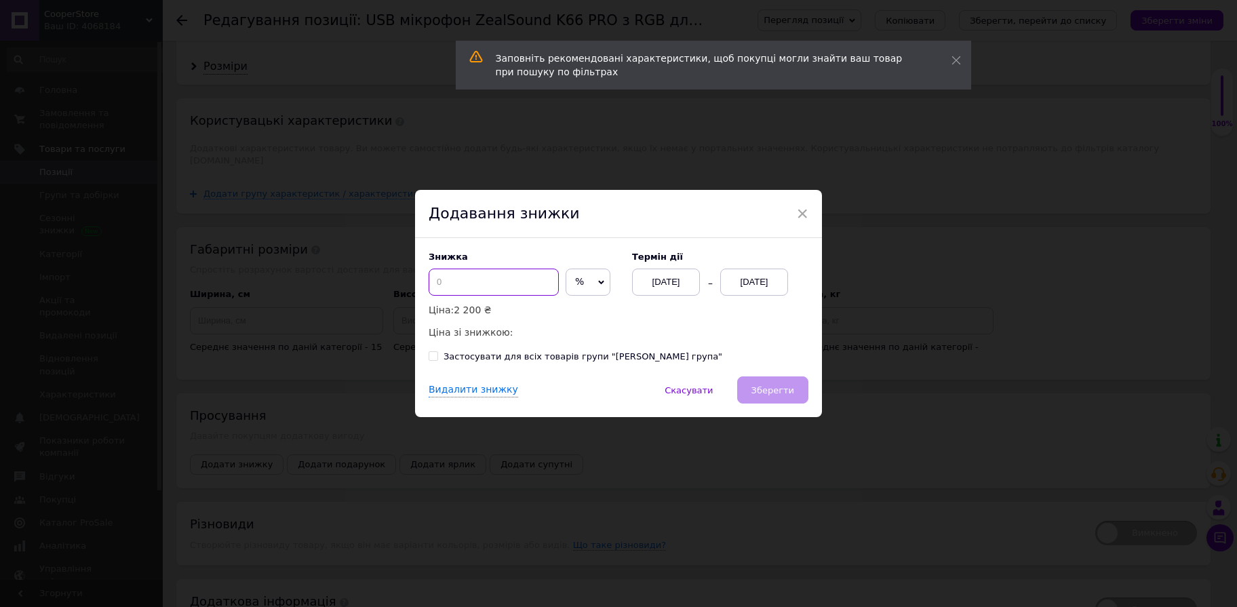
drag, startPoint x: 432, startPoint y: 281, endPoint x: 489, endPoint y: 286, distance: 57.2
click at [433, 284] on input at bounding box center [494, 282] width 130 height 27
drag, startPoint x: 530, startPoint y: 284, endPoint x: 562, endPoint y: 286, distance: 31.2
click at [531, 284] on input at bounding box center [494, 282] width 130 height 27
click at [575, 286] on span "%" at bounding box center [579, 281] width 9 height 11
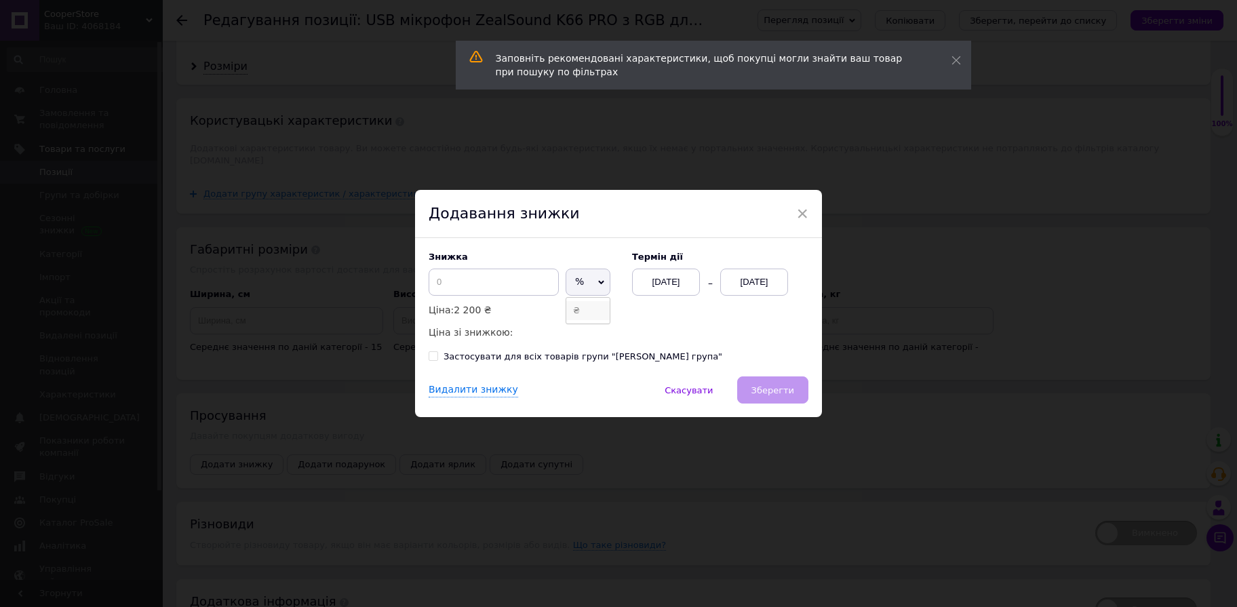
click at [566, 312] on li "₴" at bounding box center [587, 310] width 43 height 19
click at [494, 296] on div "Знижка ₴ % Ціна: 2 200 ₴ Ціна зі знижкою:" at bounding box center [524, 296] width 190 height 88
click at [497, 284] on input at bounding box center [494, 282] width 130 height 27
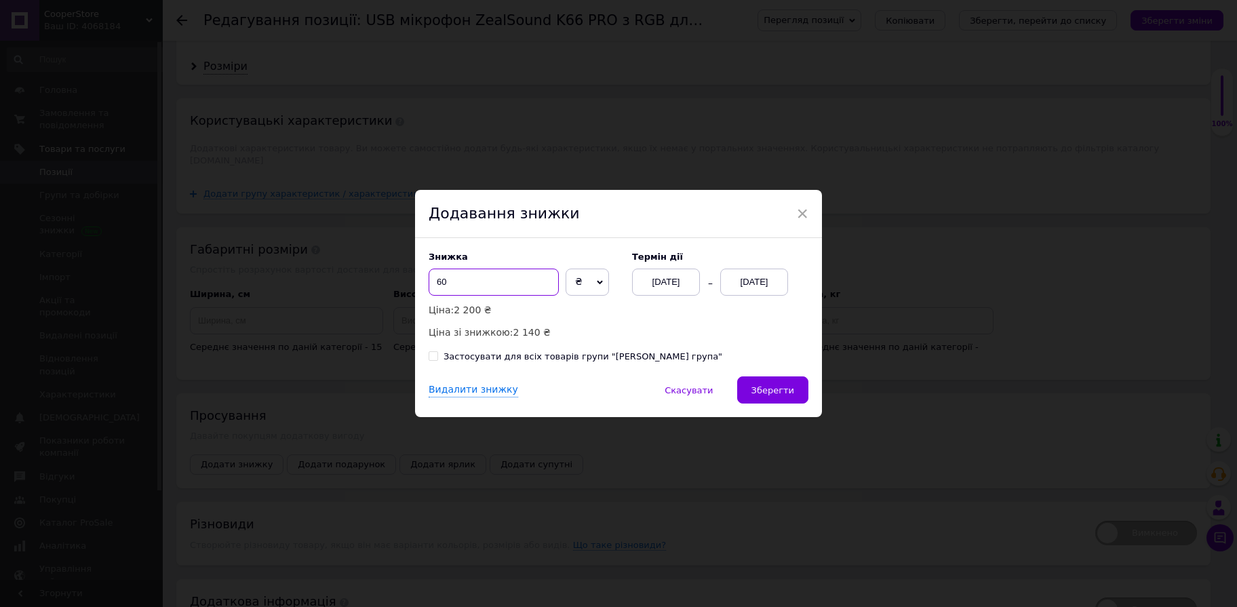
type input "6"
type input "586"
click at [746, 281] on div "[DATE]" at bounding box center [754, 282] width 68 height 27
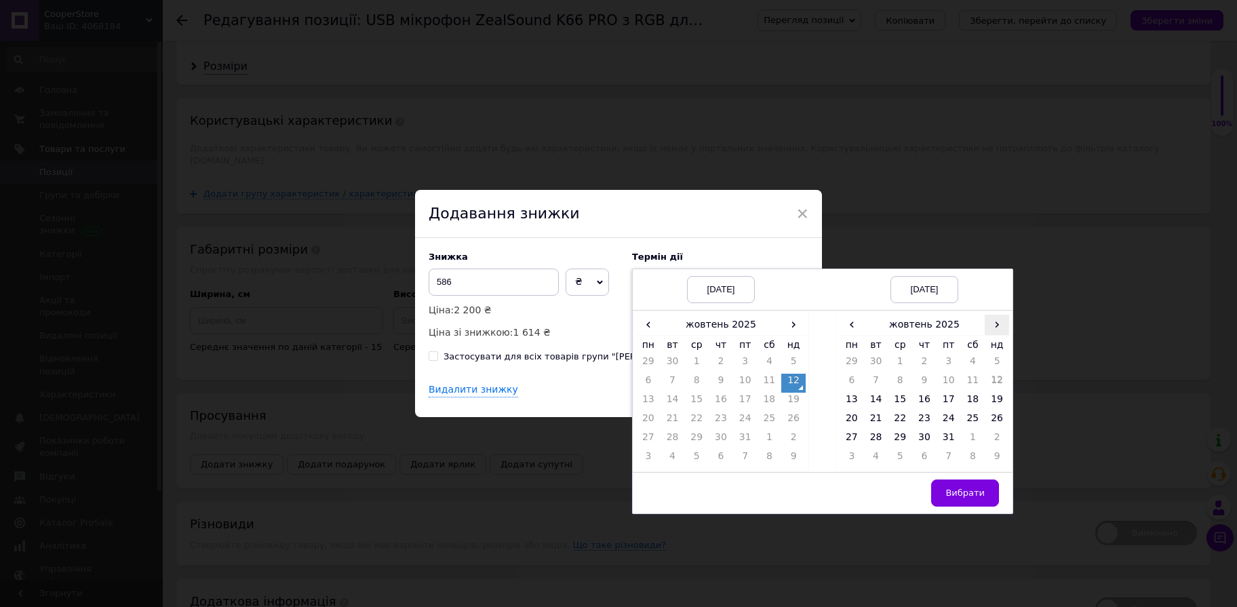
drag, startPoint x: 992, startPoint y: 320, endPoint x: 990, endPoint y: 327, distance: 7.3
click at [992, 321] on span "›" at bounding box center [997, 325] width 24 height 20
click at [892, 436] on td "26" at bounding box center [900, 440] width 24 height 19
click at [953, 488] on span "Вибрати" at bounding box center [965, 493] width 39 height 10
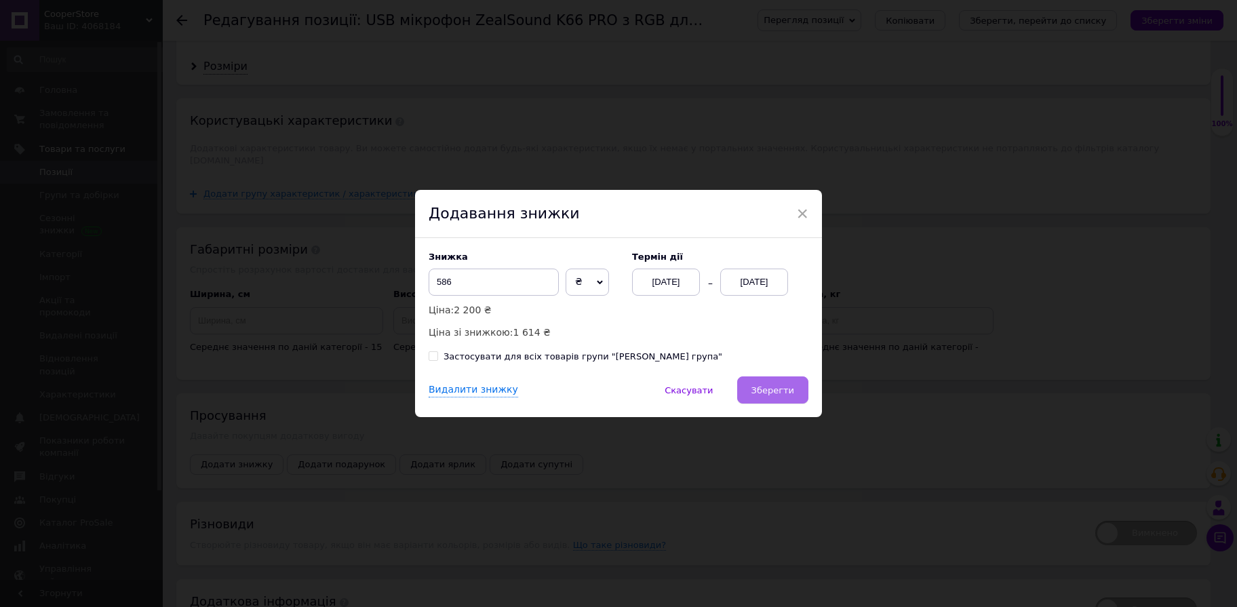
click at [781, 386] on span "Зберегти" at bounding box center [773, 390] width 43 height 10
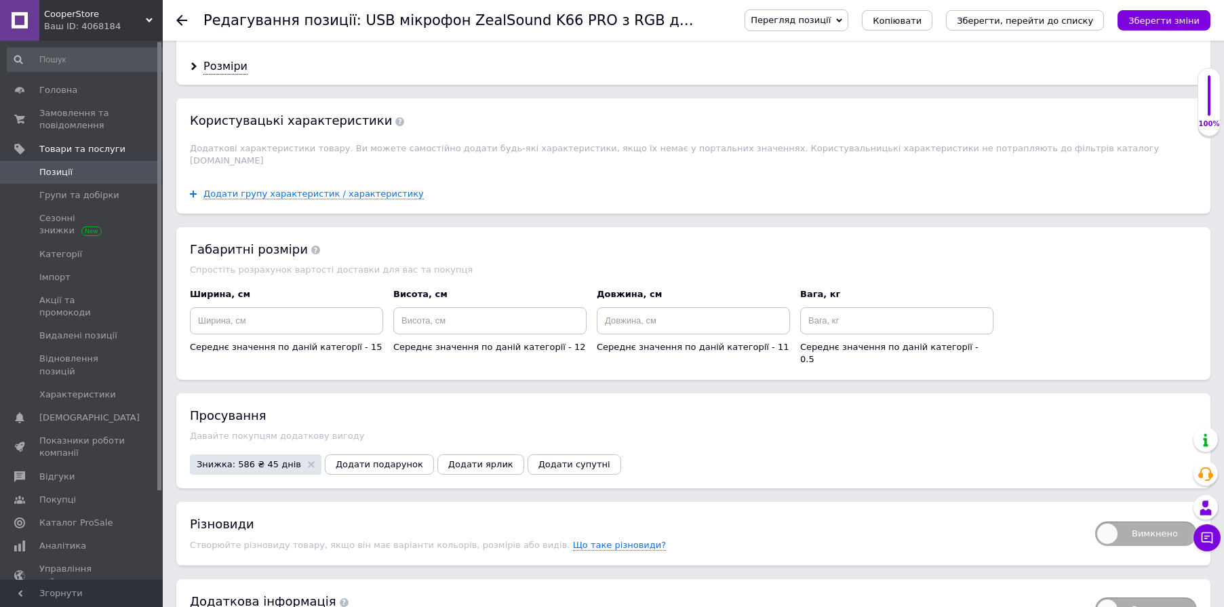
scroll to position [1681, 0]
drag, startPoint x: 245, startPoint y: 581, endPoint x: 306, endPoint y: 537, distance: 75.3
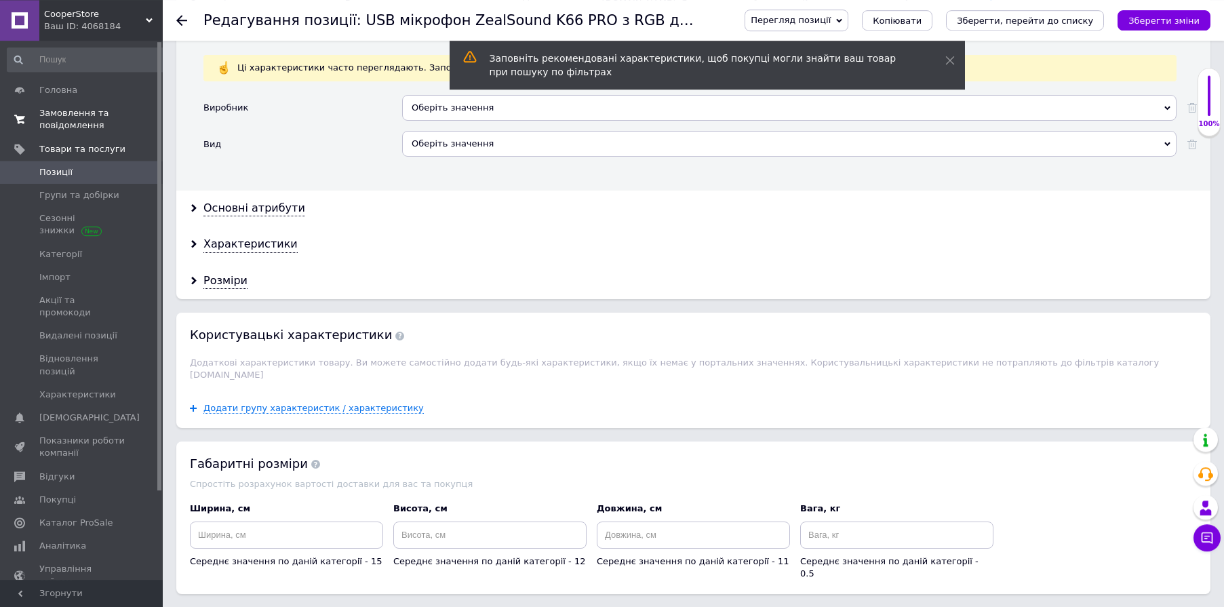
scroll to position [1402, 0]
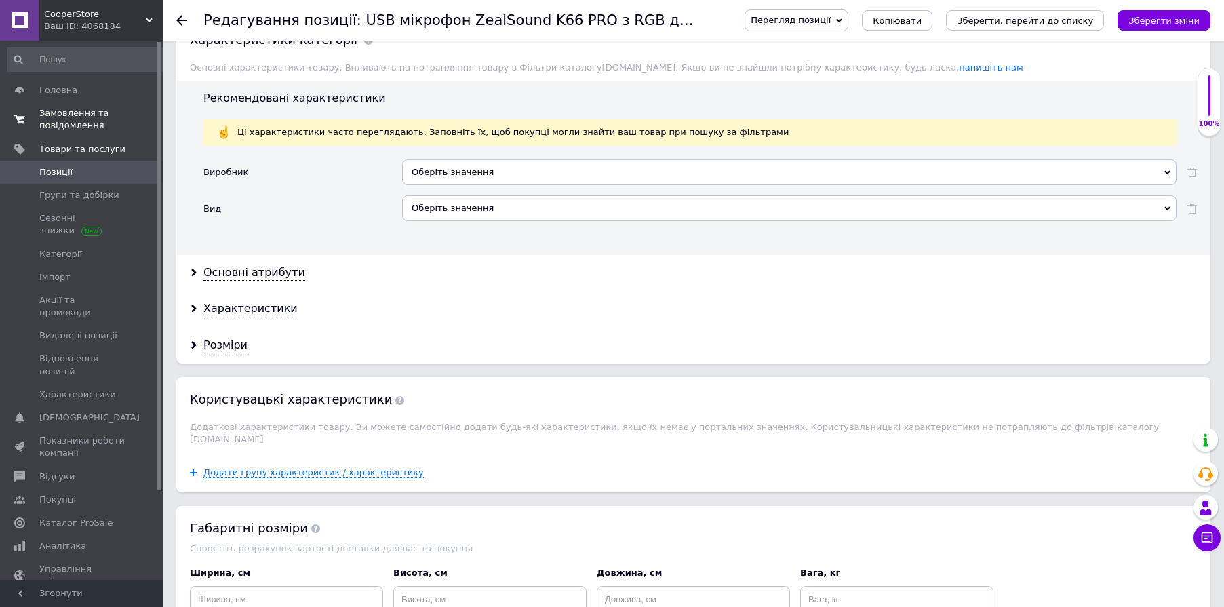
click at [81, 112] on span "Замовлення та повідомлення" at bounding box center [82, 119] width 86 height 24
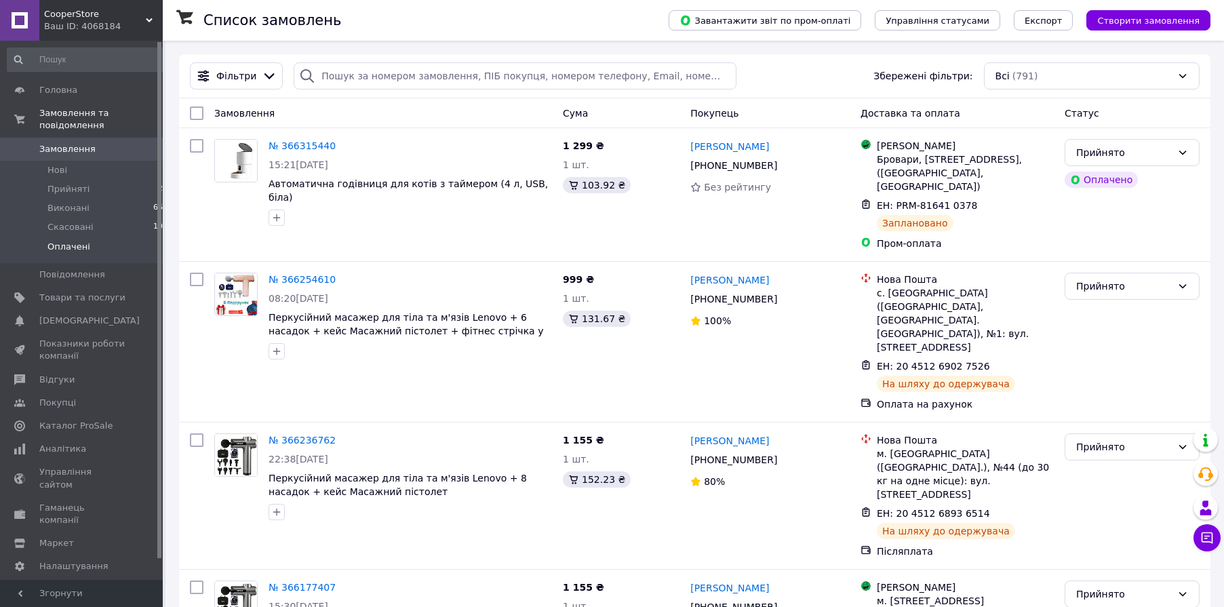
click at [103, 246] on li "Оплачені 0" at bounding box center [88, 250] width 176 height 26
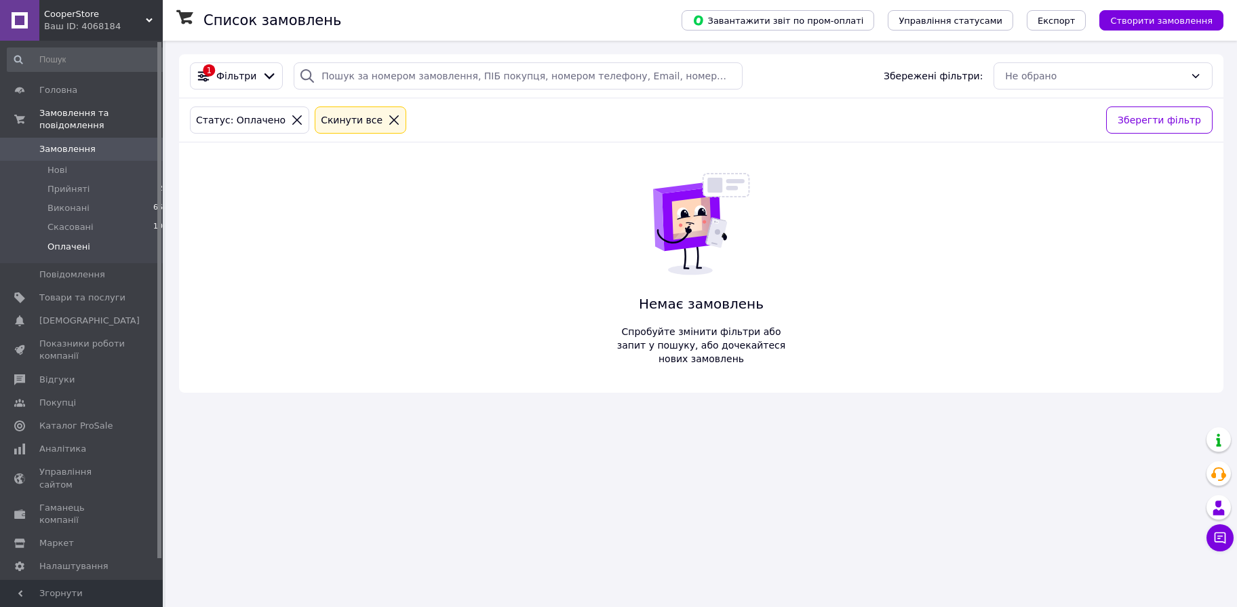
click at [64, 147] on span "Замовлення" at bounding box center [67, 149] width 56 height 12
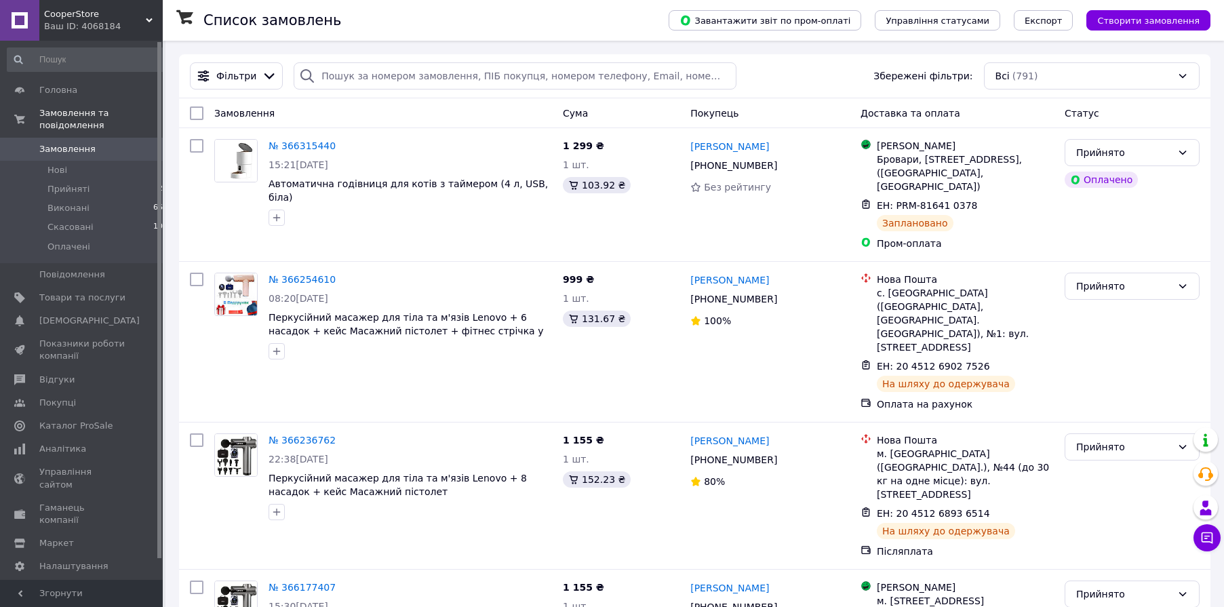
click at [539, 33] on div "Список замовлень" at bounding box center [422, 20] width 438 height 41
